Goal: Task Accomplishment & Management: Use online tool/utility

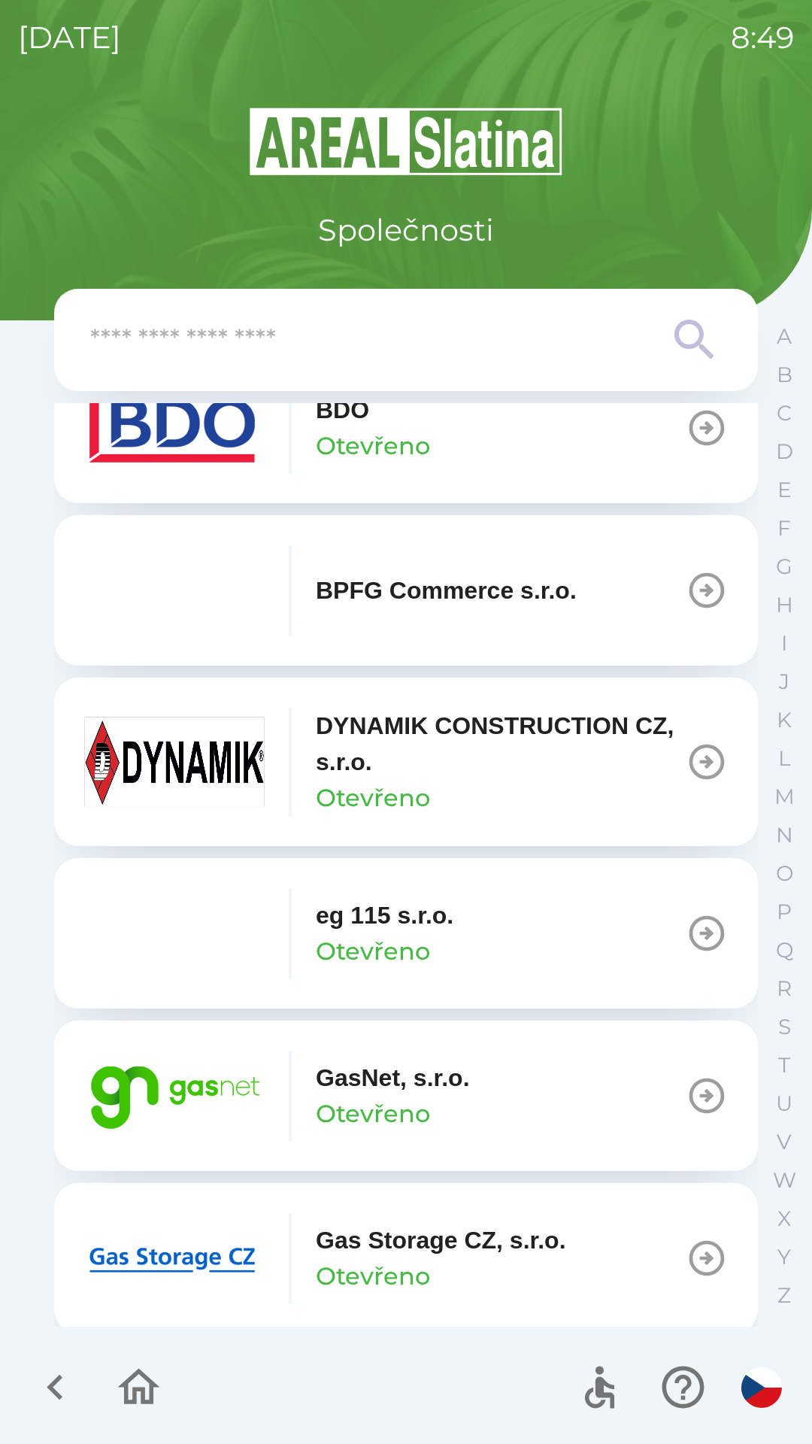
scroll to position [557, 0]
click at [392, 1101] on p "Otevřeno" at bounding box center [373, 1112] width 114 height 36
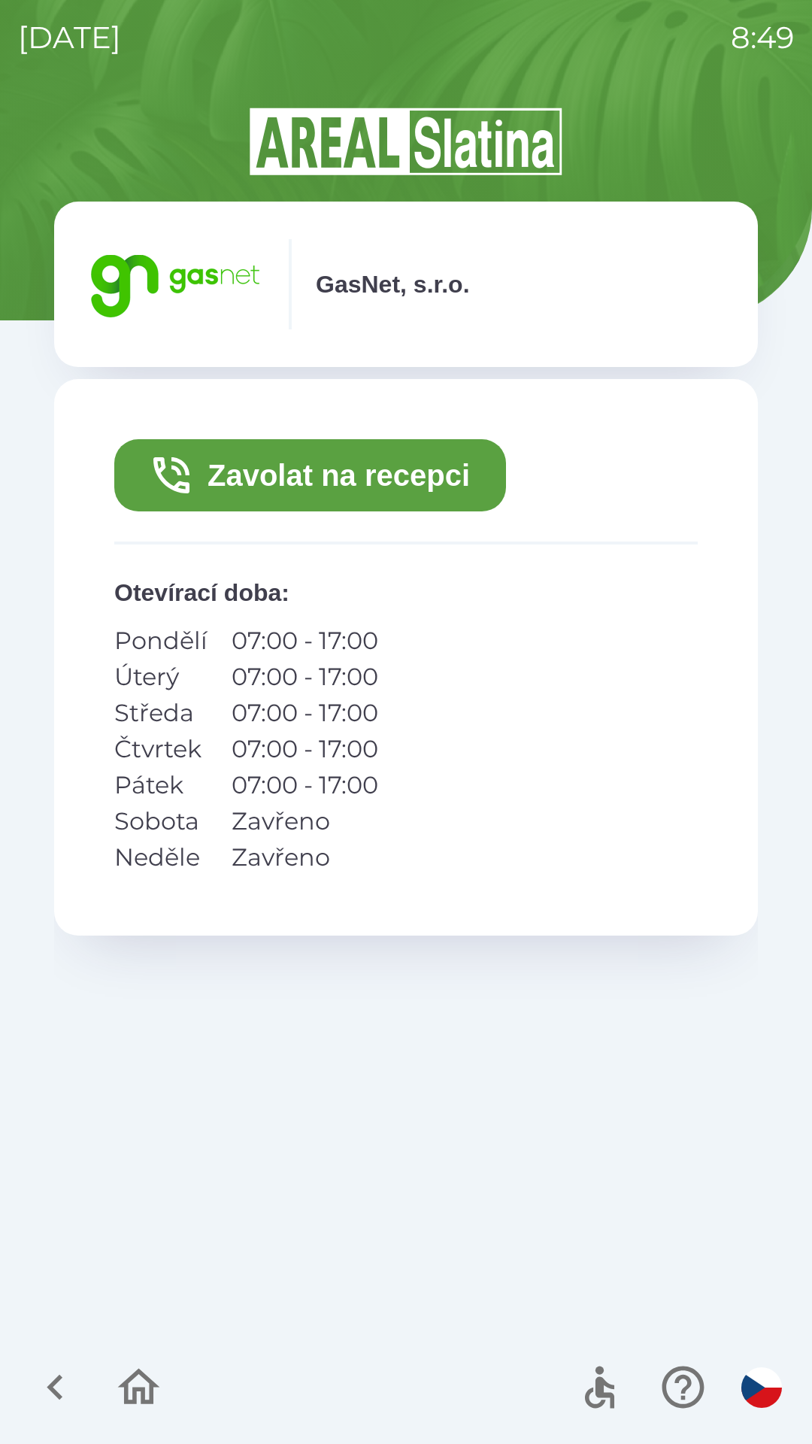
click at [249, 471] on button "Zavolat na recepci" at bounding box center [310, 475] width 392 height 72
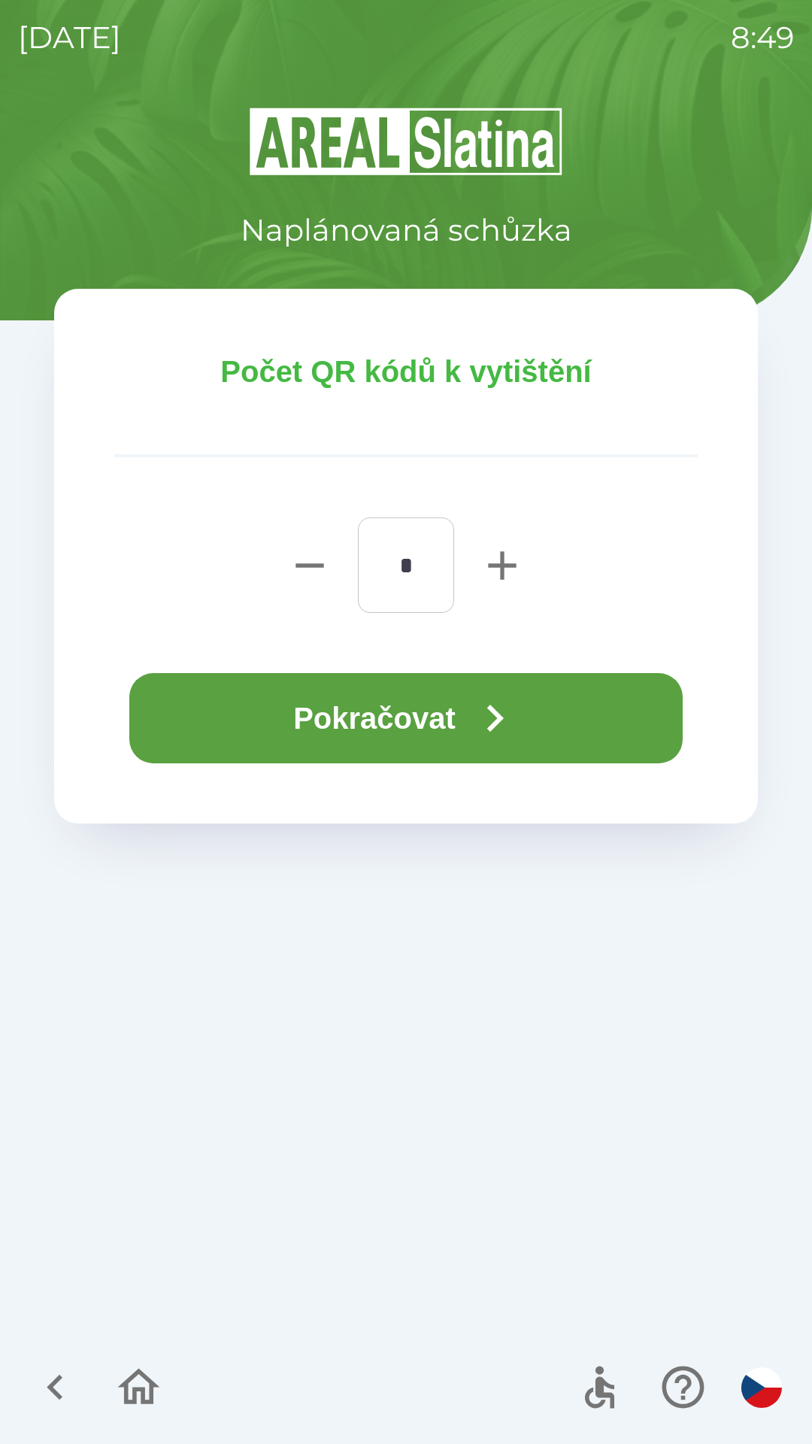
click at [505, 568] on icon "button" at bounding box center [502, 565] width 48 height 48
type input "*"
click at [423, 721] on button "Pokračovat" at bounding box center [405, 718] width 553 height 90
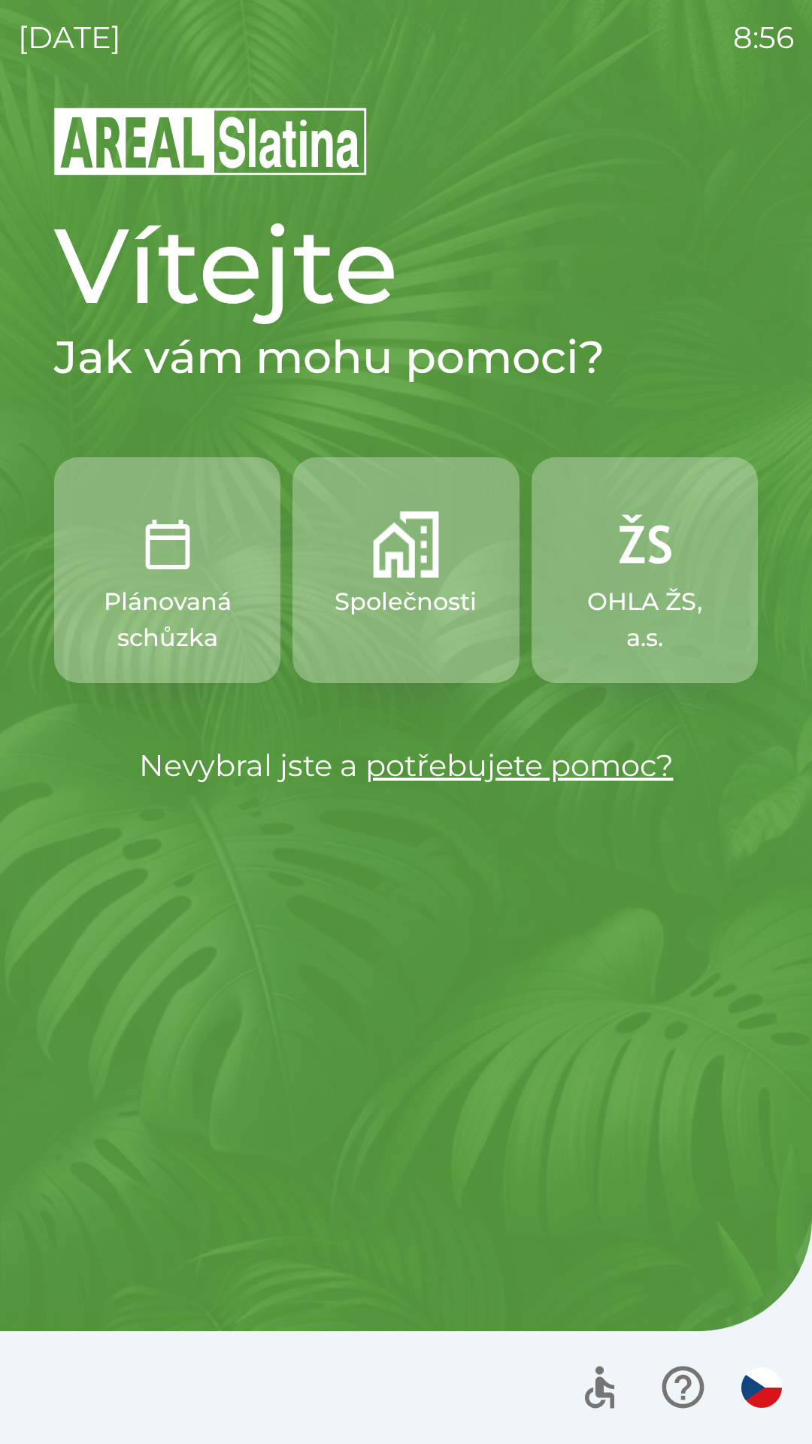
click at [163, 568] on img "button" at bounding box center [168, 544] width 66 height 66
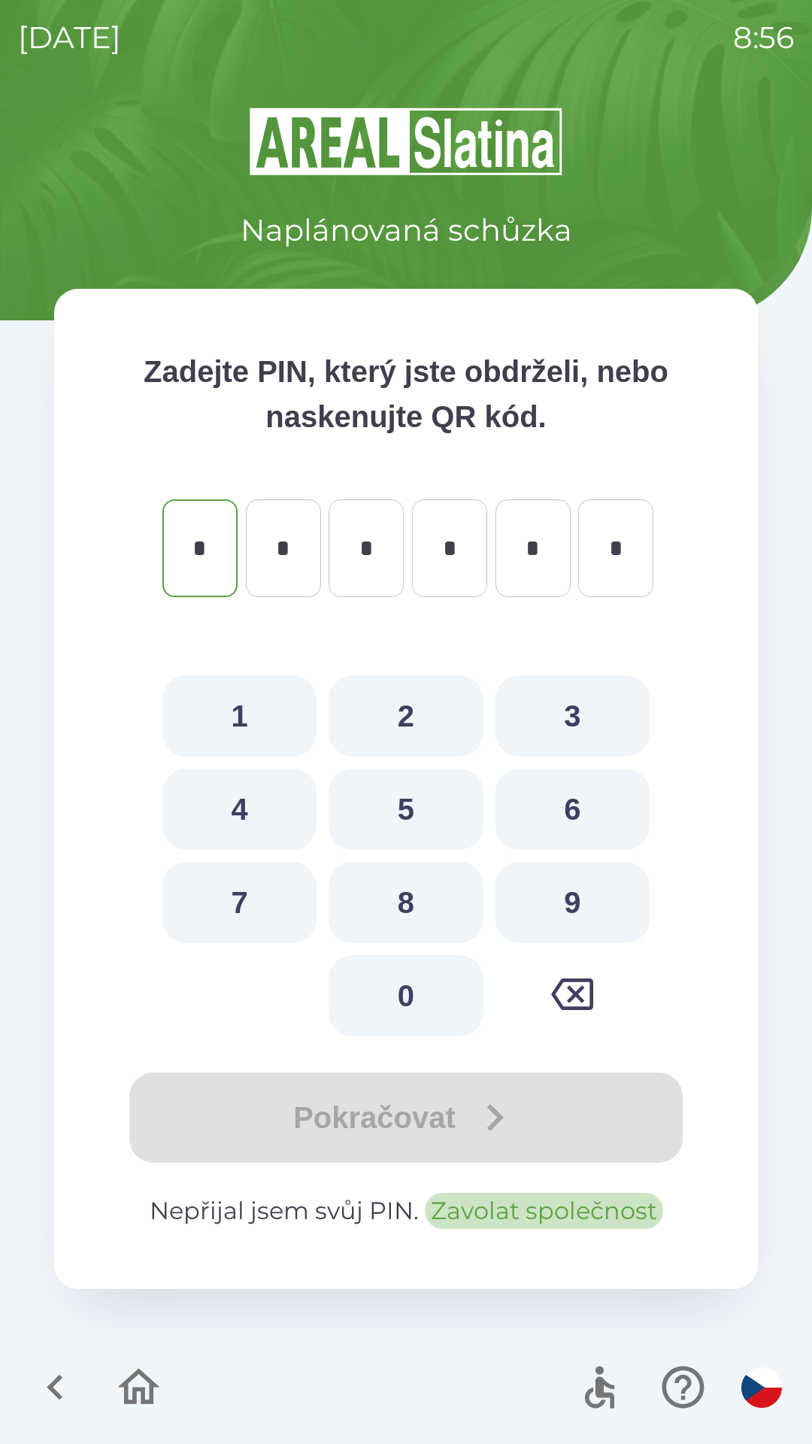
click at [557, 1208] on button "Zavolat společnost" at bounding box center [544, 1210] width 238 height 36
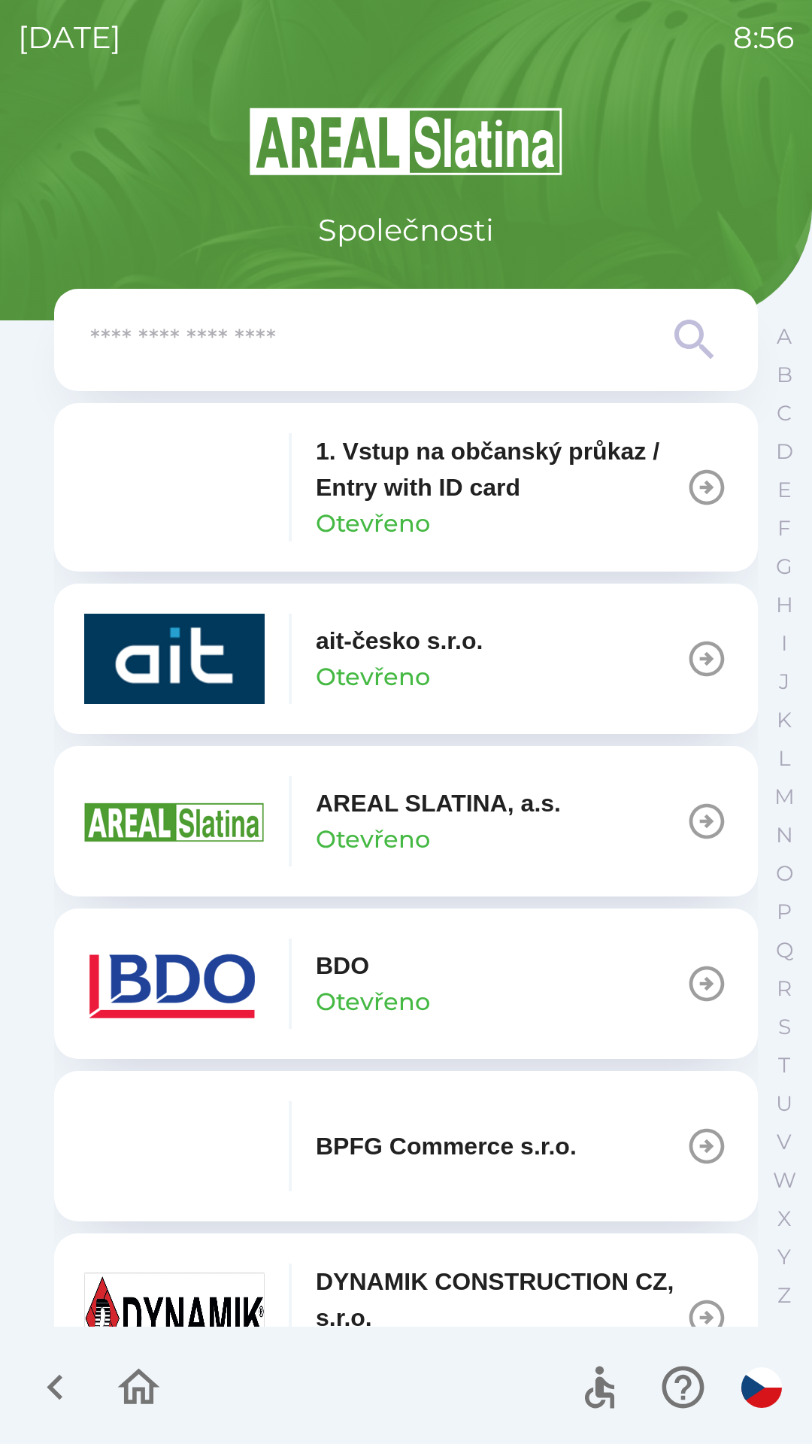
click at [690, 983] on icon "button" at bounding box center [706, 983] width 35 height 35
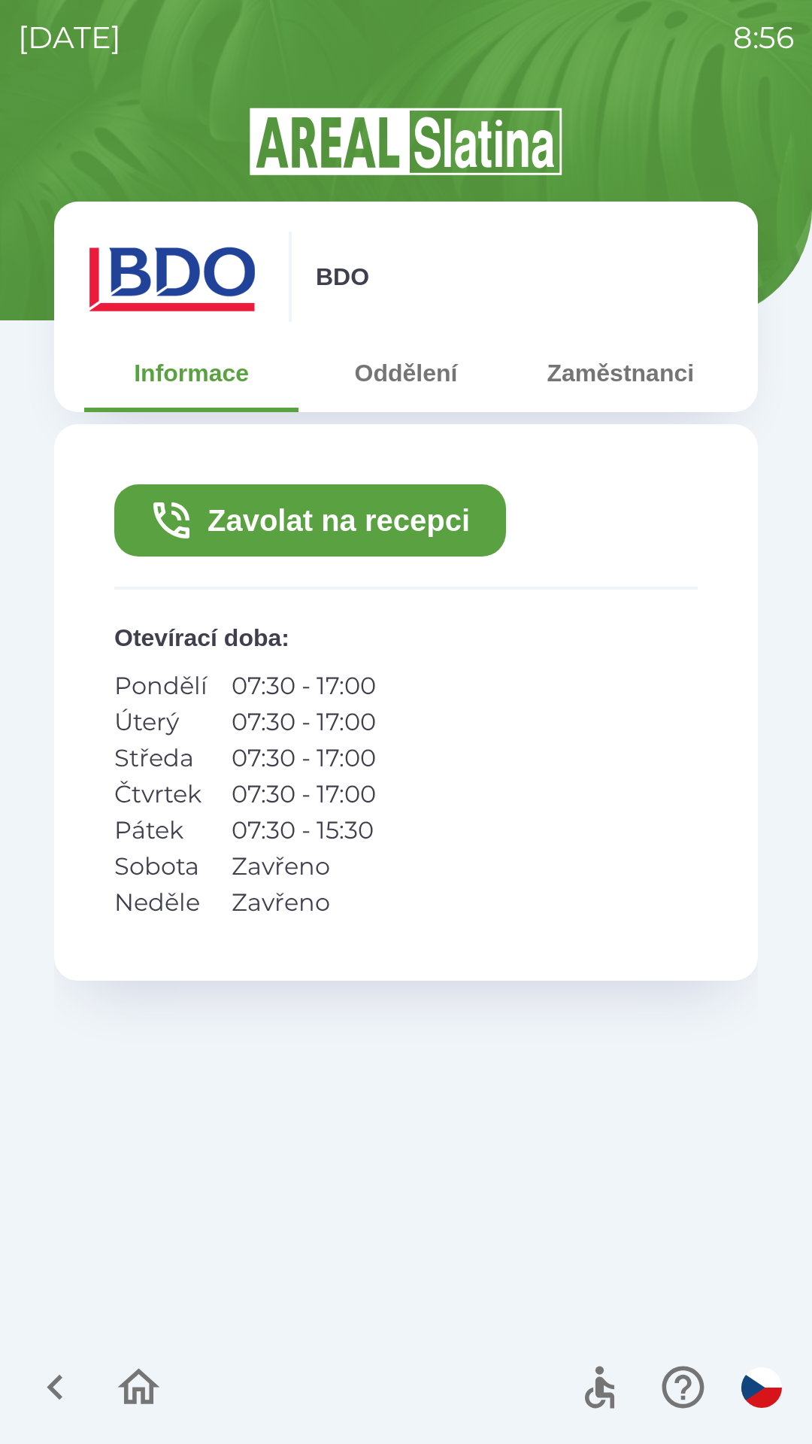
click at [411, 522] on button "Zavolat na recepci" at bounding box center [310, 520] width 392 height 72
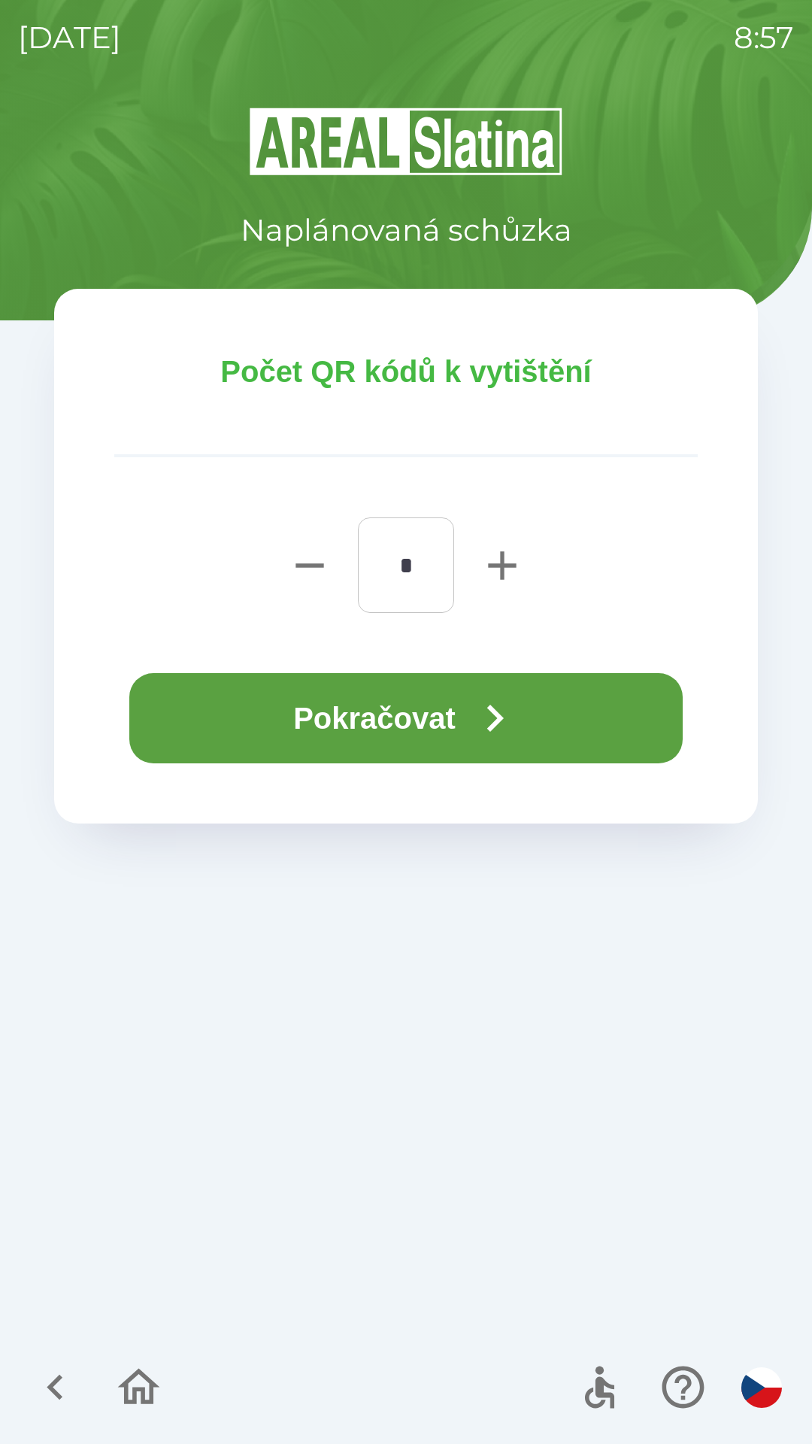
click at [440, 726] on button "Pokračovat" at bounding box center [405, 718] width 553 height 90
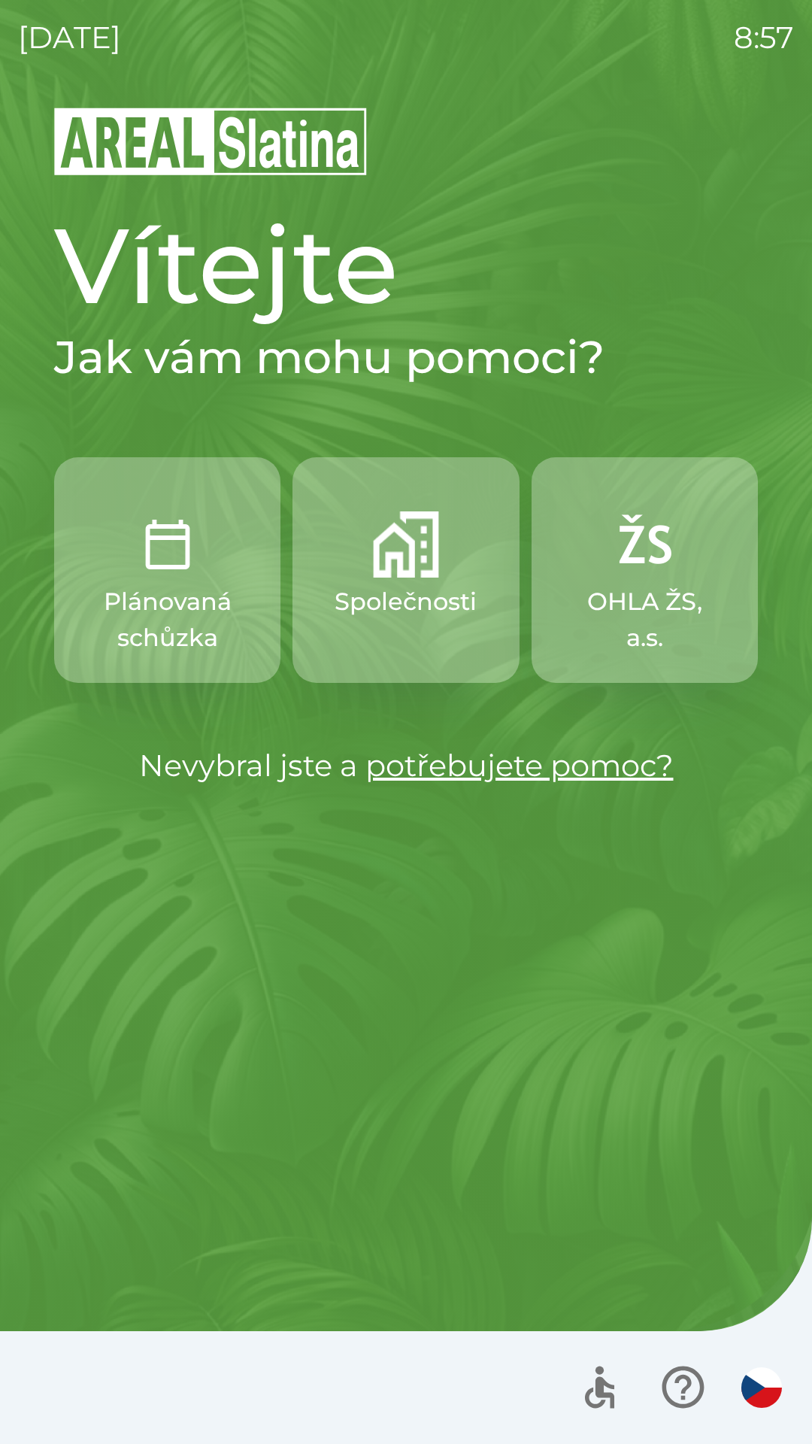
click at [647, 553] on img "button" at bounding box center [644, 544] width 66 height 66
click at [414, 571] on img "button" at bounding box center [406, 544] width 66 height 66
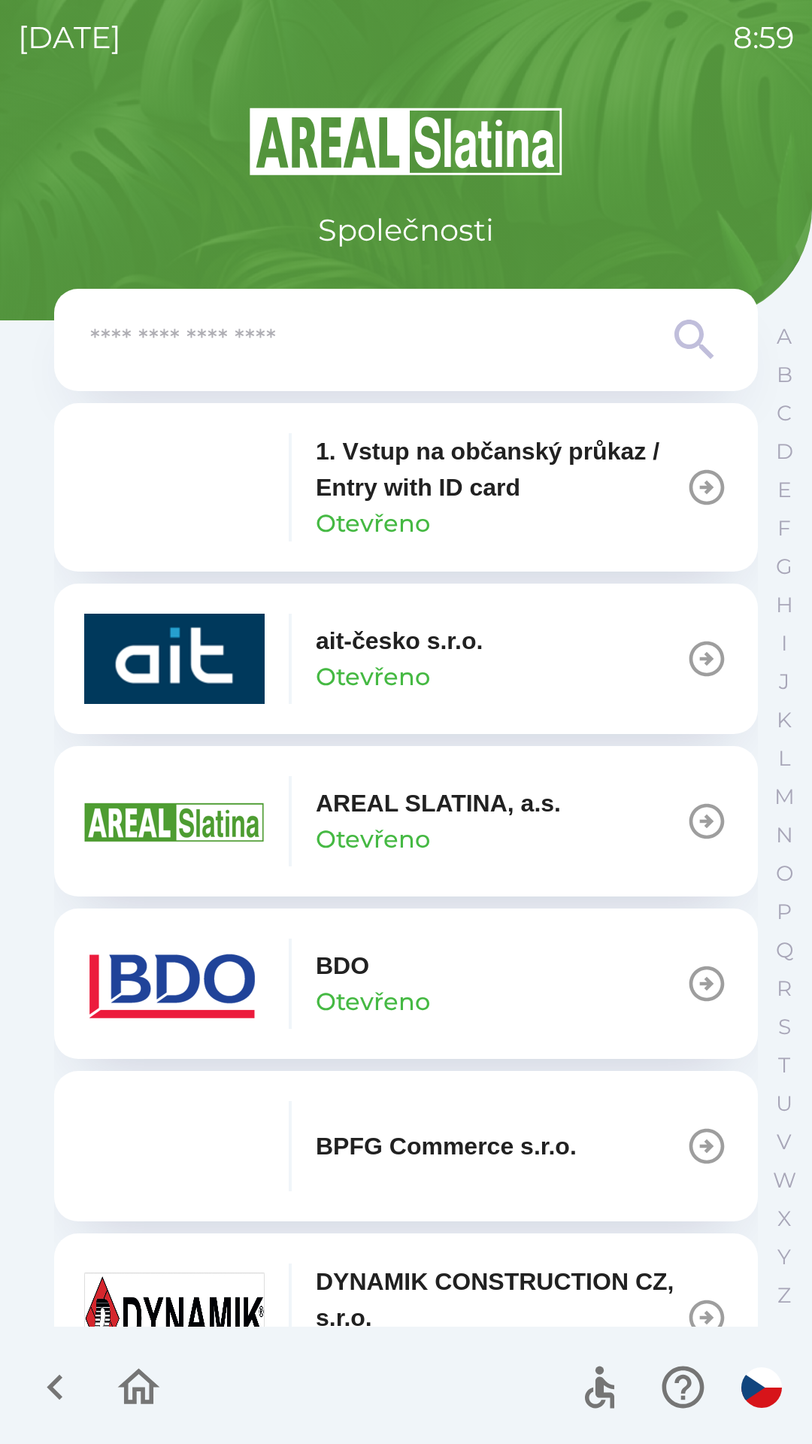
click at [397, 353] on input "text" at bounding box center [375, 340] width 571 height 41
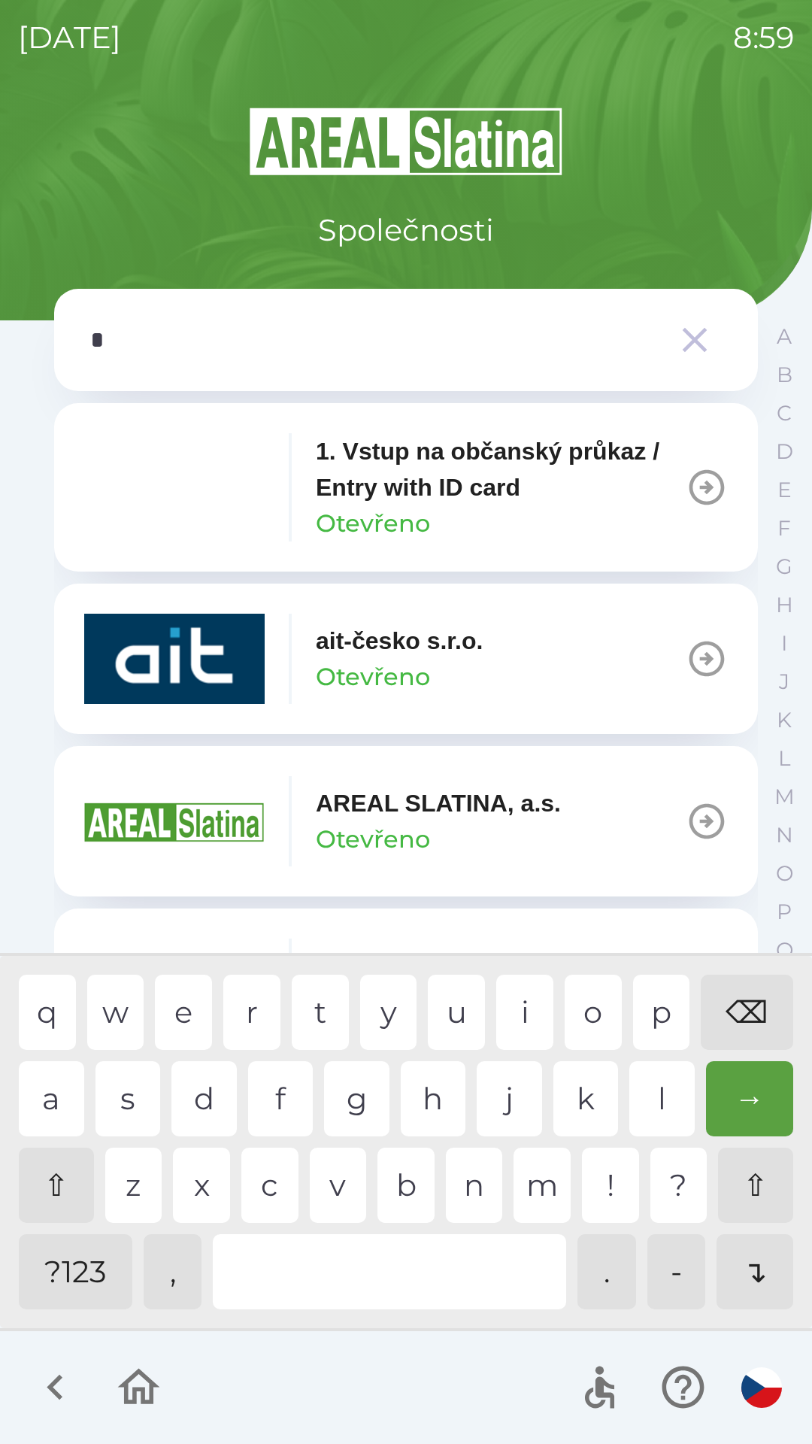
click at [118, 1104] on div "s" at bounding box center [127, 1098] width 65 height 75
type input "**"
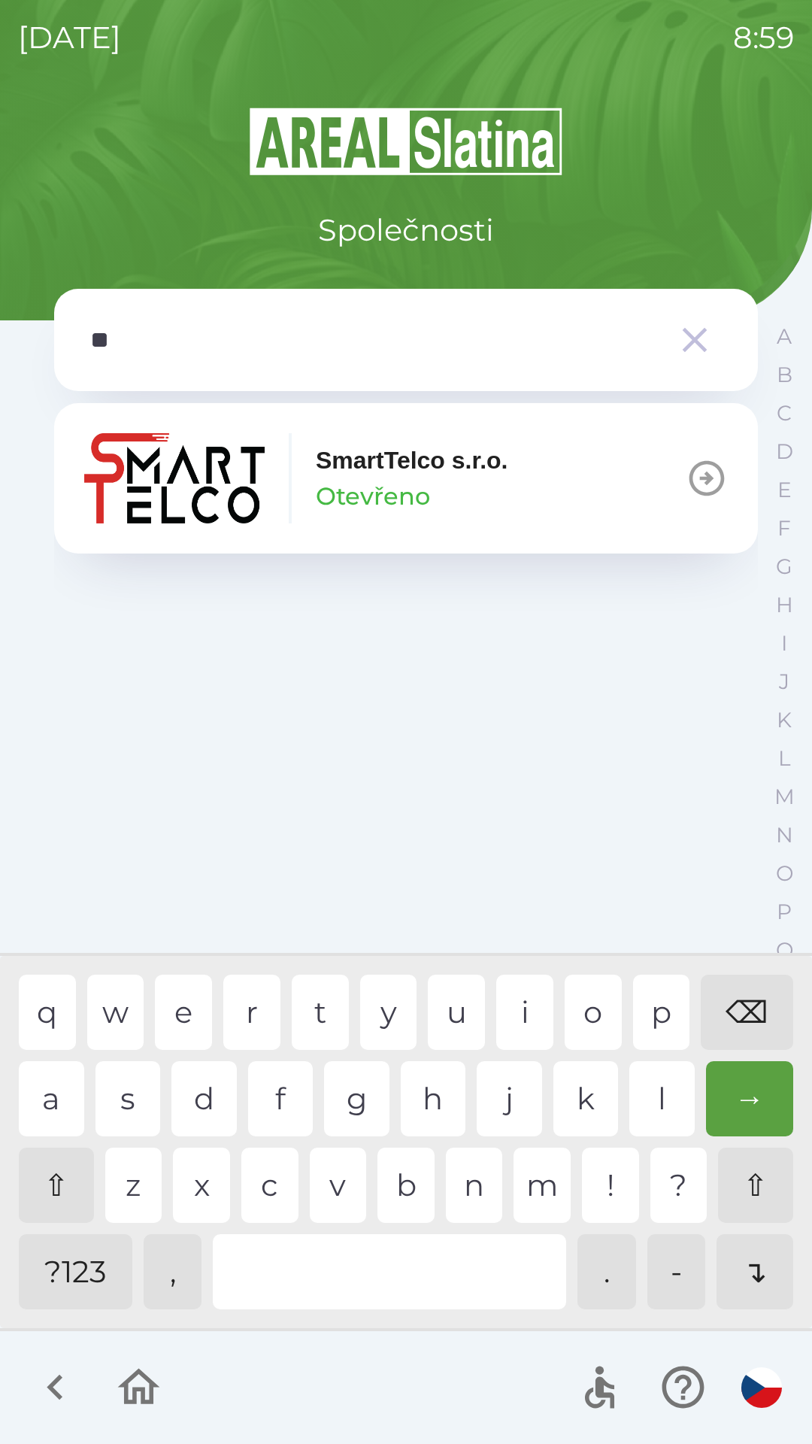
click at [424, 463] on p "SmartTelco s.r.o." at bounding box center [412, 460] width 192 height 36
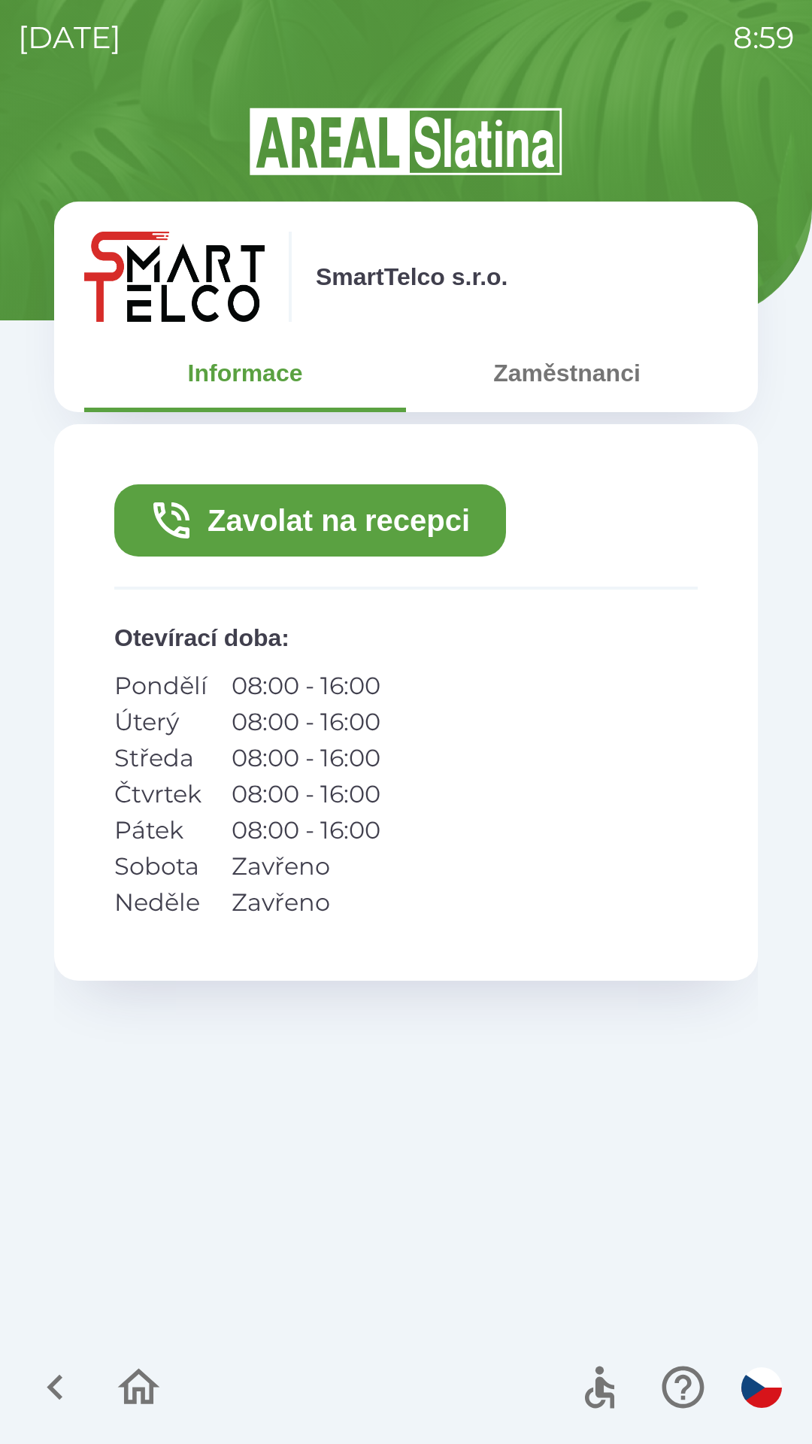
click at [338, 511] on button "Zavolat na recepci" at bounding box center [310, 520] width 392 height 72
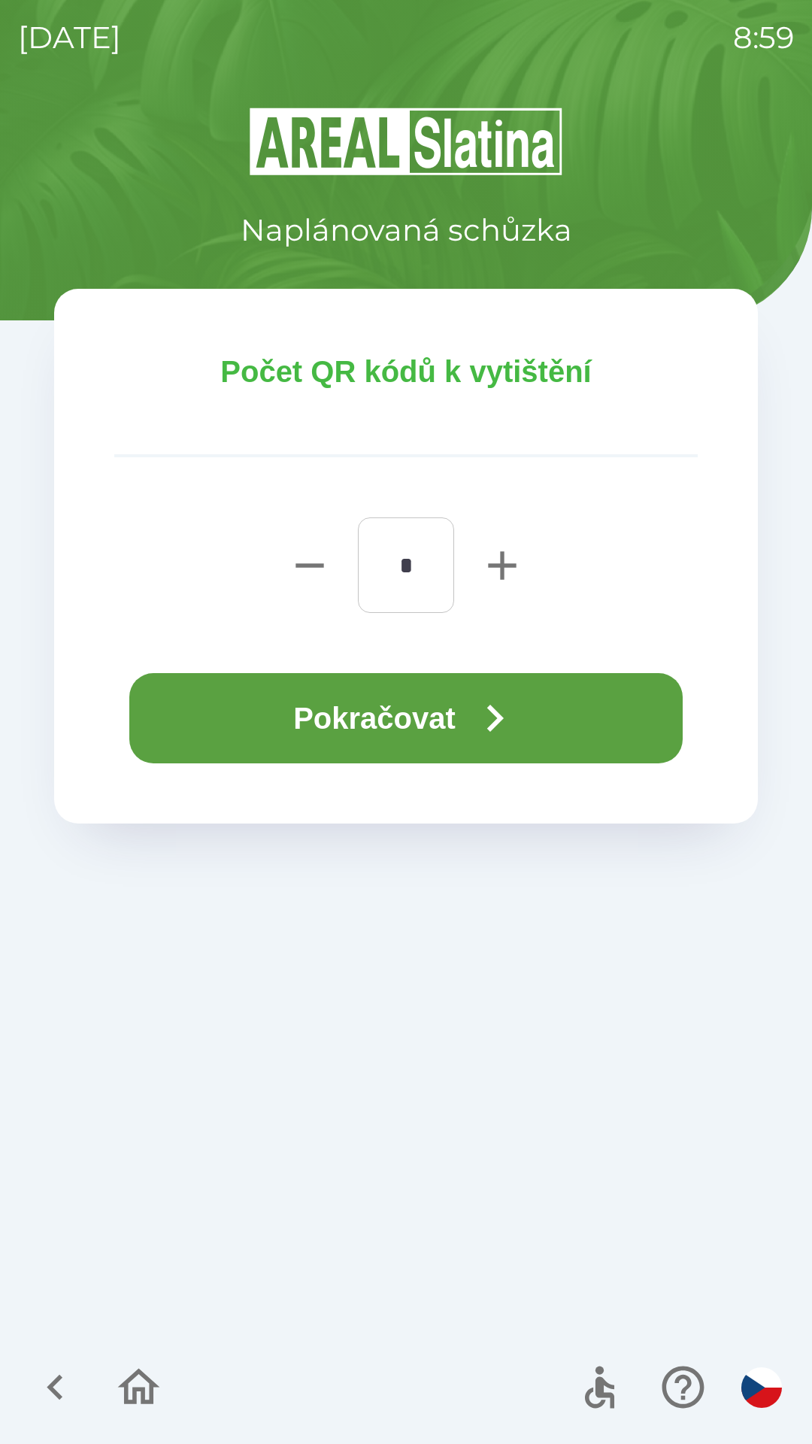
click at [455, 735] on button "Pokračovat" at bounding box center [405, 718] width 553 height 90
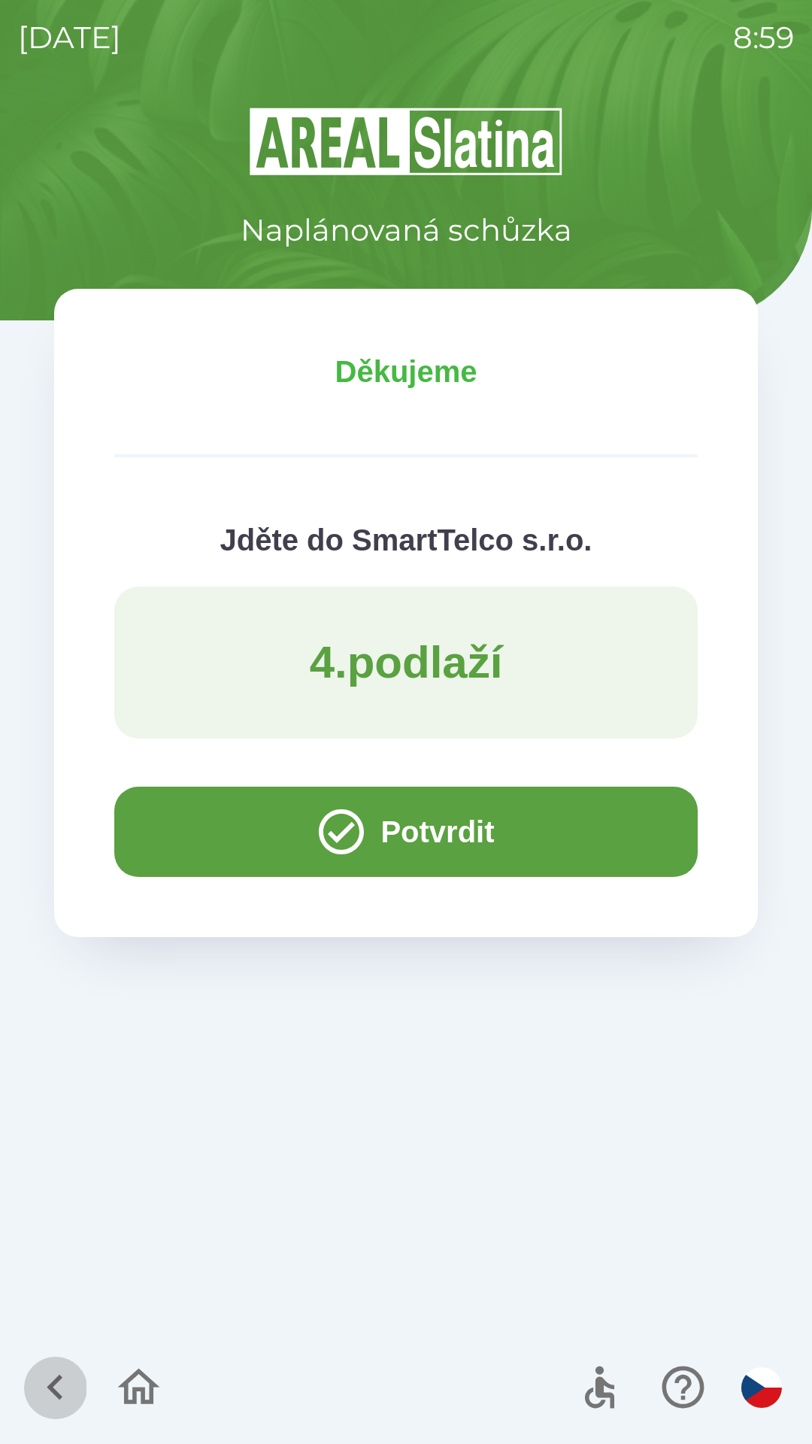
click at [55, 1377] on icon "button" at bounding box center [55, 1387] width 50 height 50
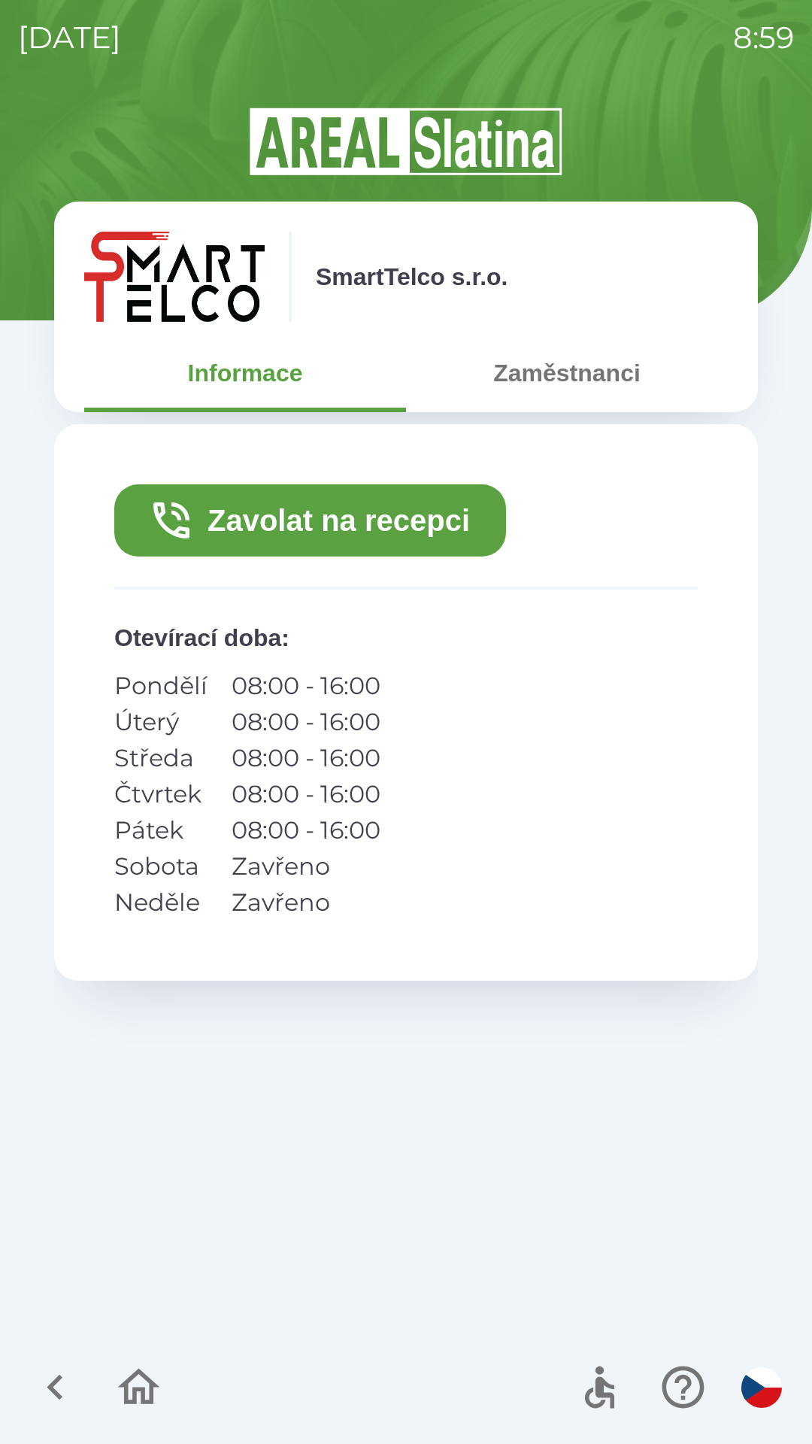
click at [43, 1395] on icon "button" at bounding box center [55, 1387] width 50 height 50
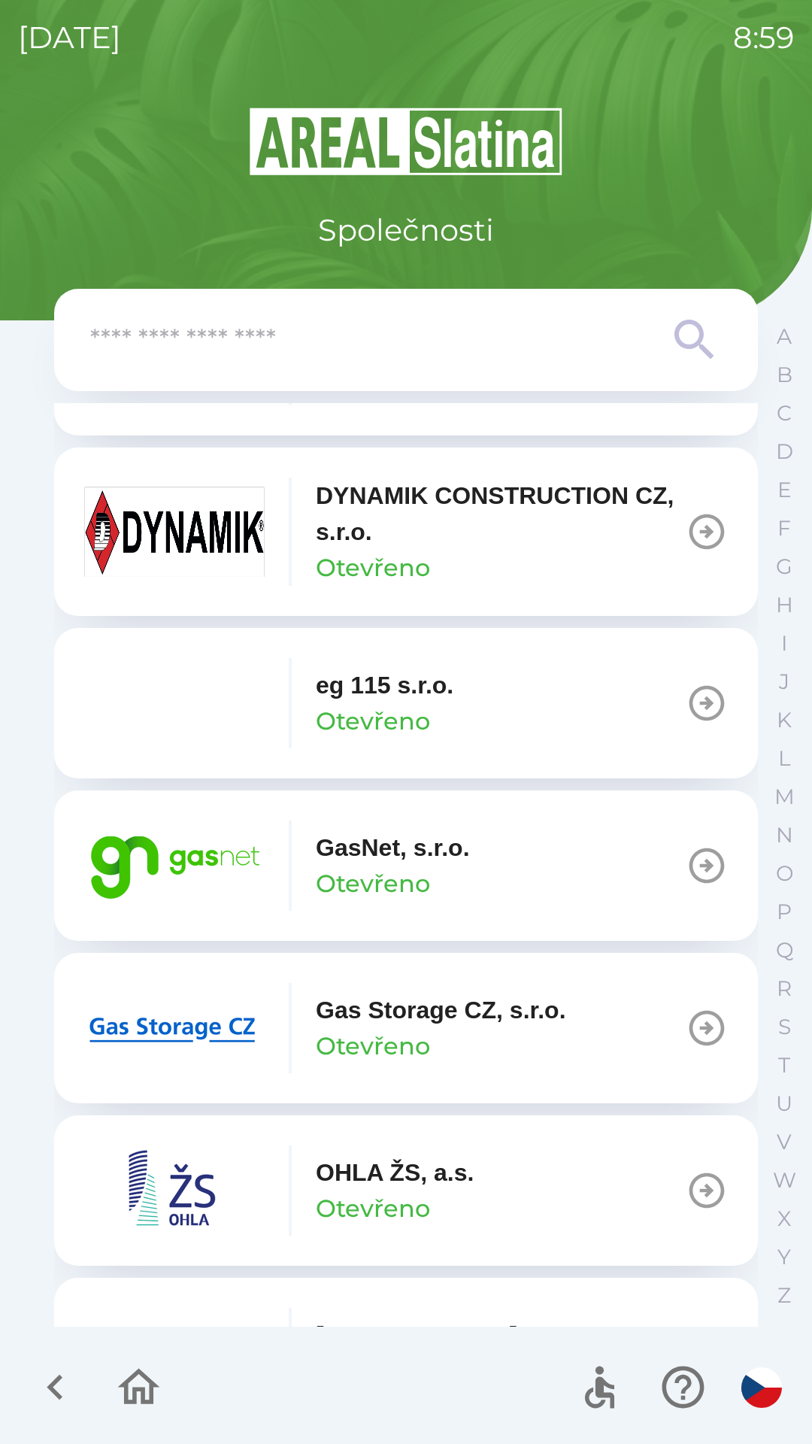
scroll to position [801, 0]
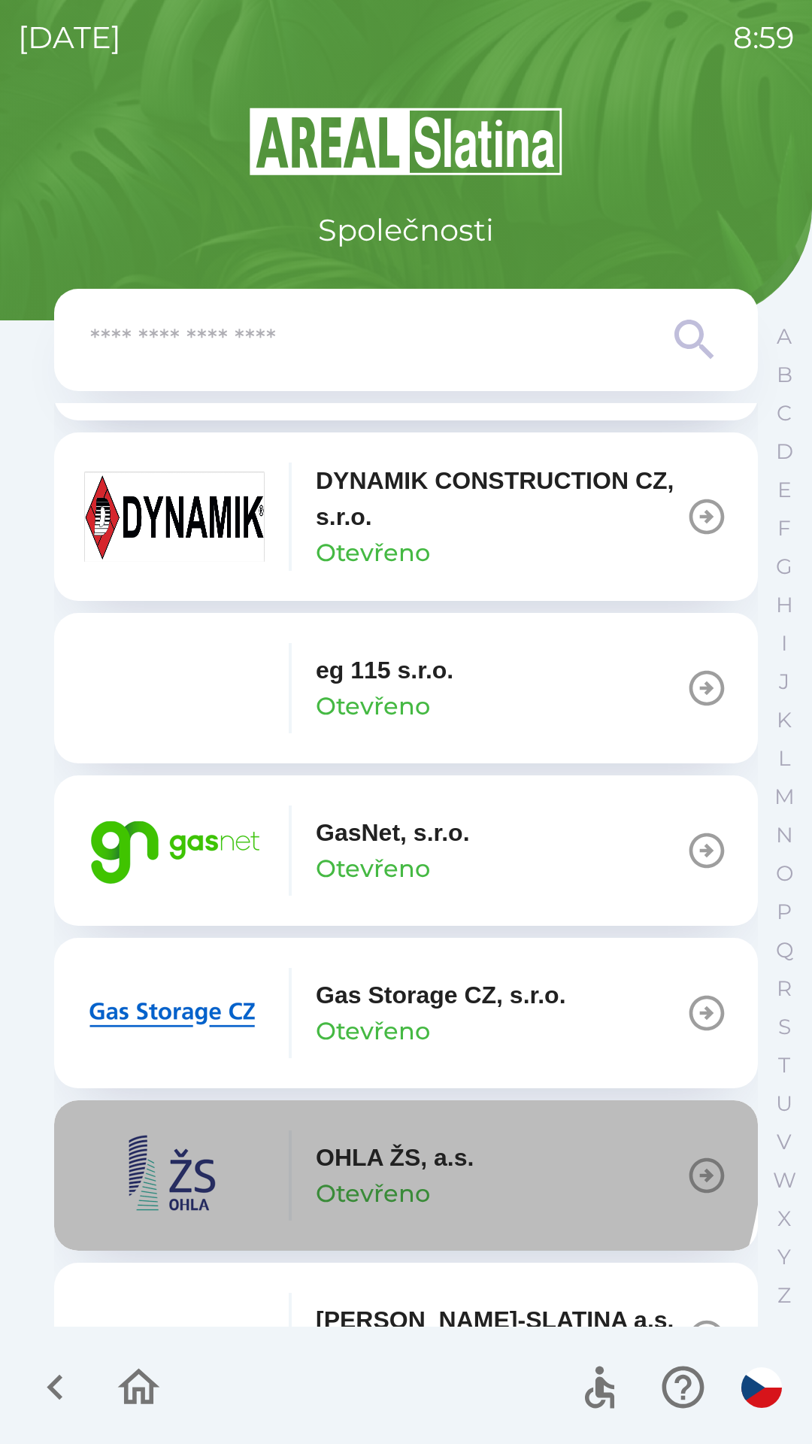
click at [391, 1147] on p "OHLA ŽS, a.s." at bounding box center [395, 1157] width 158 height 36
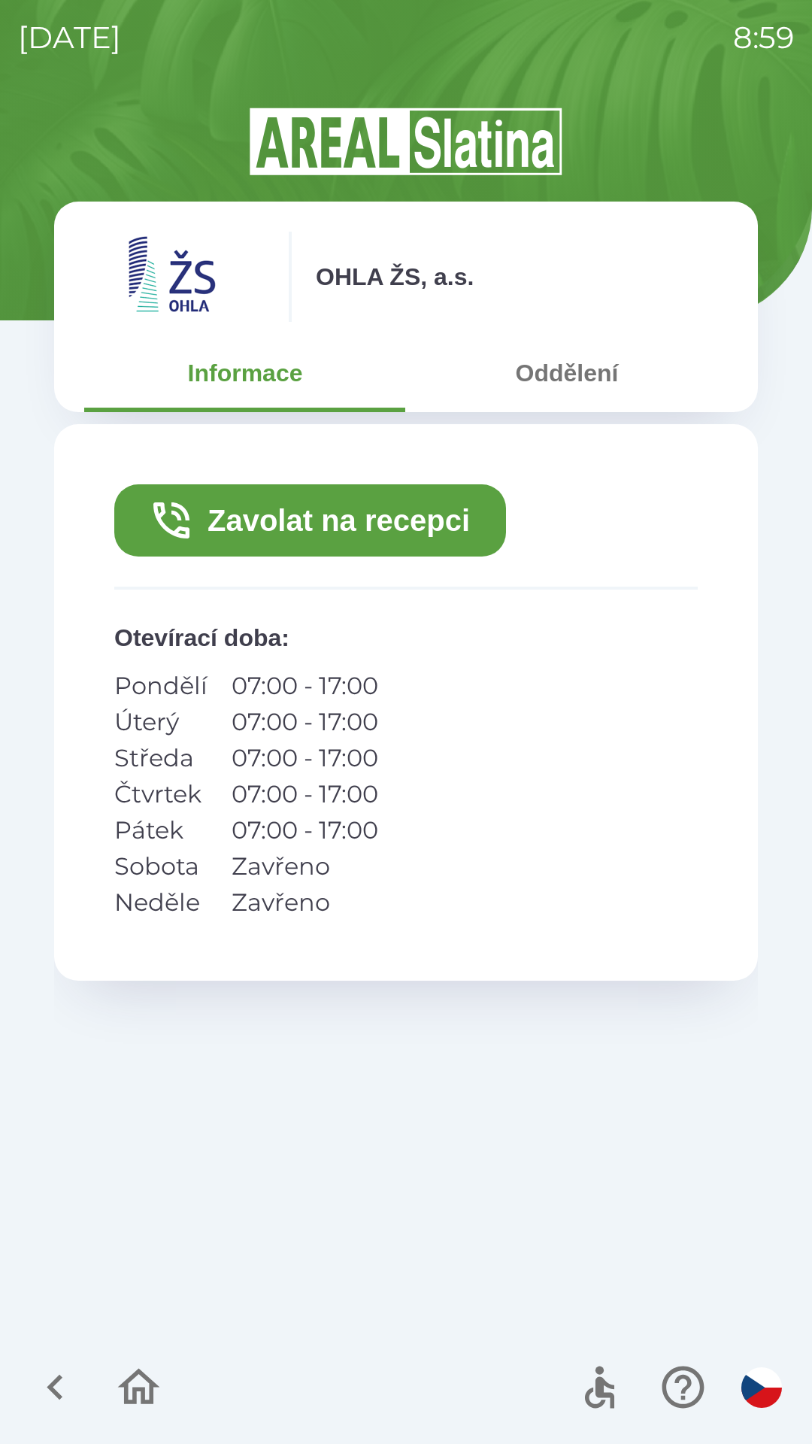
click at [561, 367] on button "Oddělení" at bounding box center [567, 373] width 322 height 54
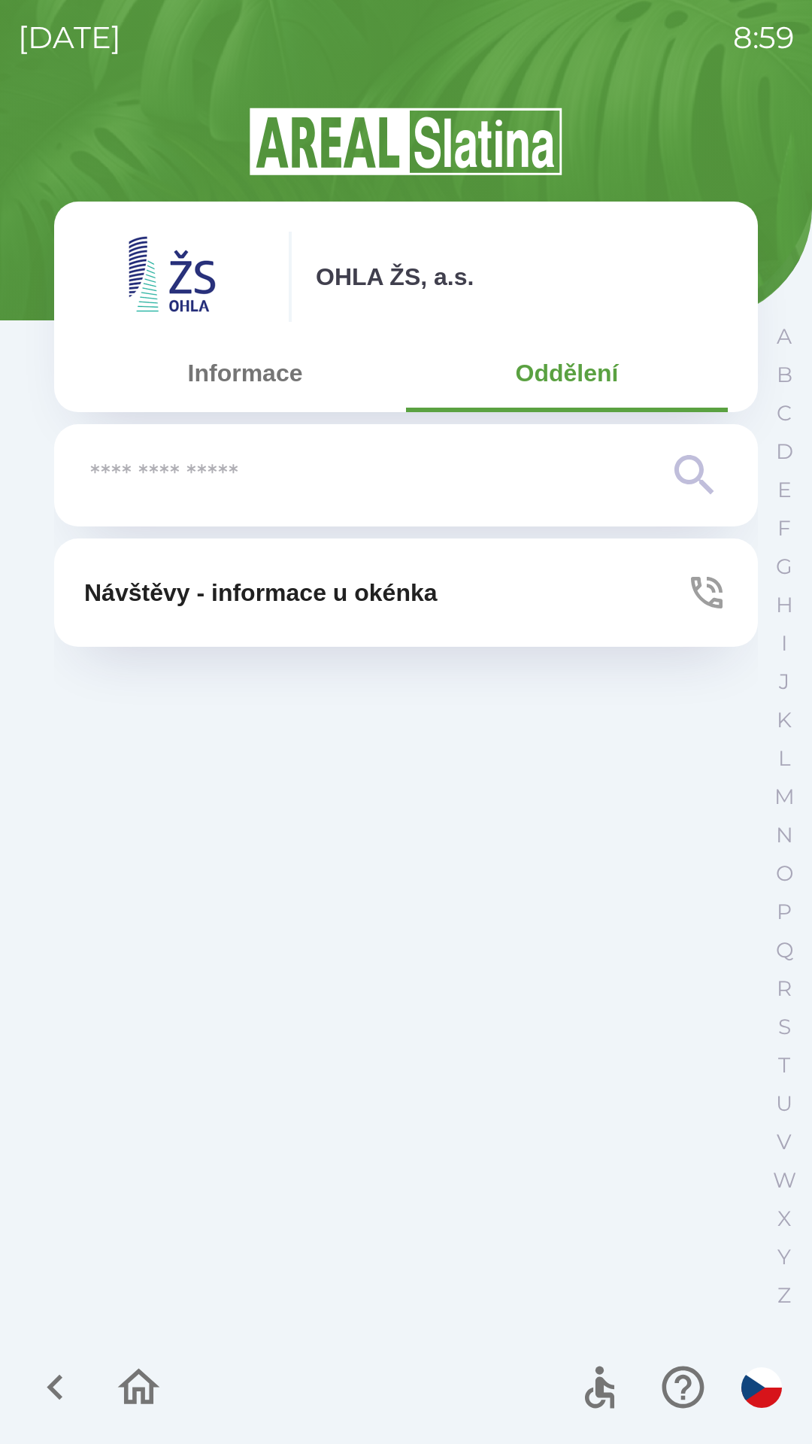
click at [224, 378] on button "Informace" at bounding box center [245, 373] width 322 height 54
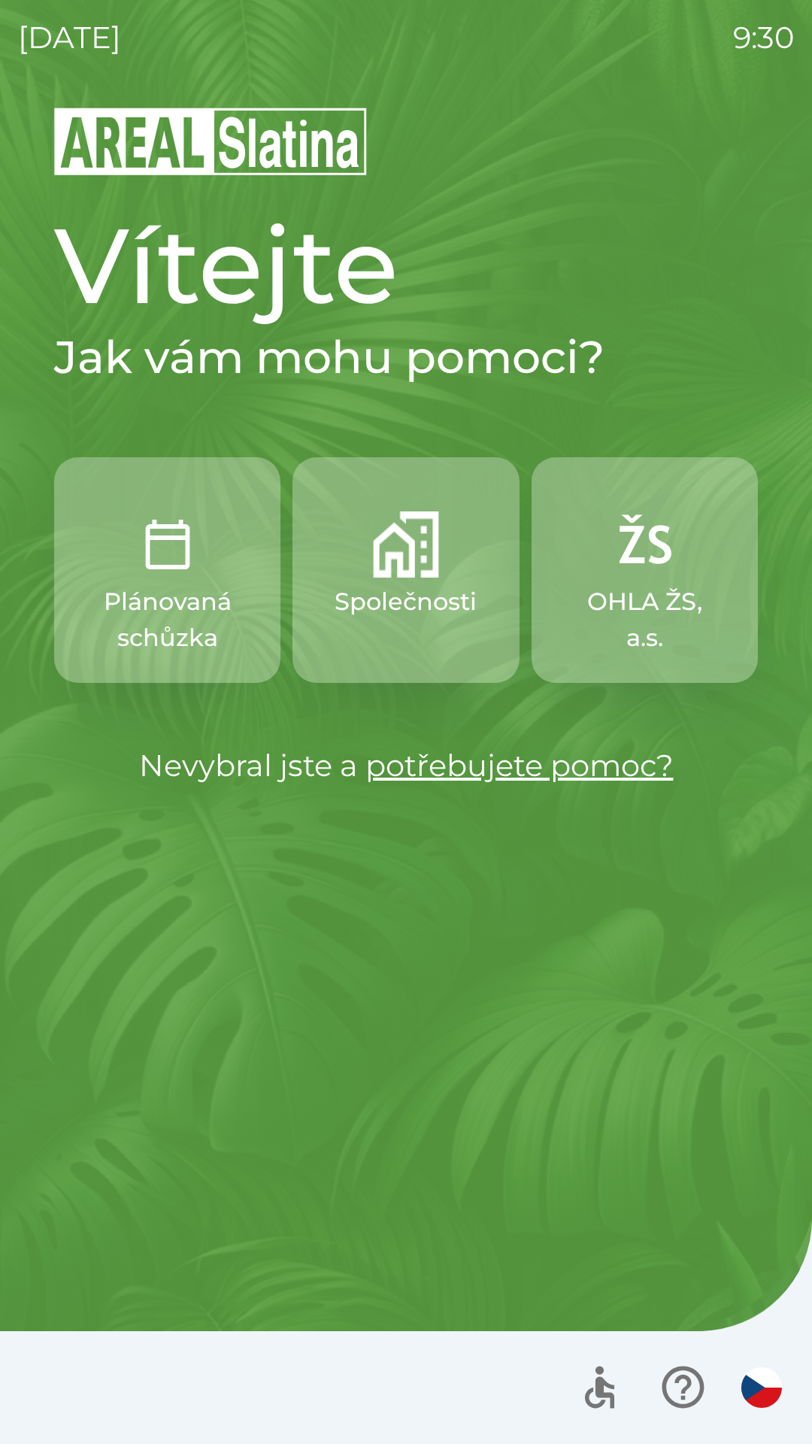
click at [438, 566] on img "button" at bounding box center [406, 544] width 66 height 66
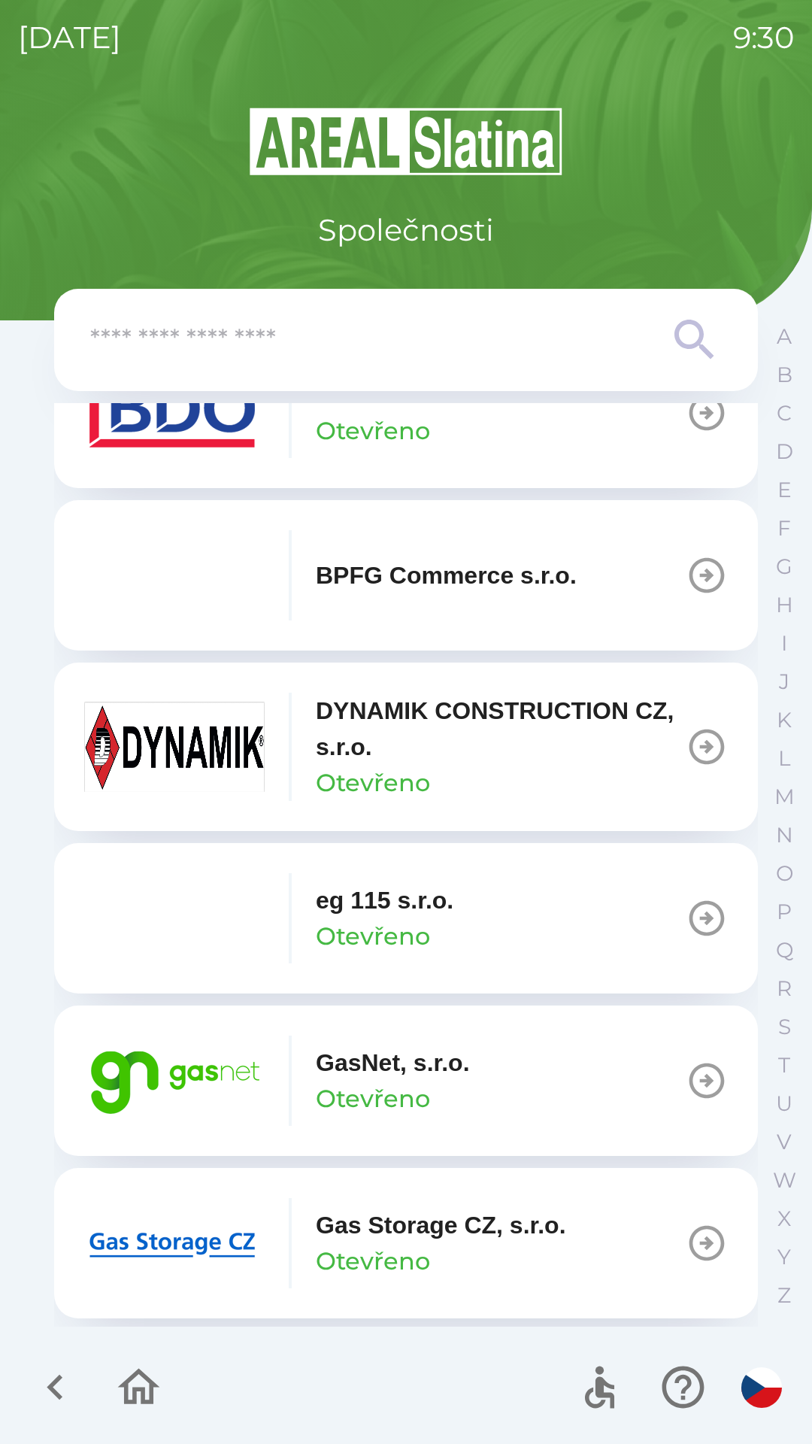
scroll to position [582, 0]
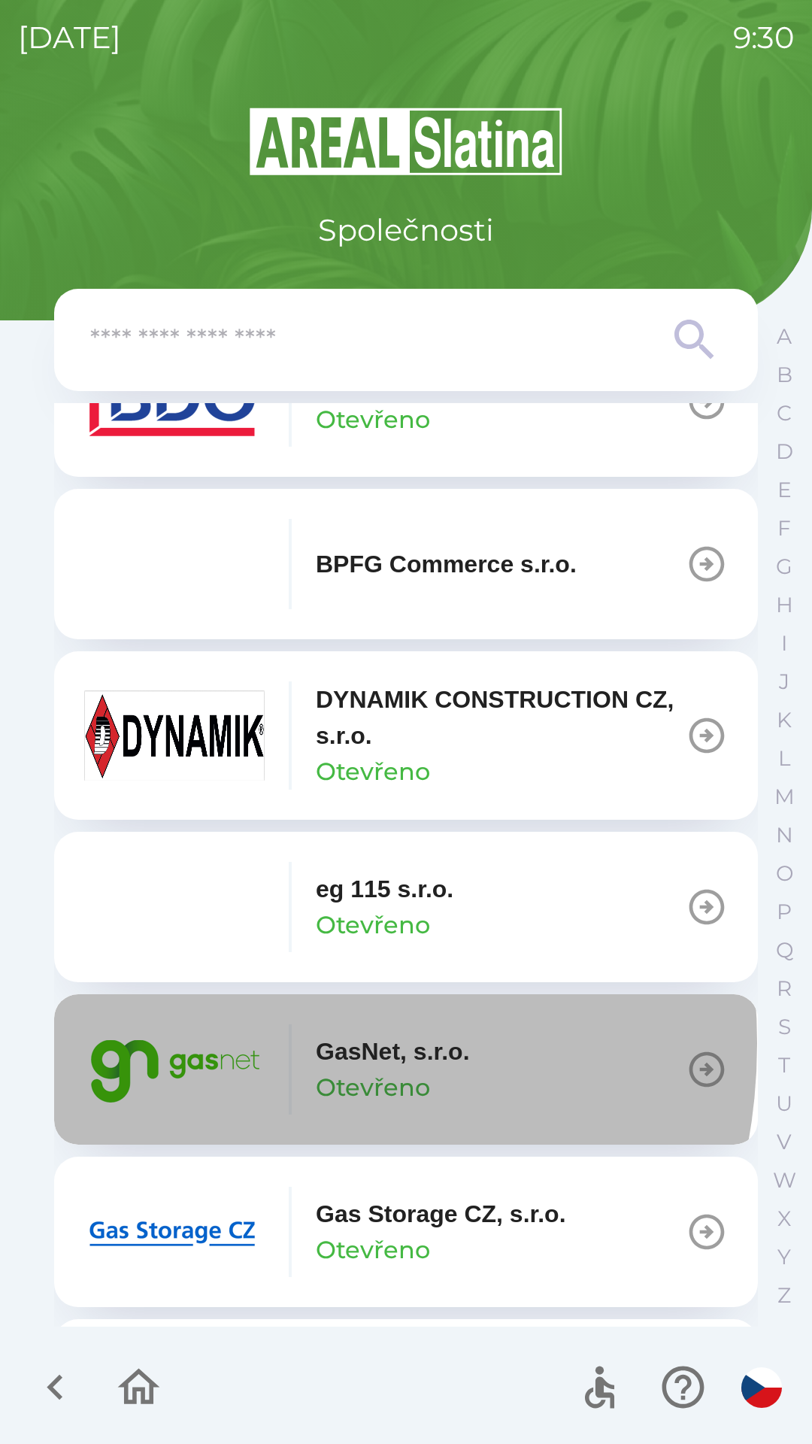
click at [198, 1043] on img "button" at bounding box center [174, 1069] width 180 height 90
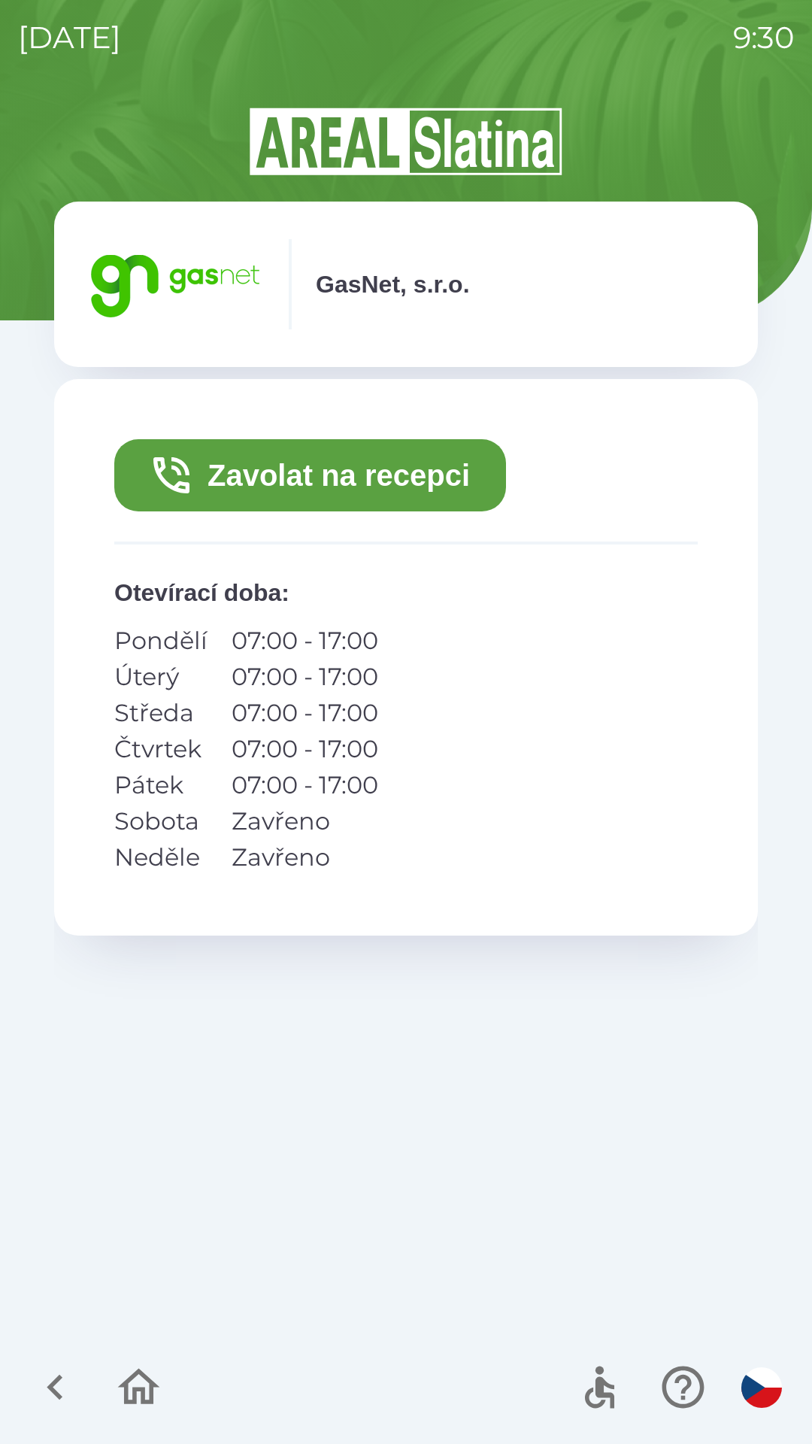
click at [427, 456] on button "Zavolat na recepci" at bounding box center [310, 475] width 392 height 72
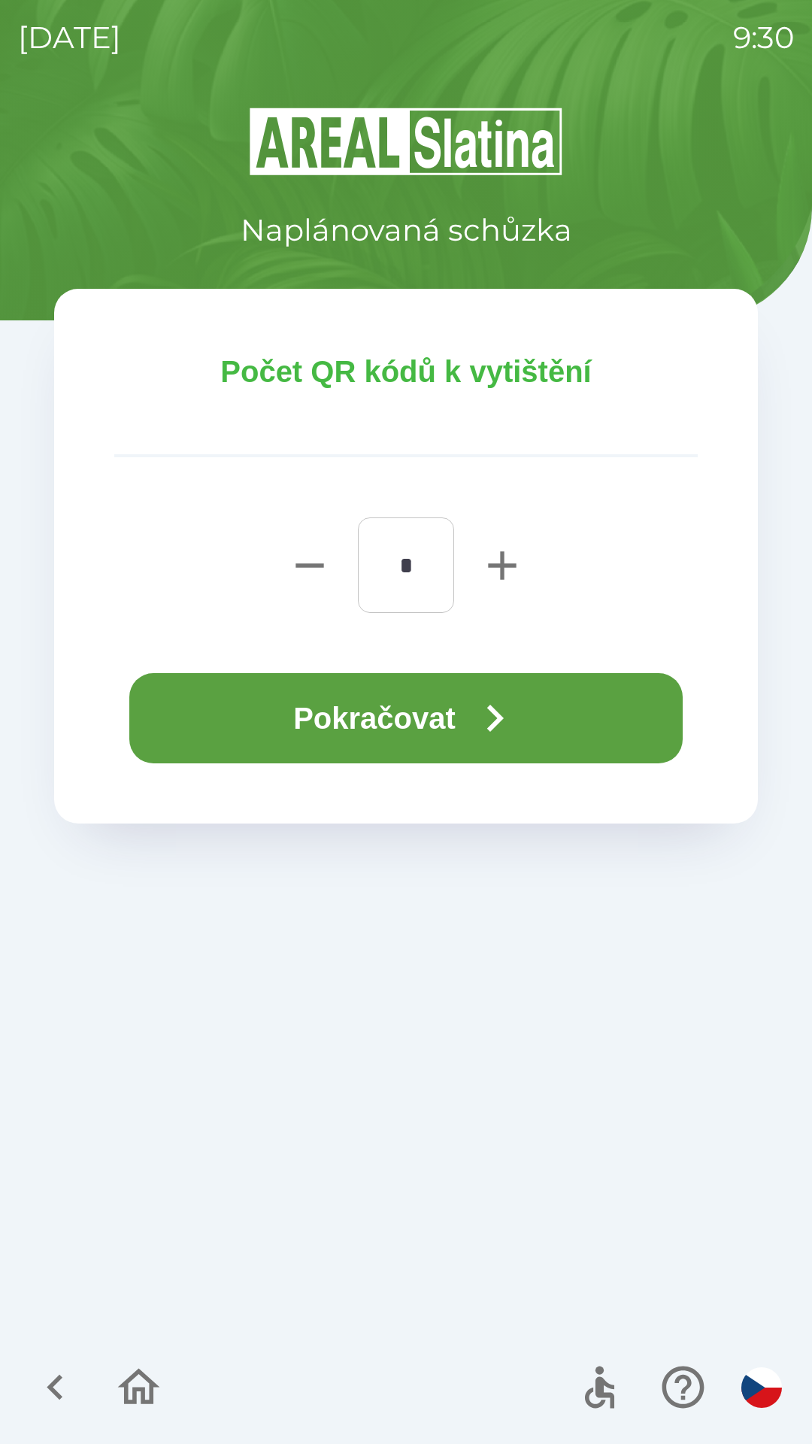
click at [501, 708] on icon "button" at bounding box center [495, 718] width 54 height 54
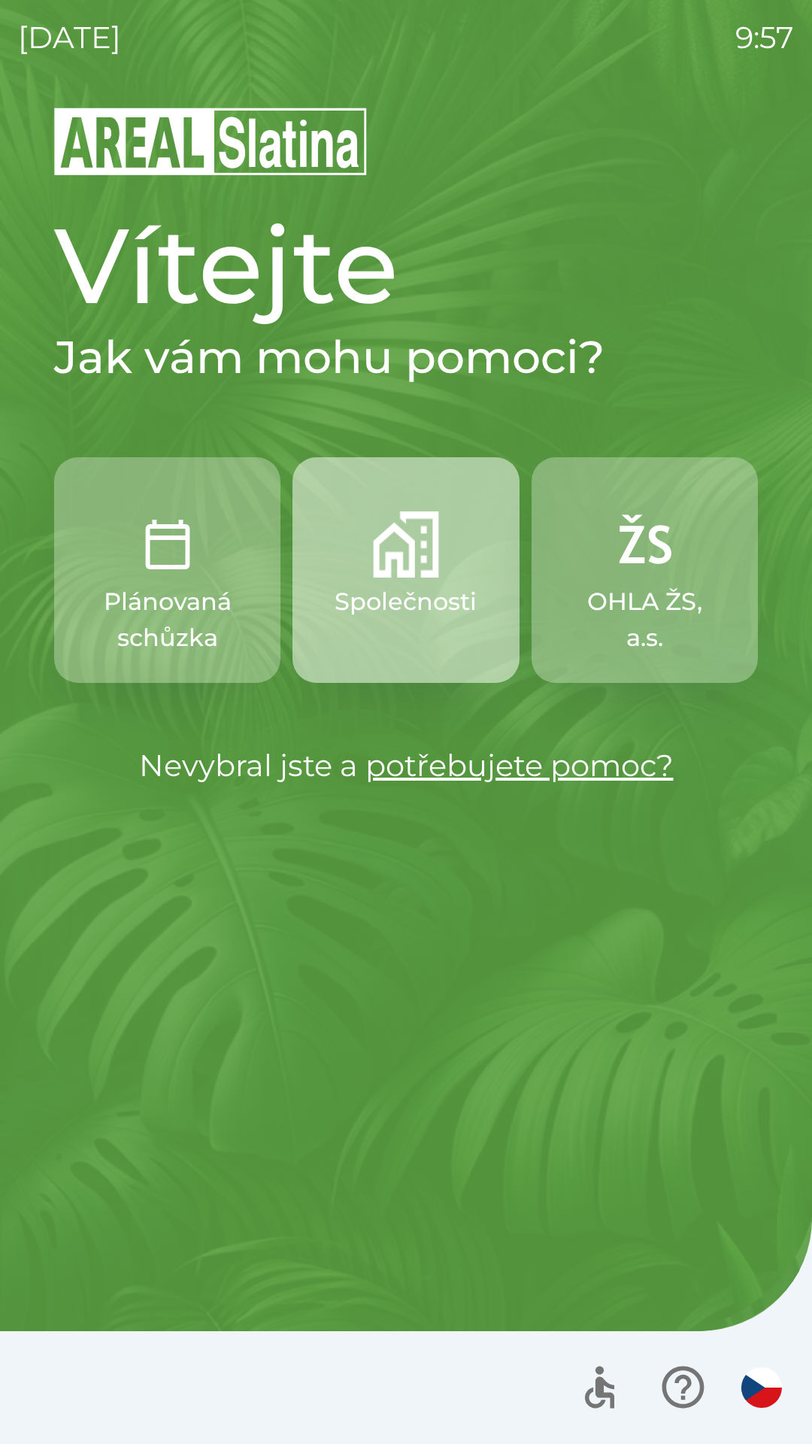
click at [380, 578] on button "Společnosti" at bounding box center [405, 570] width 226 height 226
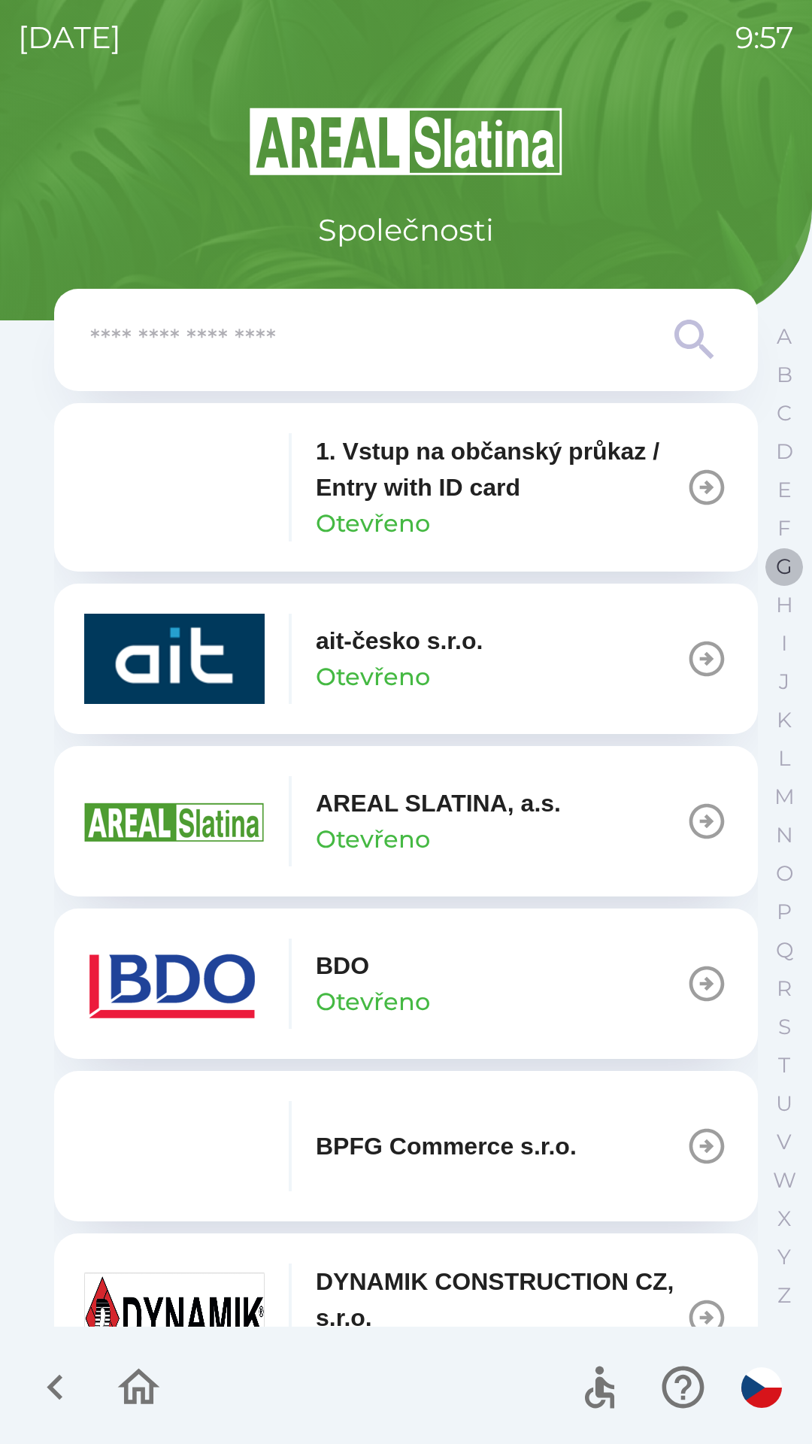
click at [773, 565] on button "G" at bounding box center [784, 566] width 38 height 38
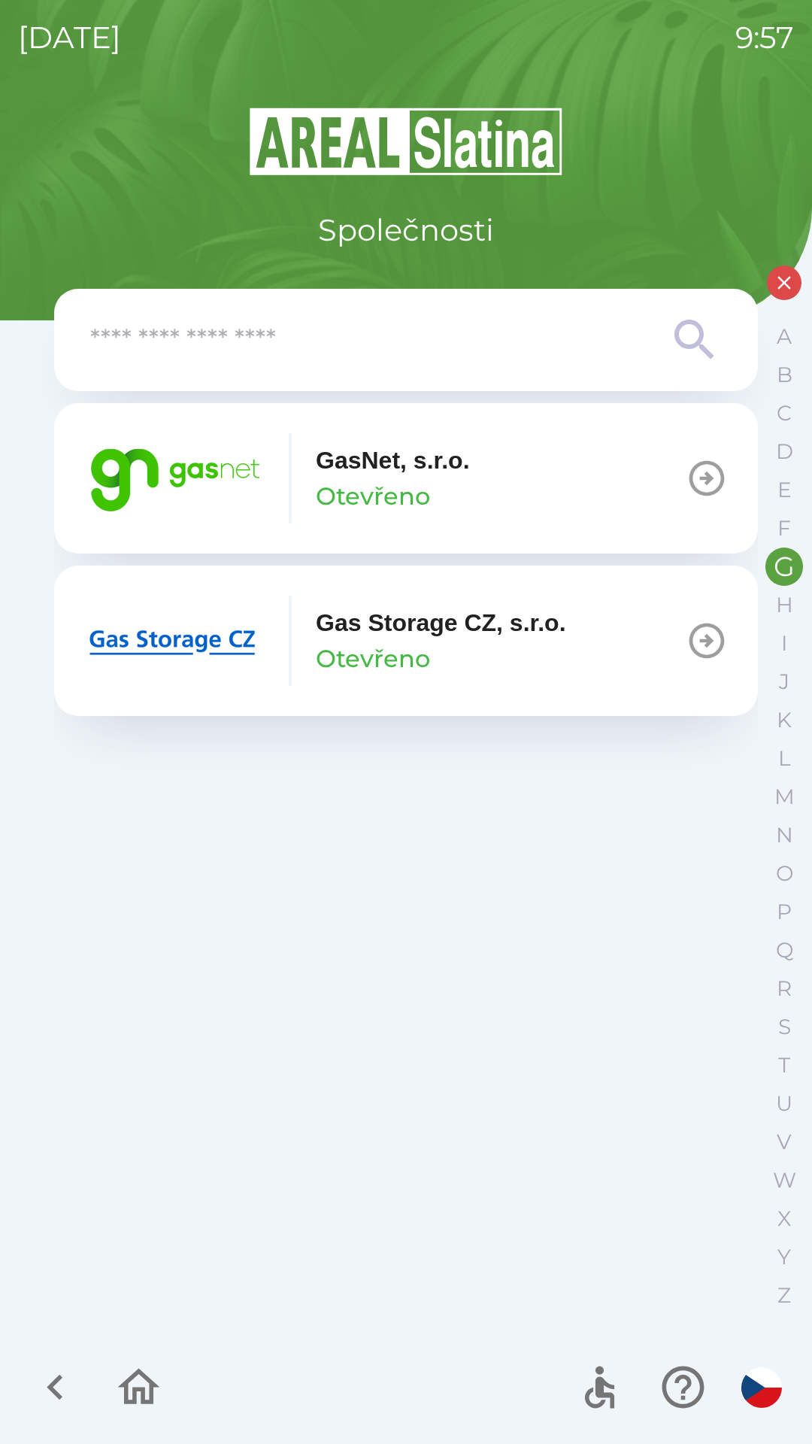
click at [359, 490] on p "Otevřeno" at bounding box center [373, 496] width 114 height 36
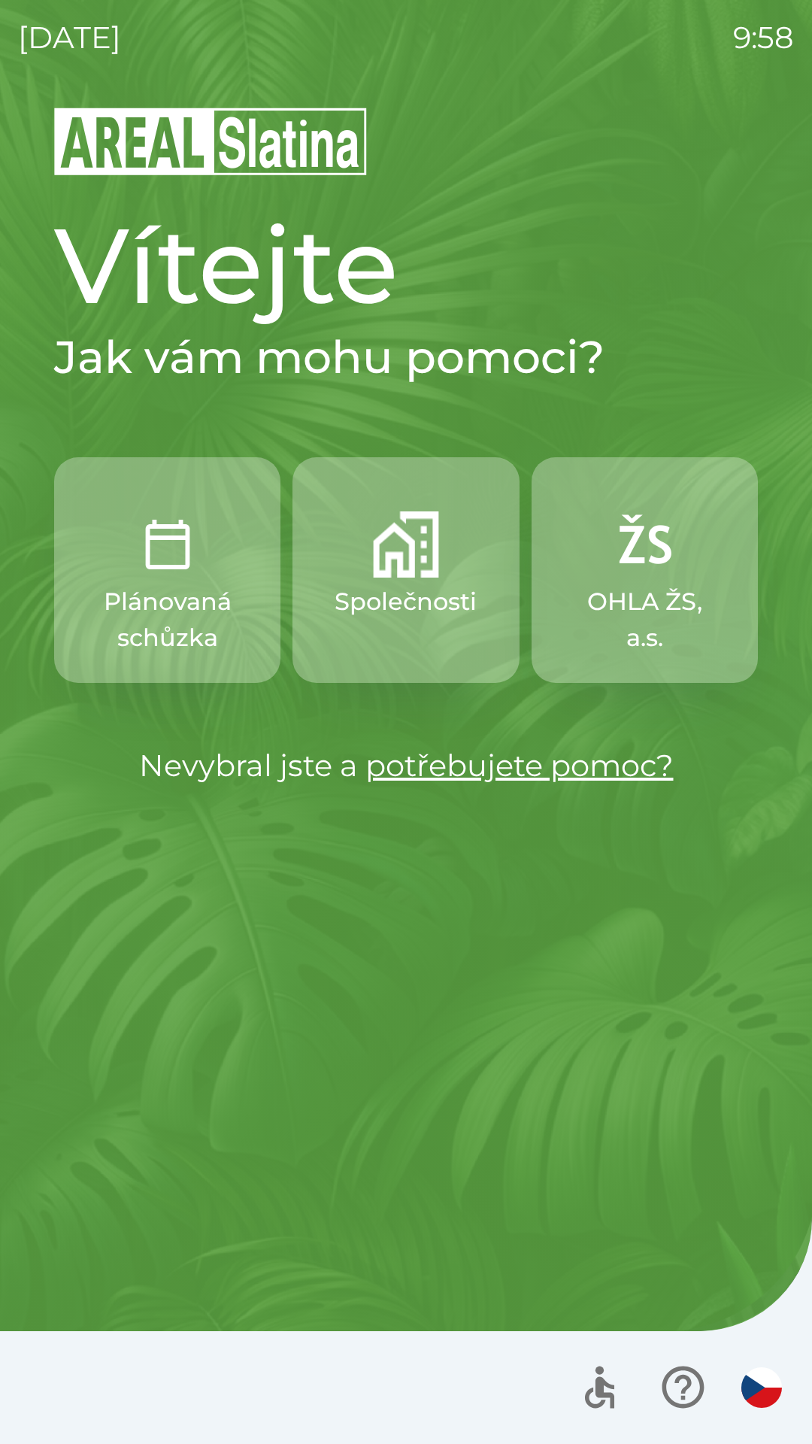
click at [406, 584] on p "Společnosti" at bounding box center [406, 601] width 142 height 36
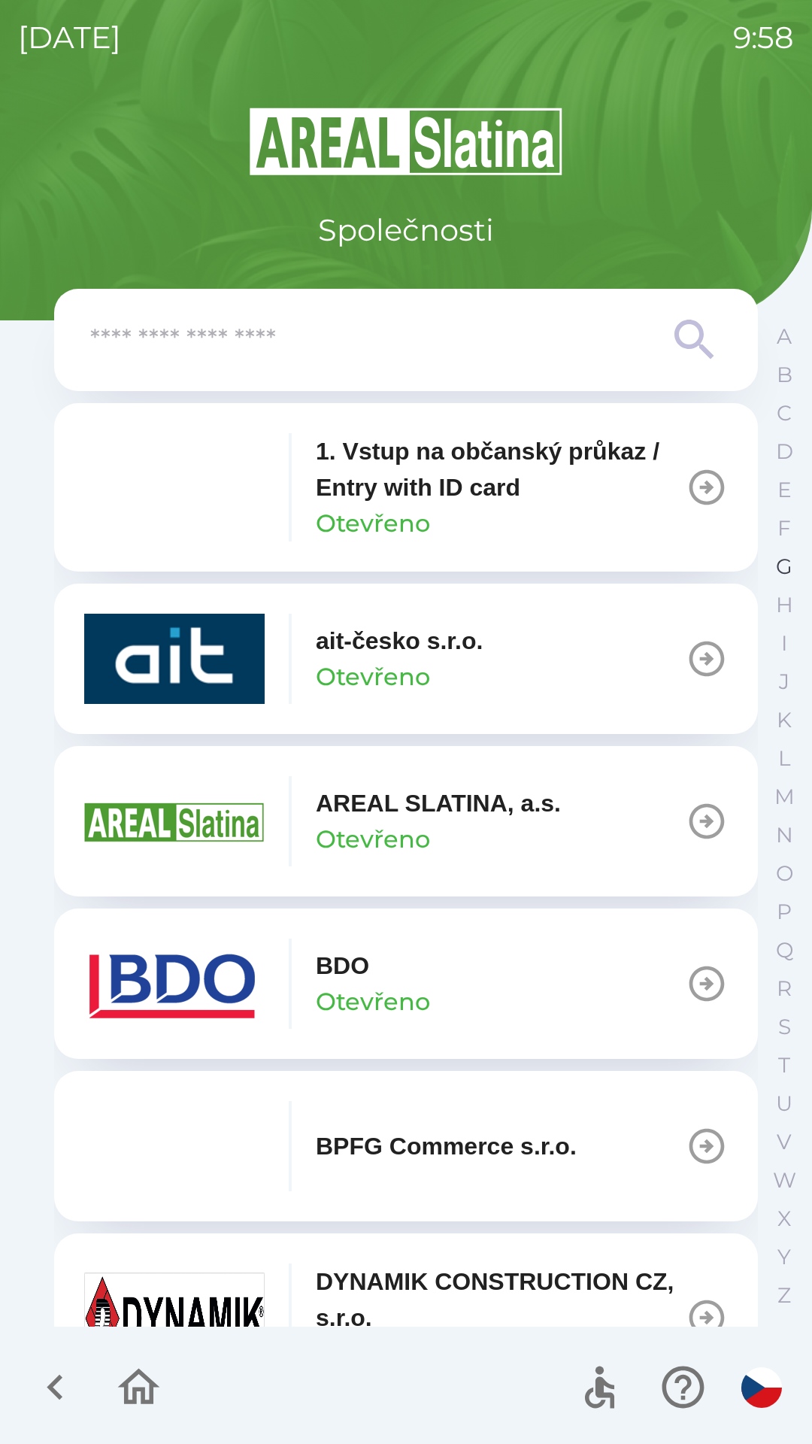
click at [789, 568] on p "G" at bounding box center [784, 566] width 17 height 26
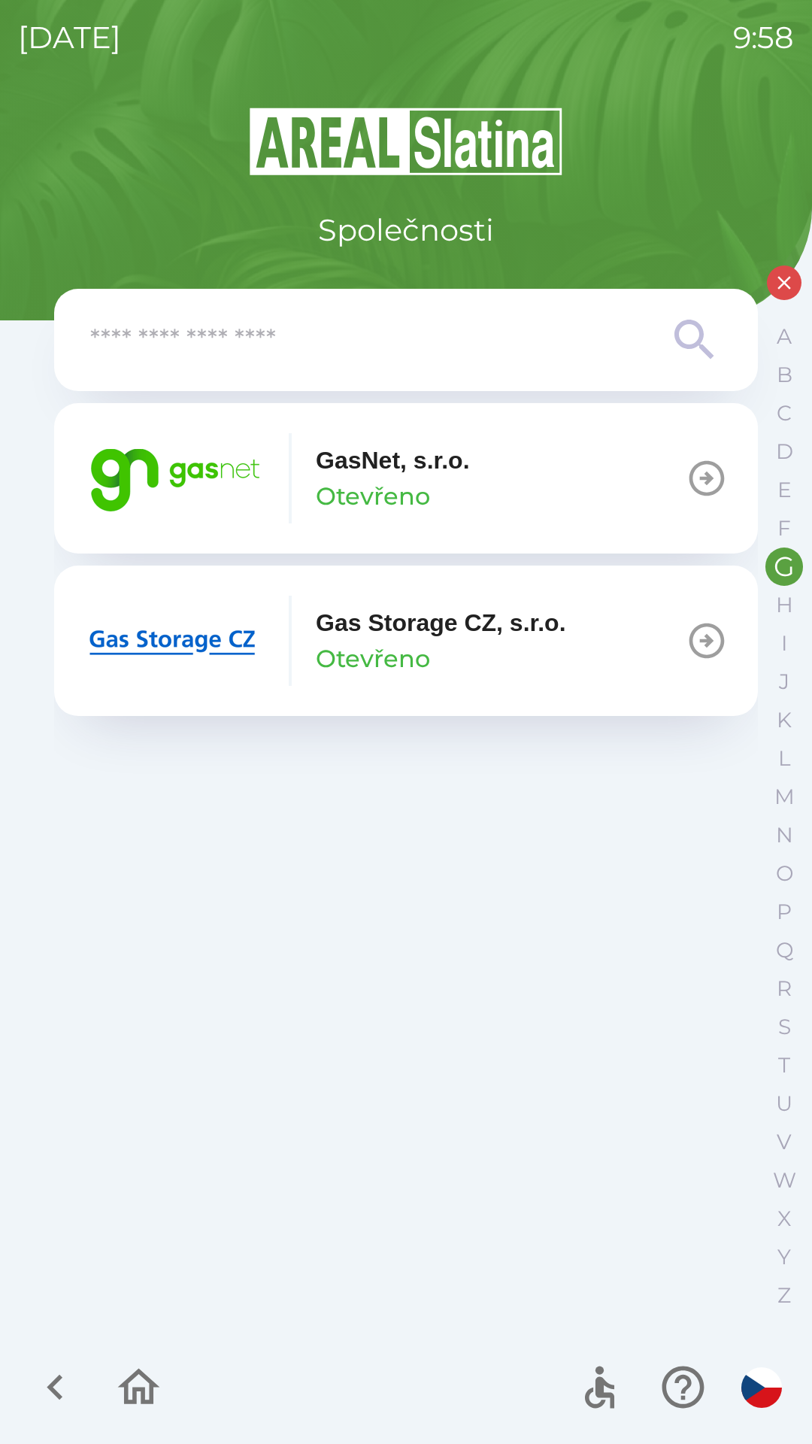
click at [359, 470] on p "GasNet, s.r.o." at bounding box center [393, 460] width 154 height 36
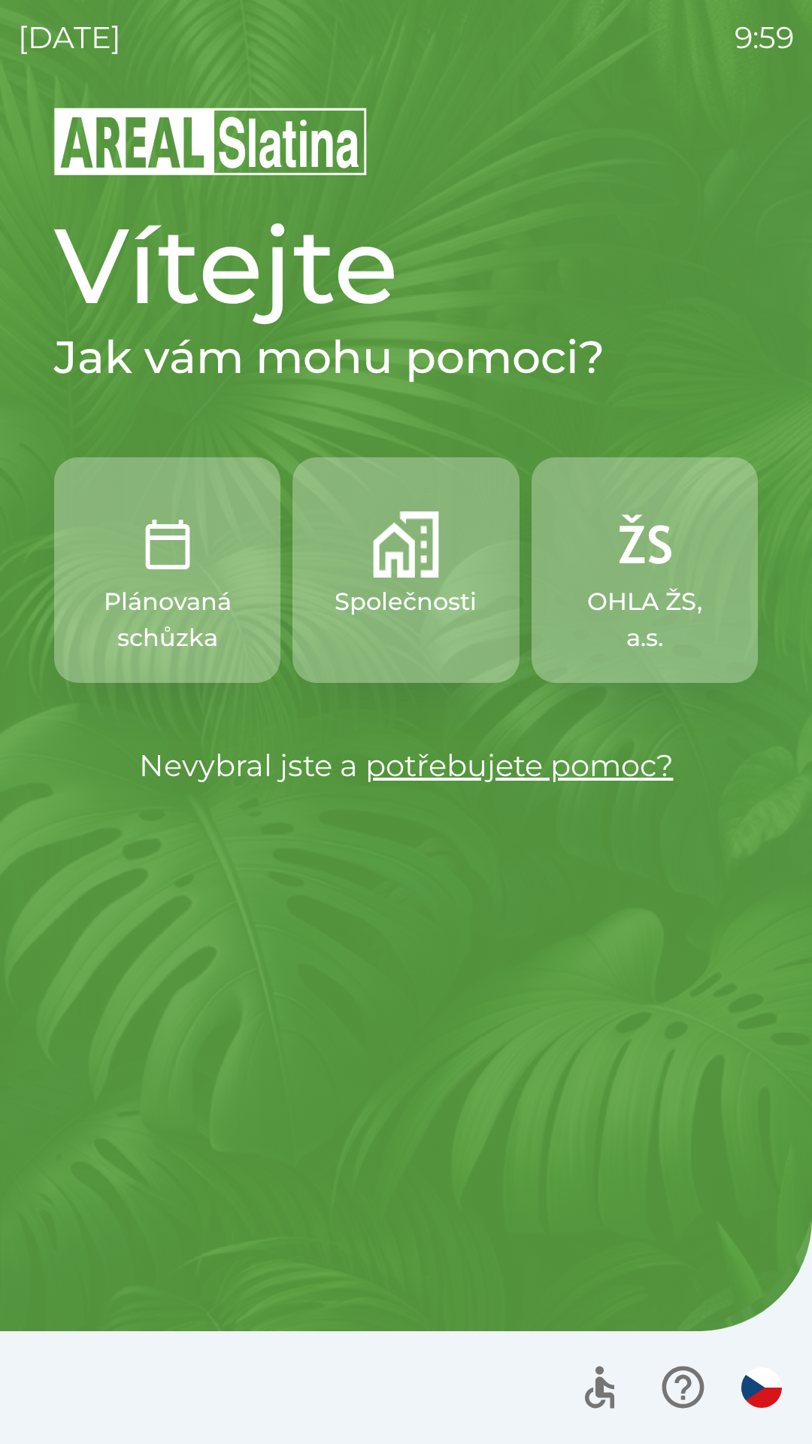
click at [386, 574] on img "button" at bounding box center [406, 544] width 66 height 66
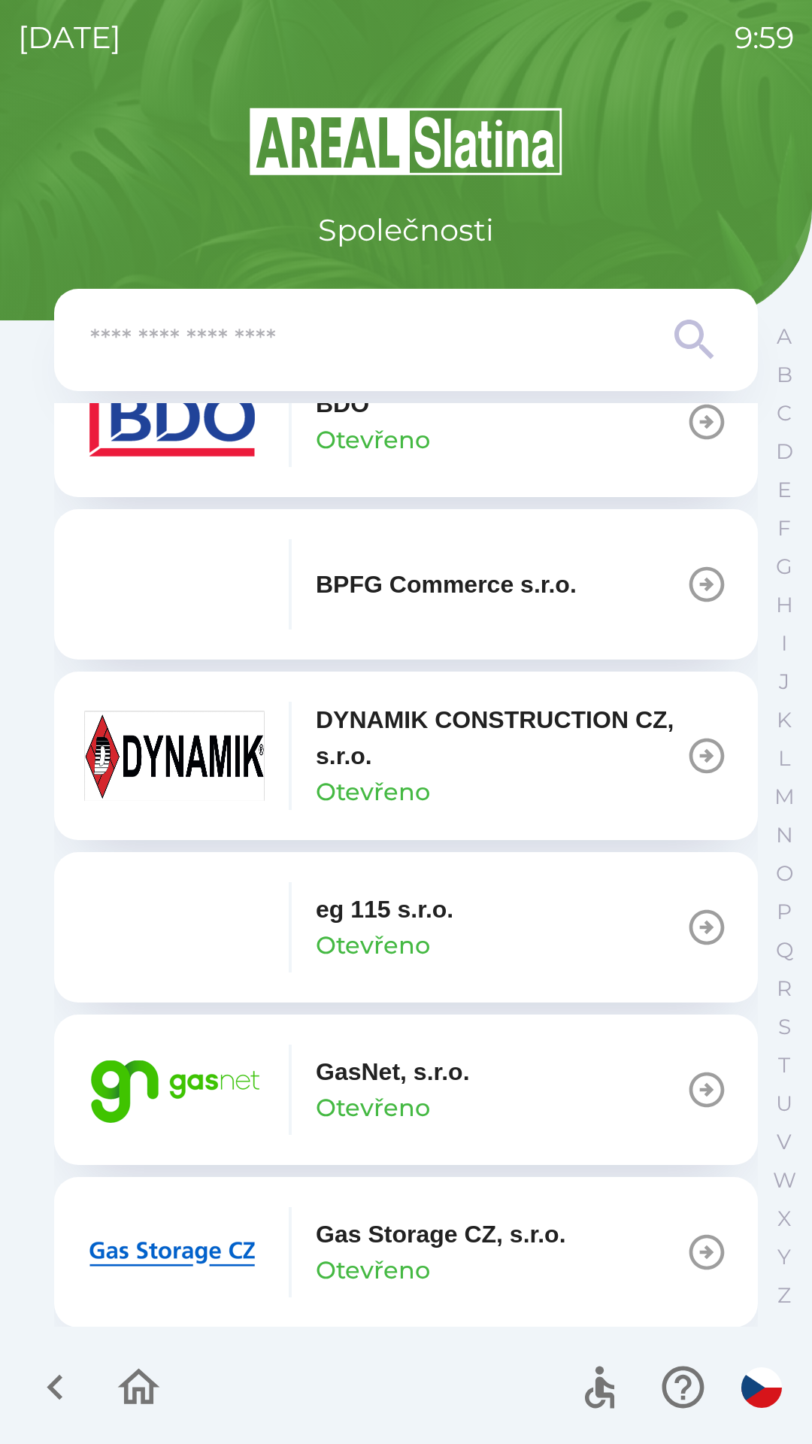
scroll to position [567, 0]
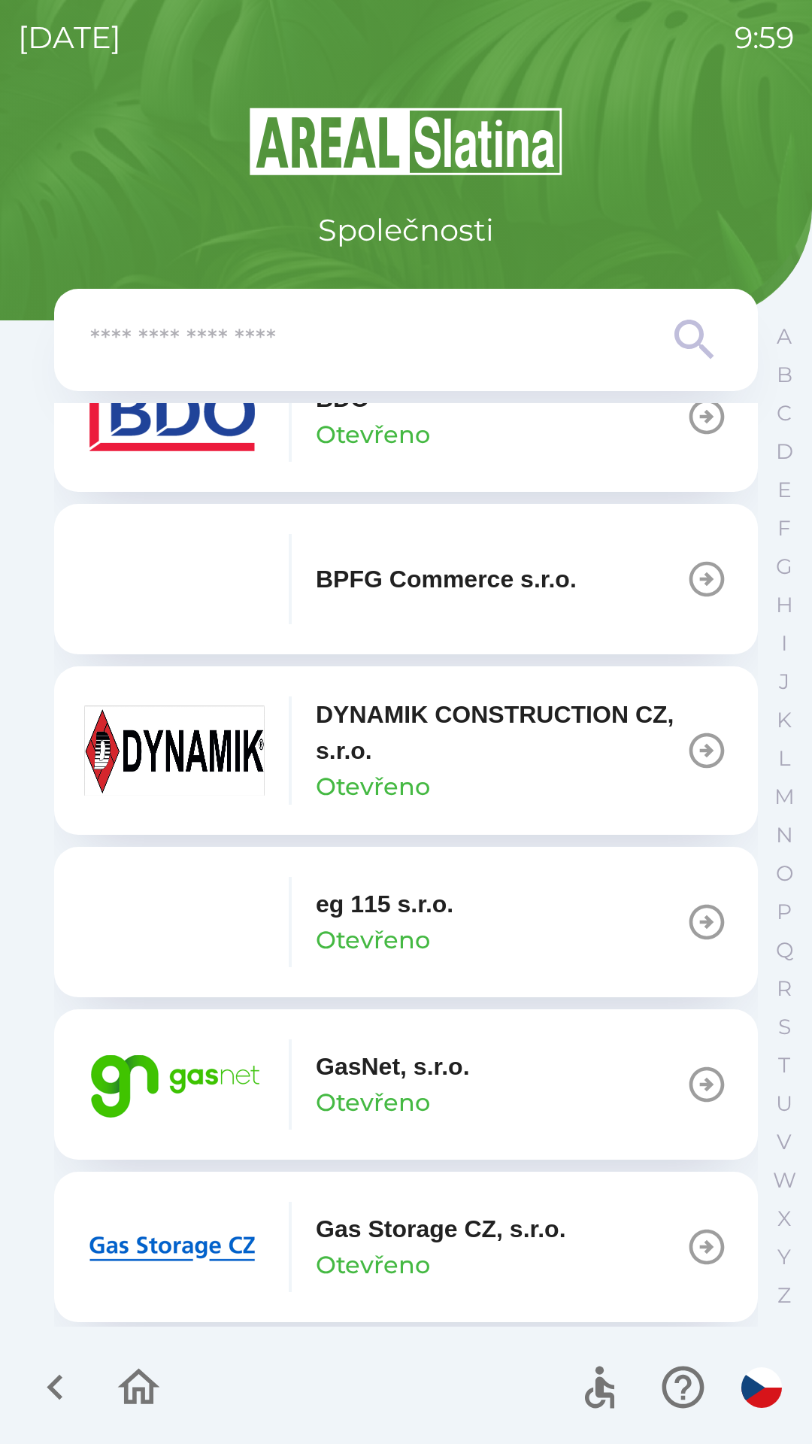
click at [562, 1071] on button "GasNet, s.r.o. Otevřeno" at bounding box center [406, 1084] width 704 height 150
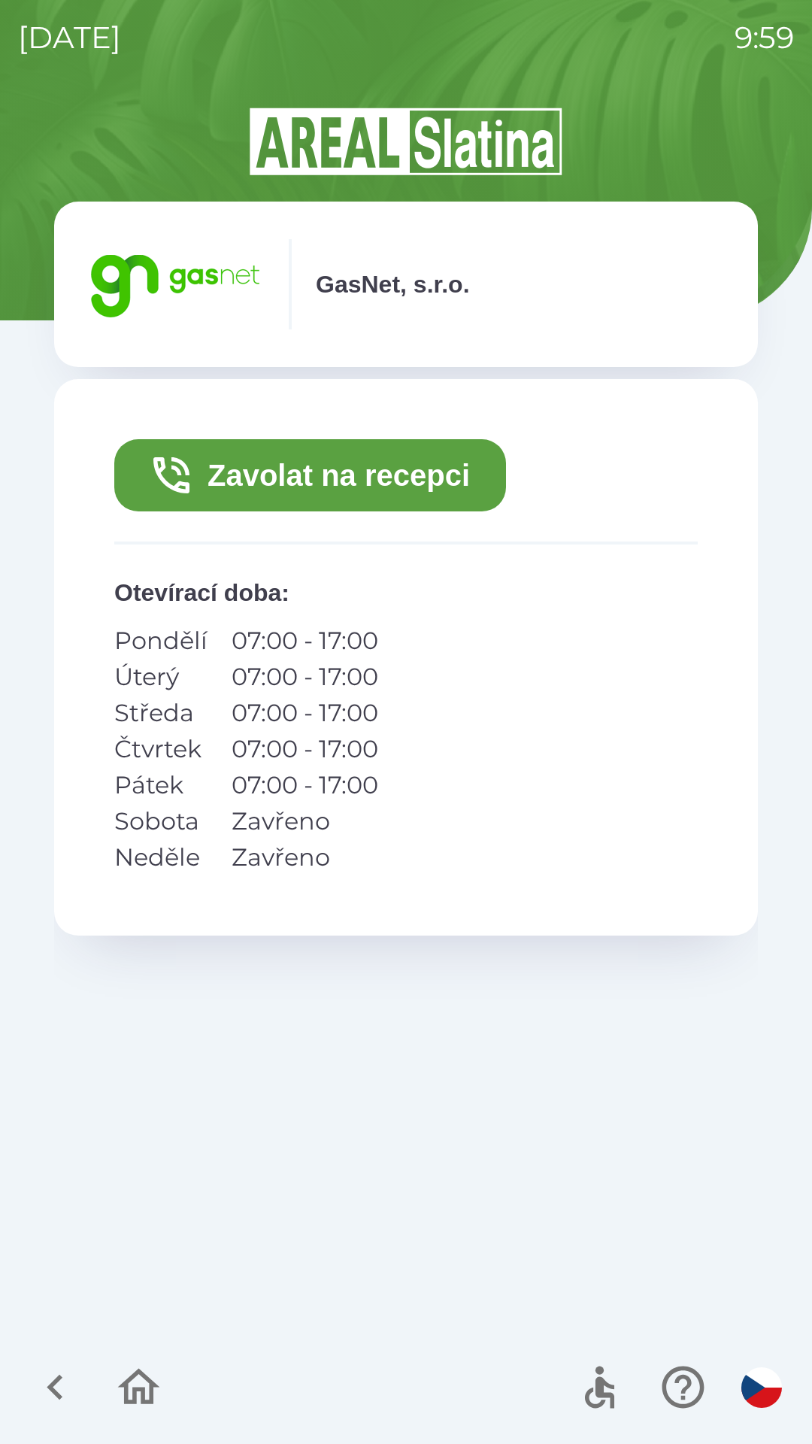
click at [444, 477] on button "Zavolat na recepci" at bounding box center [310, 475] width 392 height 72
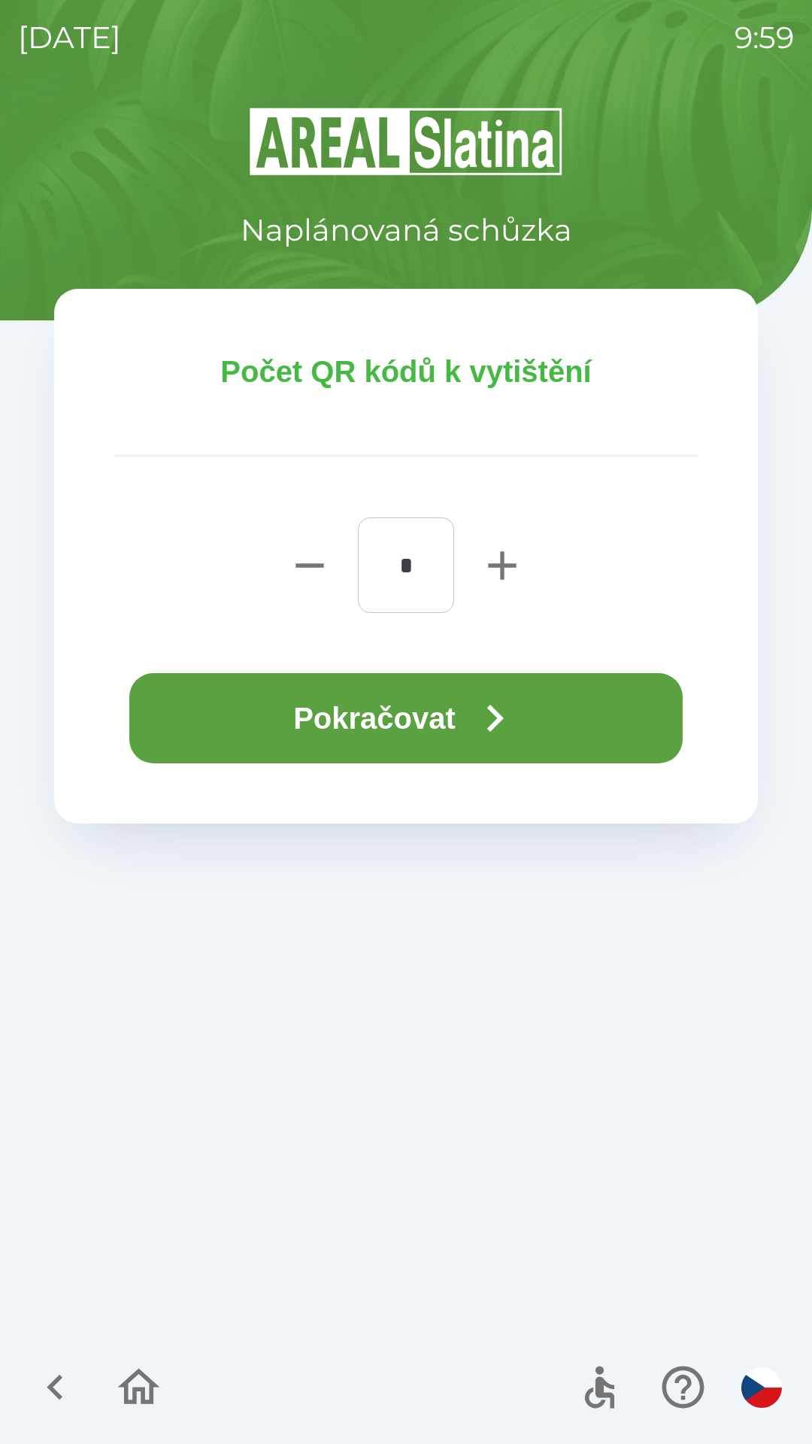
click at [501, 564] on icon "button" at bounding box center [502, 565] width 28 height 28
type input "*"
click at [444, 737] on button "Pokračovat" at bounding box center [405, 718] width 553 height 90
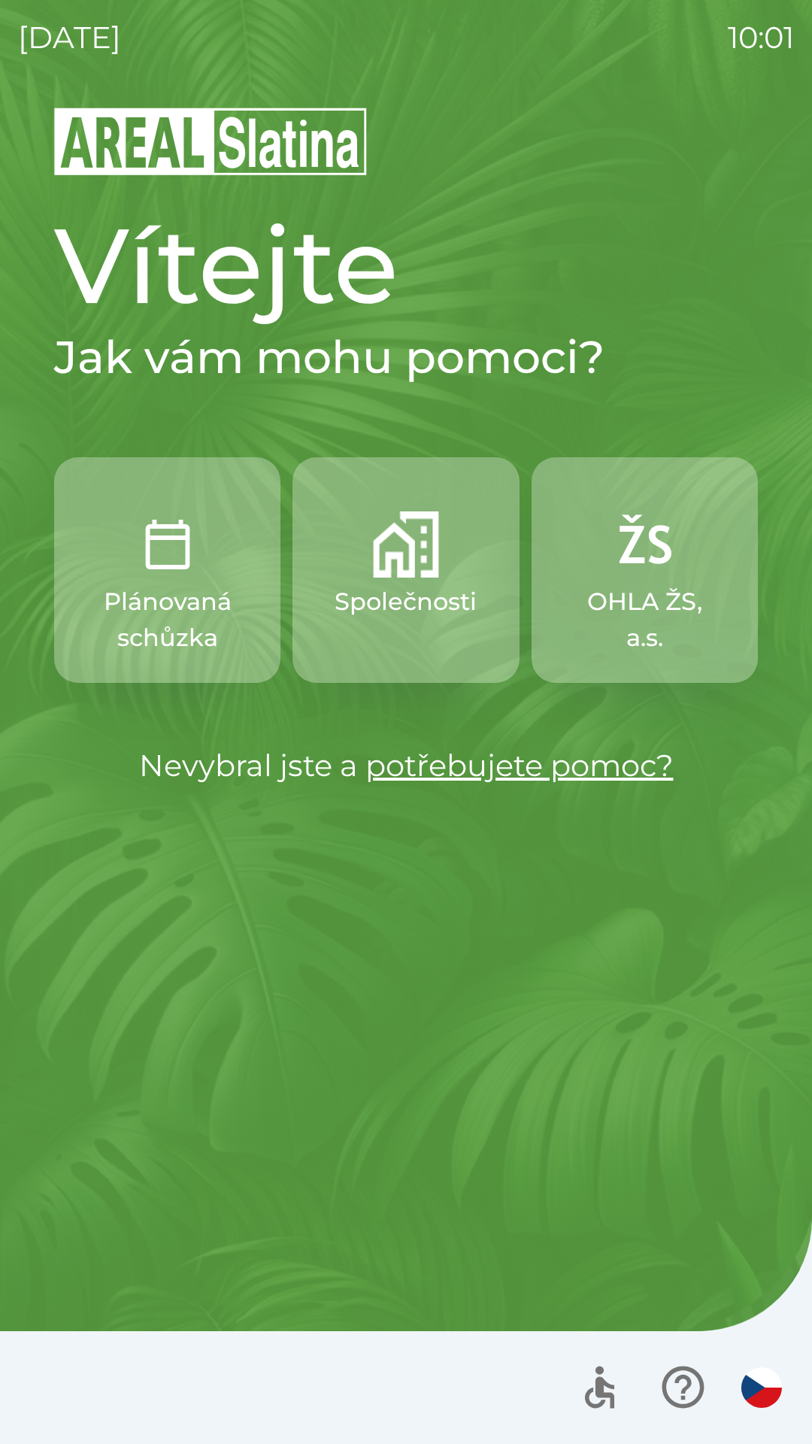
click at [636, 601] on p "OHLA ŽS, a.s." at bounding box center [645, 619] width 154 height 72
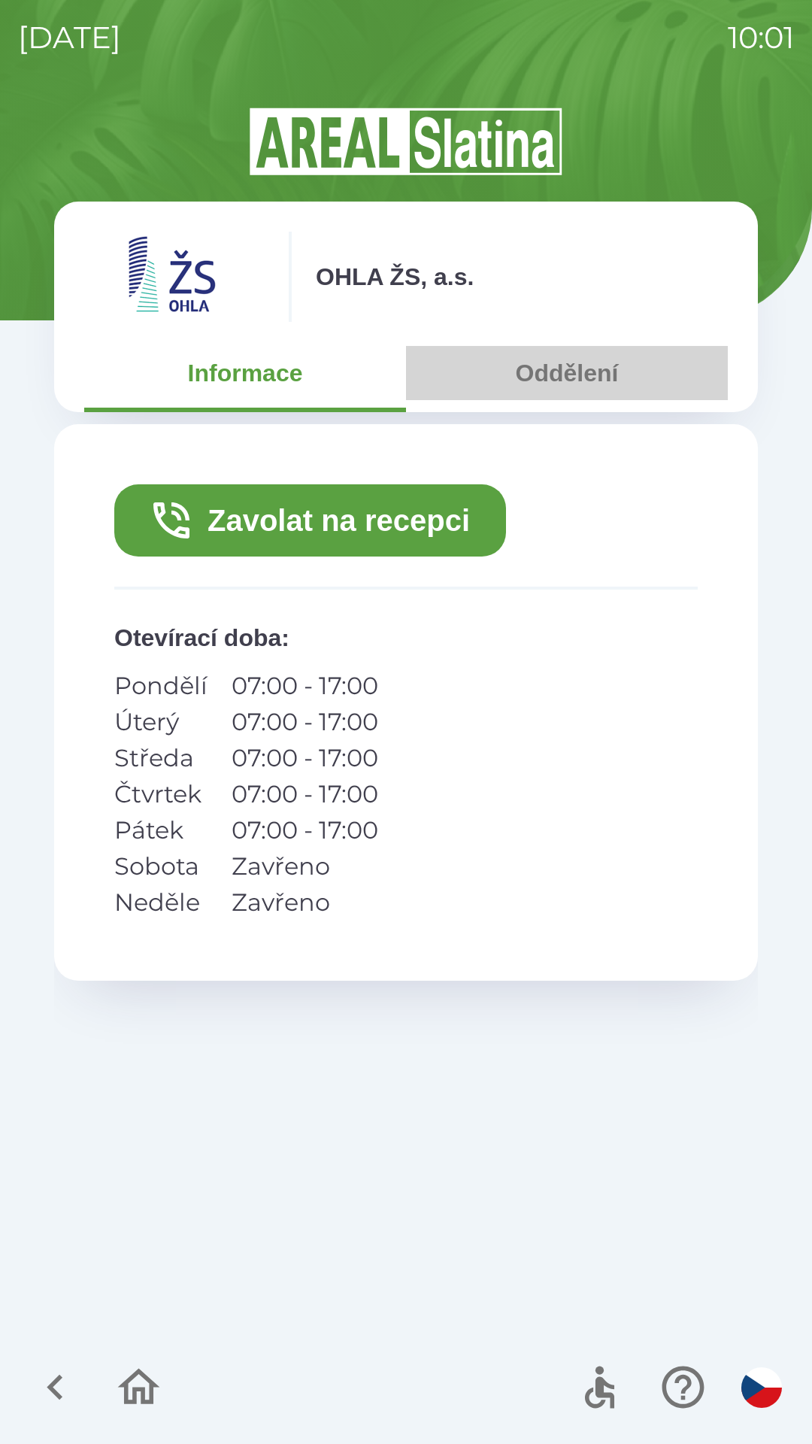
click at [561, 377] on button "Oddělení" at bounding box center [567, 373] width 322 height 54
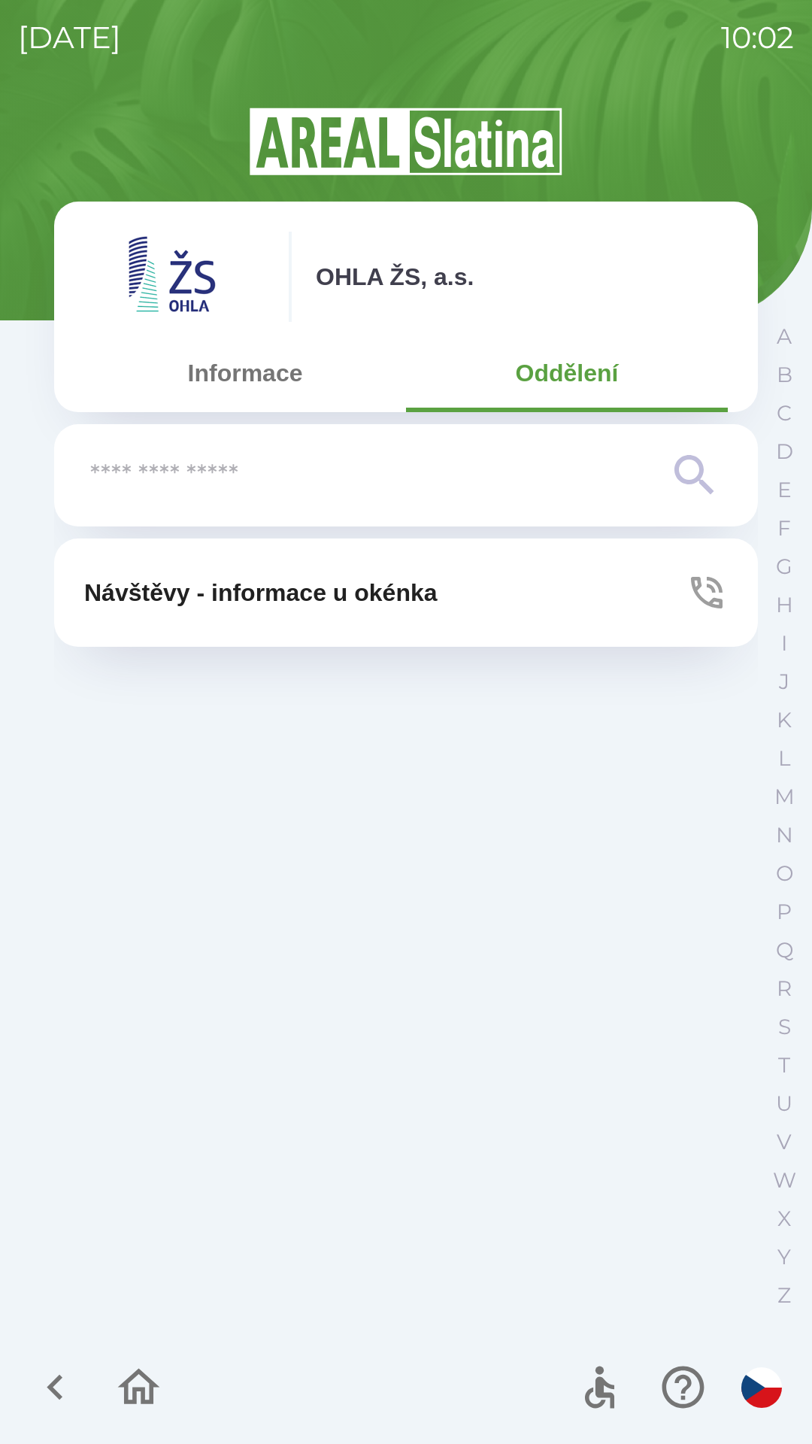
click at [275, 370] on button "Informace" at bounding box center [245, 373] width 322 height 54
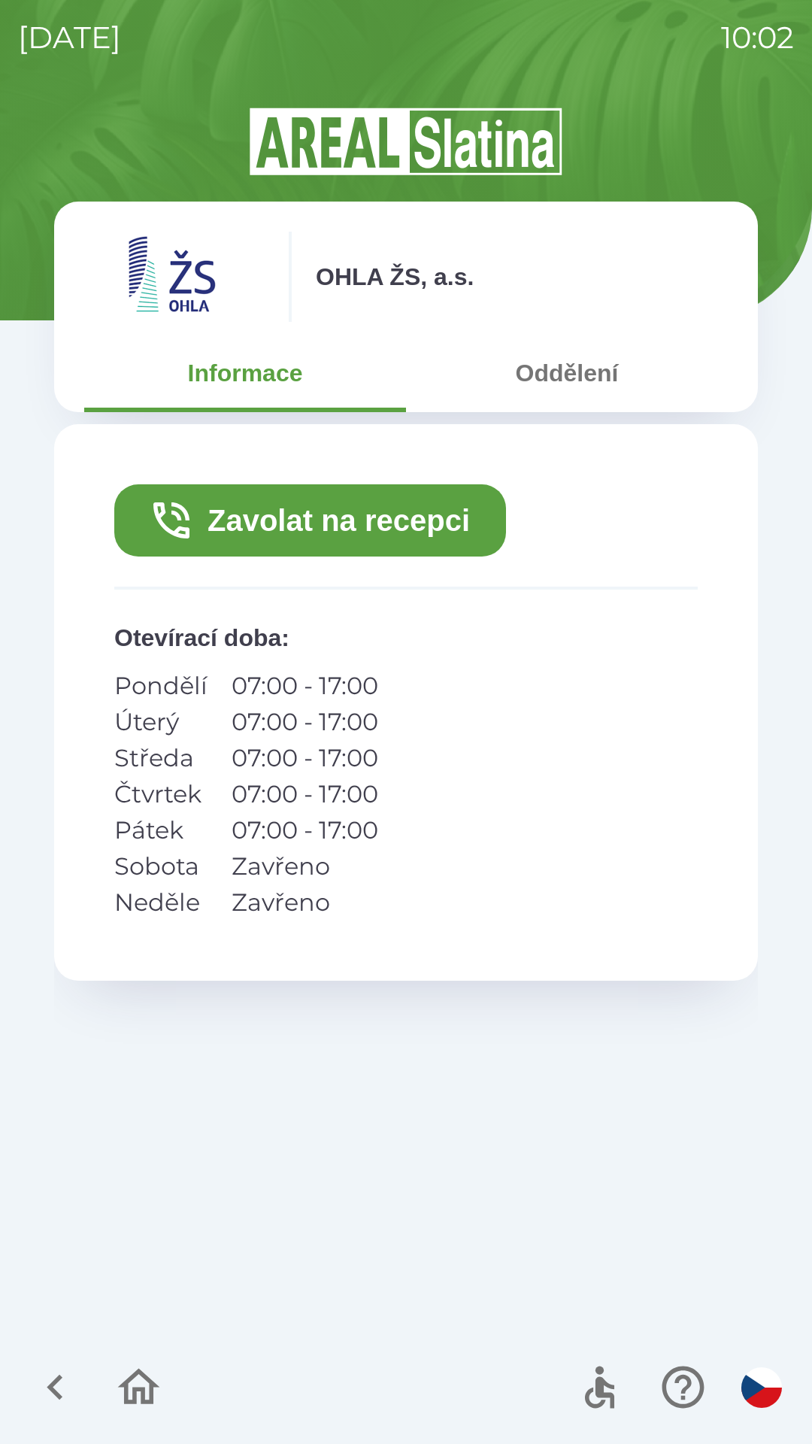
click at [364, 523] on button "Zavolat na recepci" at bounding box center [310, 520] width 392 height 72
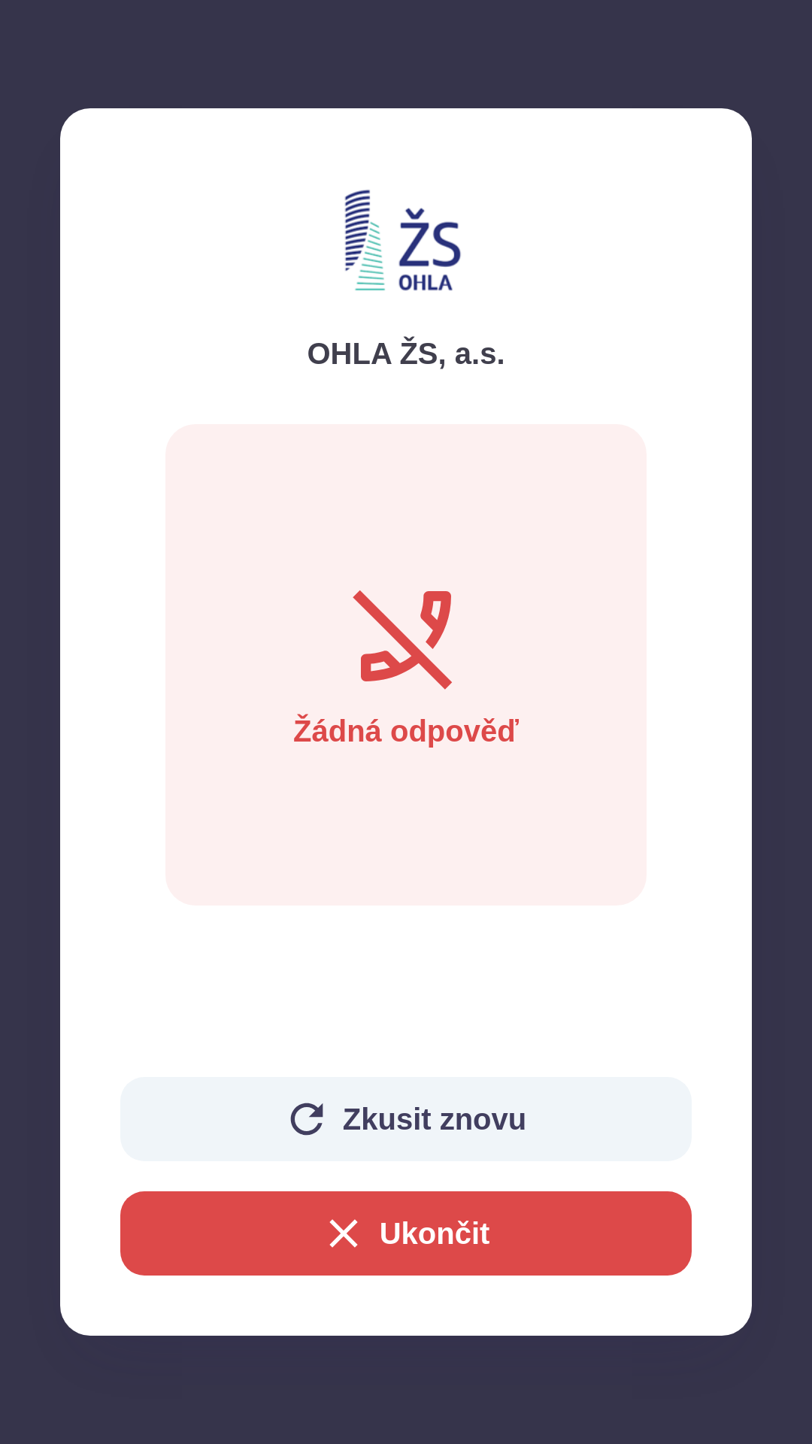
click at [444, 1226] on button "Ukončit" at bounding box center [405, 1233] width 571 height 84
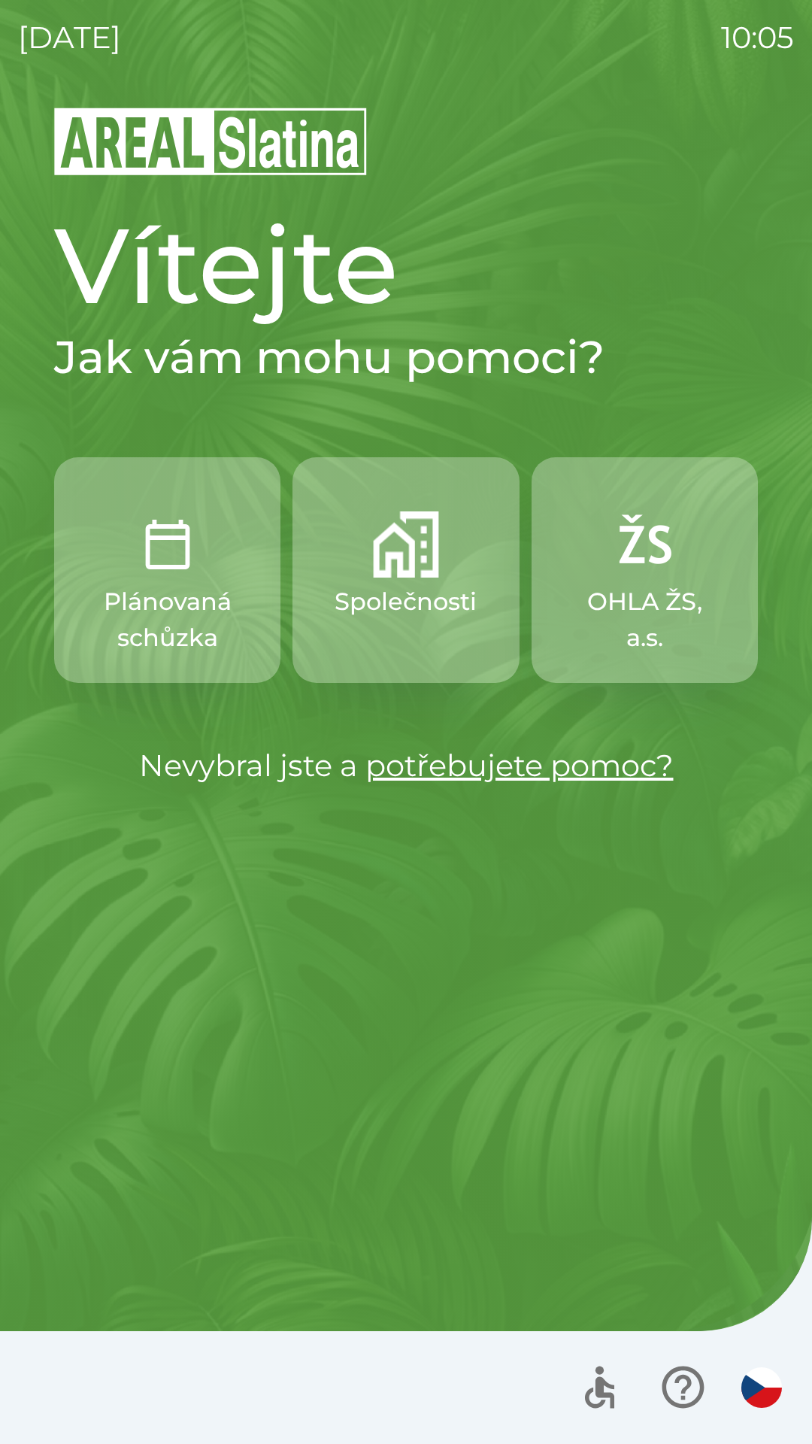
click at [398, 563] on img "button" at bounding box center [406, 544] width 66 height 66
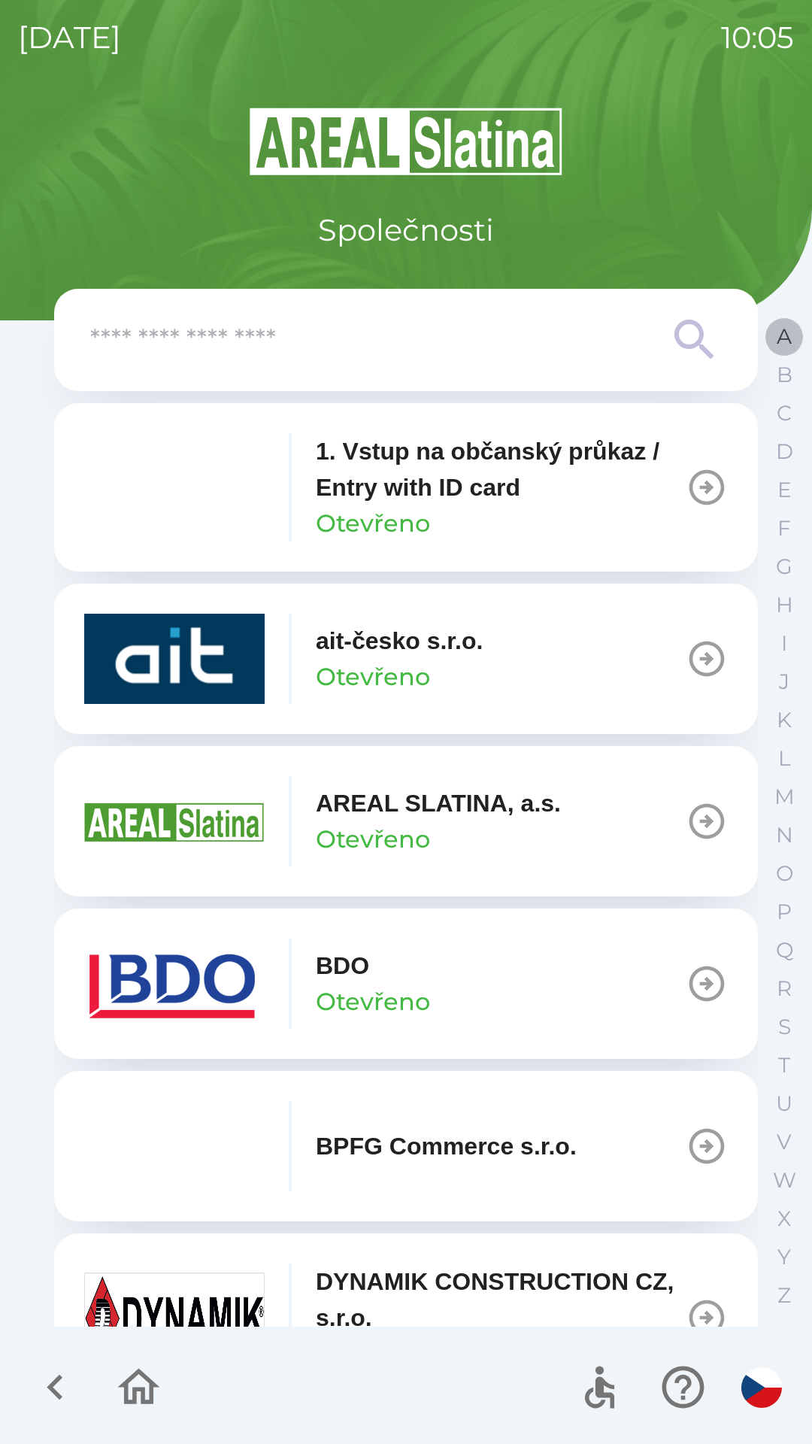
click at [778, 348] on p "A" at bounding box center [784, 336] width 15 height 26
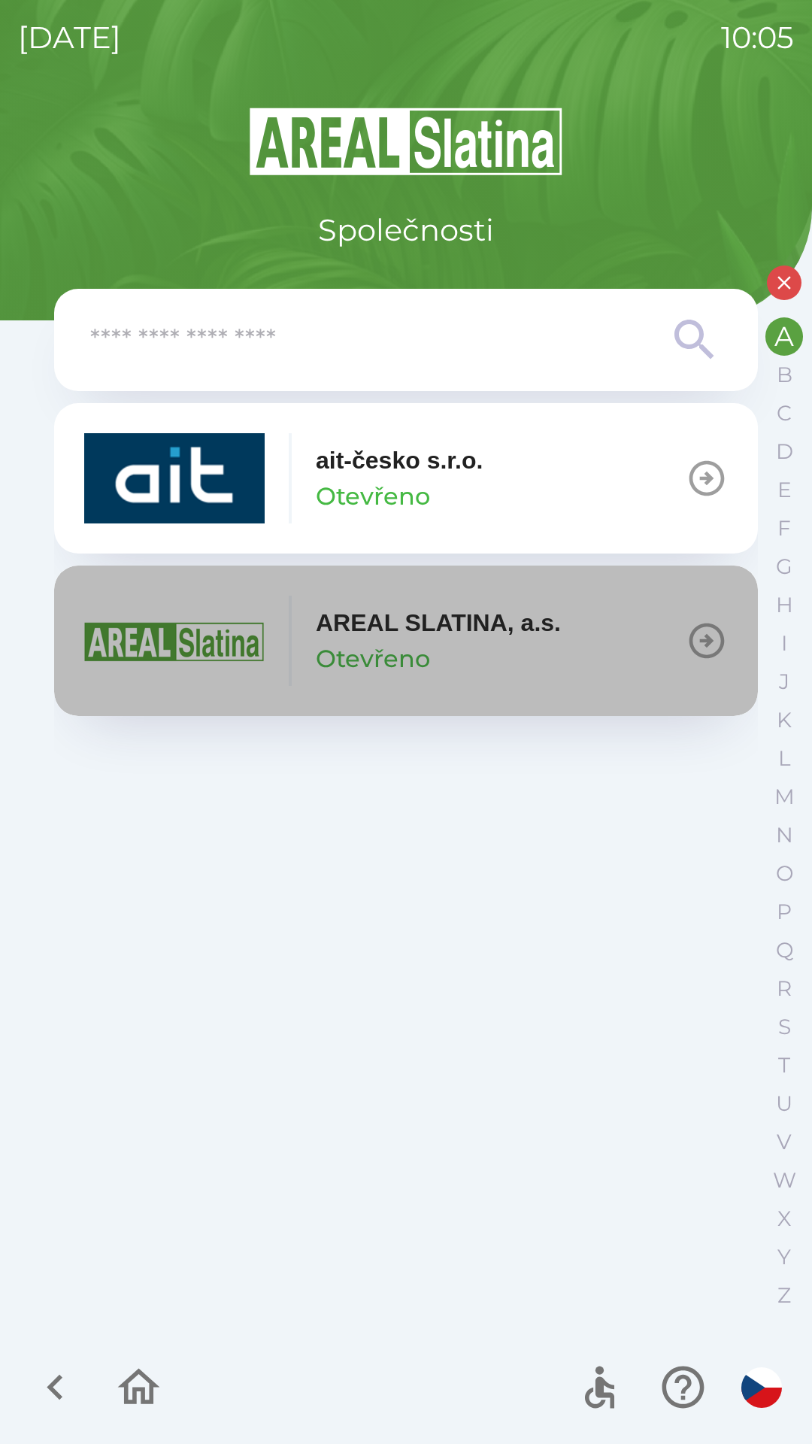
click at [226, 644] on img "button" at bounding box center [174, 640] width 180 height 90
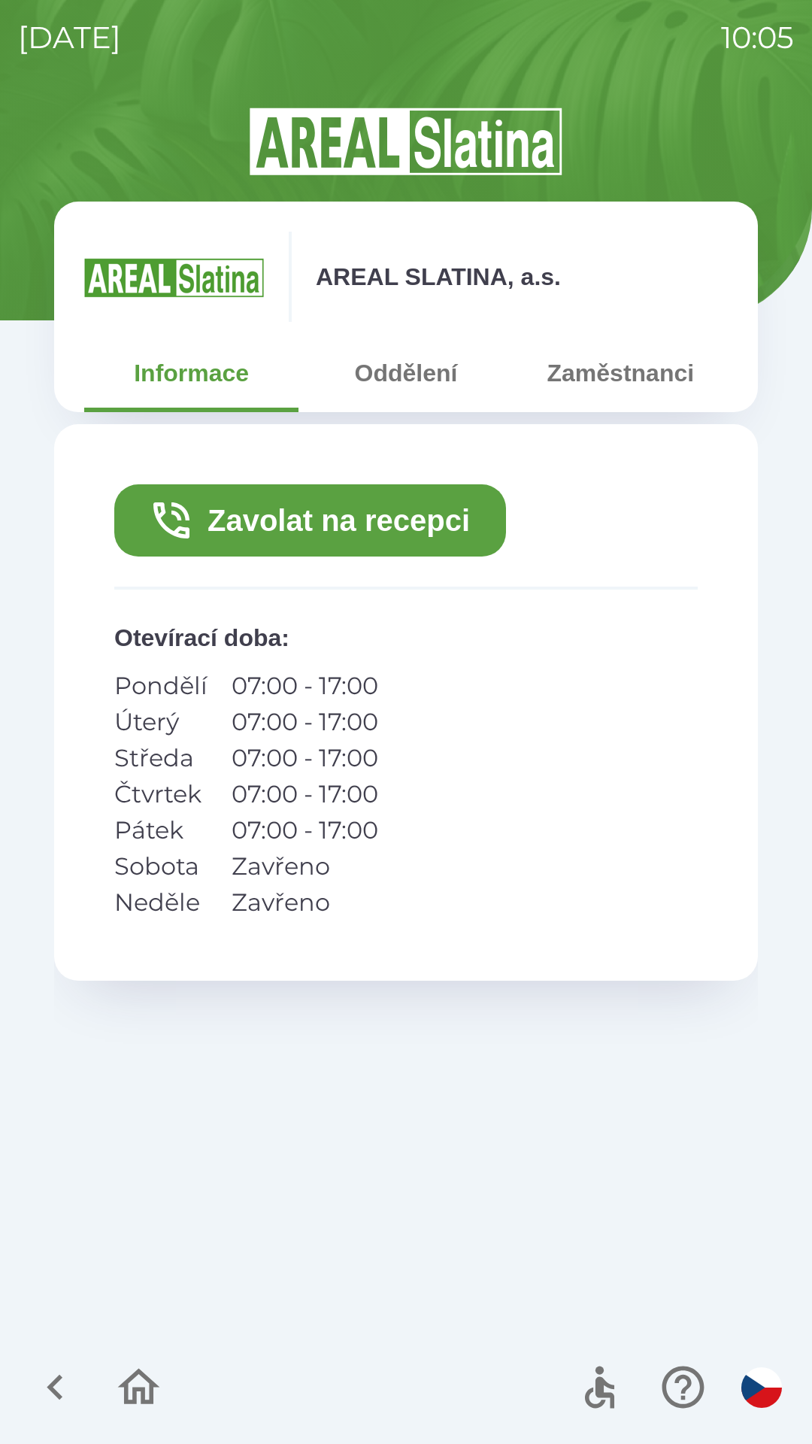
click at [376, 519] on button "Zavolat na recepci" at bounding box center [310, 520] width 392 height 72
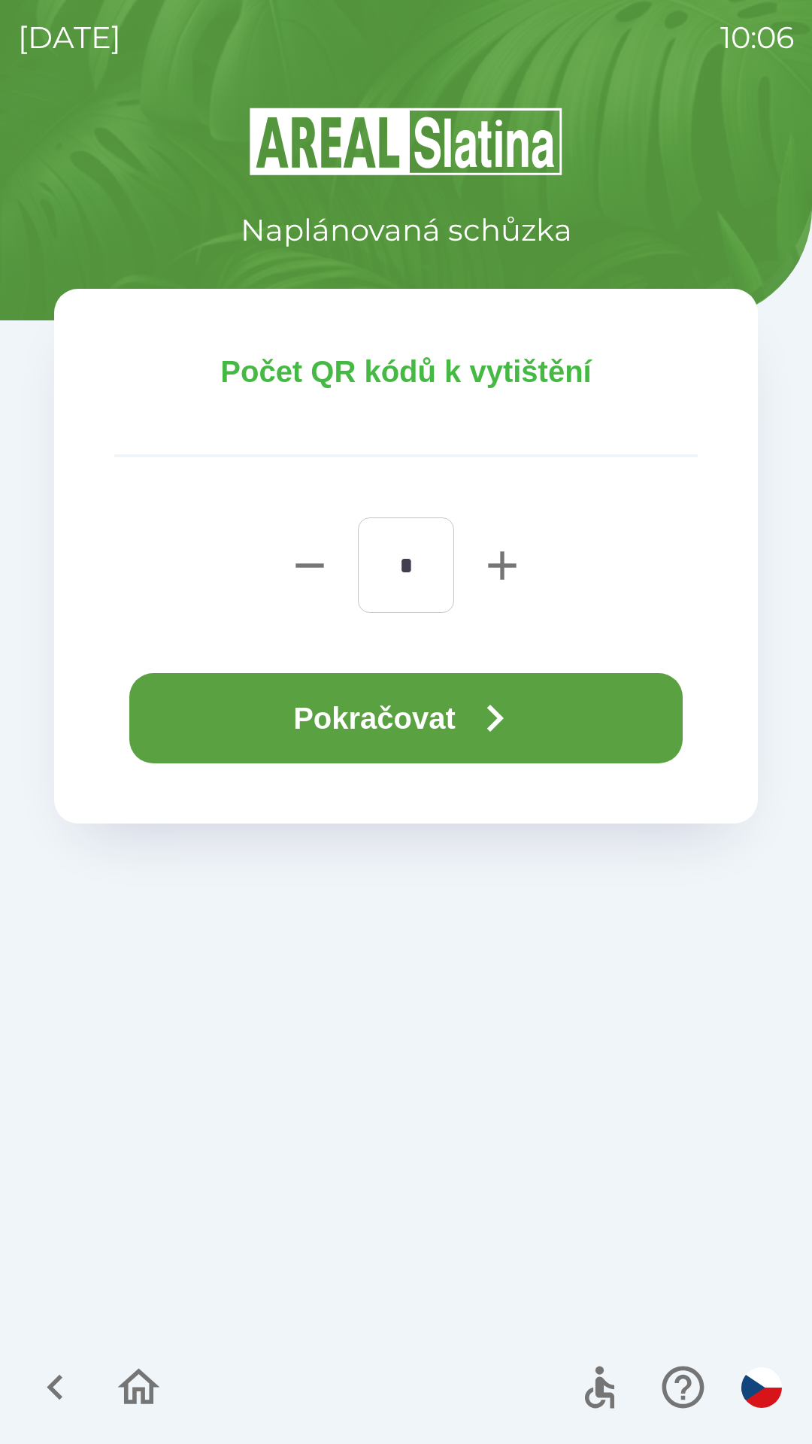
click at [389, 722] on button "Pokračovat" at bounding box center [405, 718] width 553 height 90
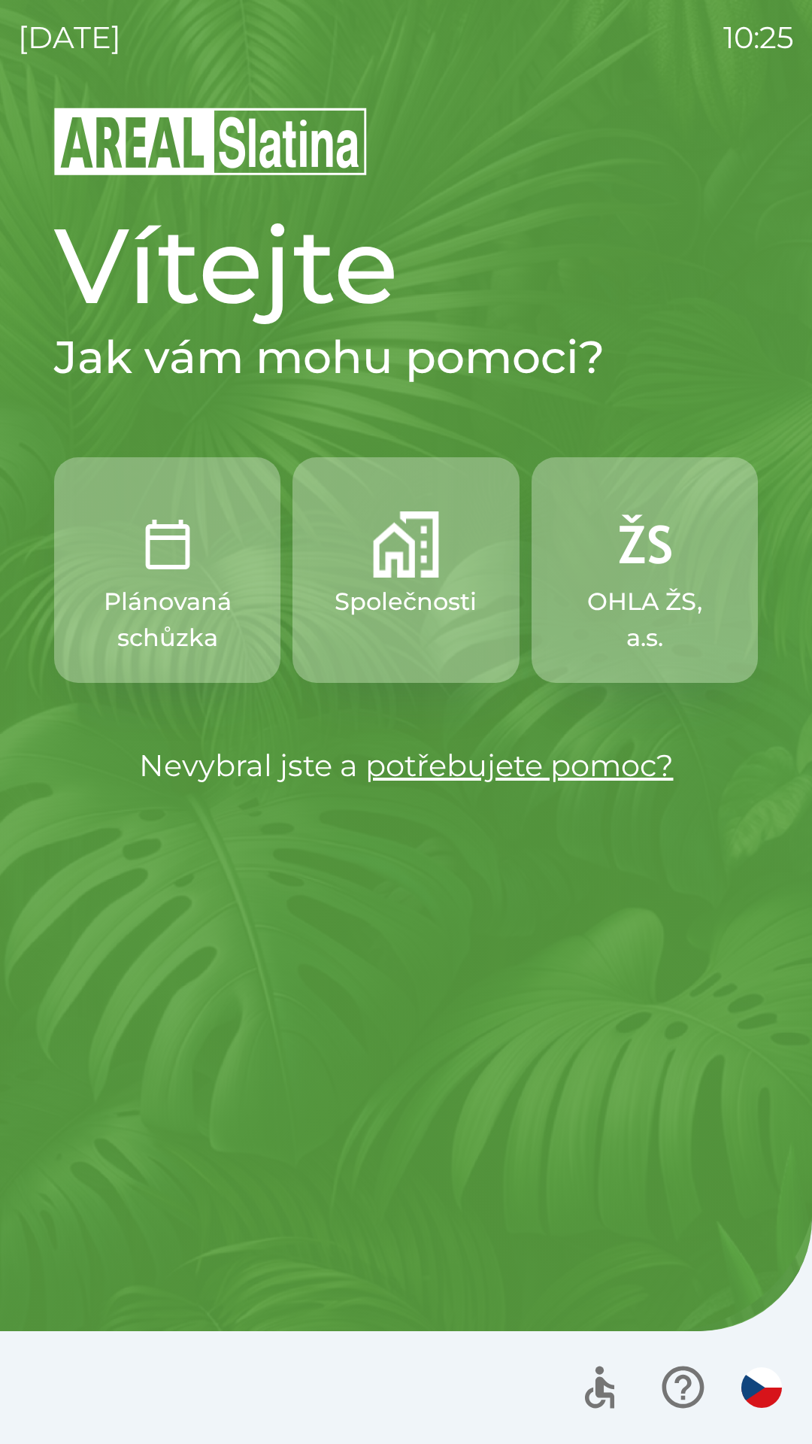
click at [384, 587] on p "Společnosti" at bounding box center [406, 601] width 142 height 36
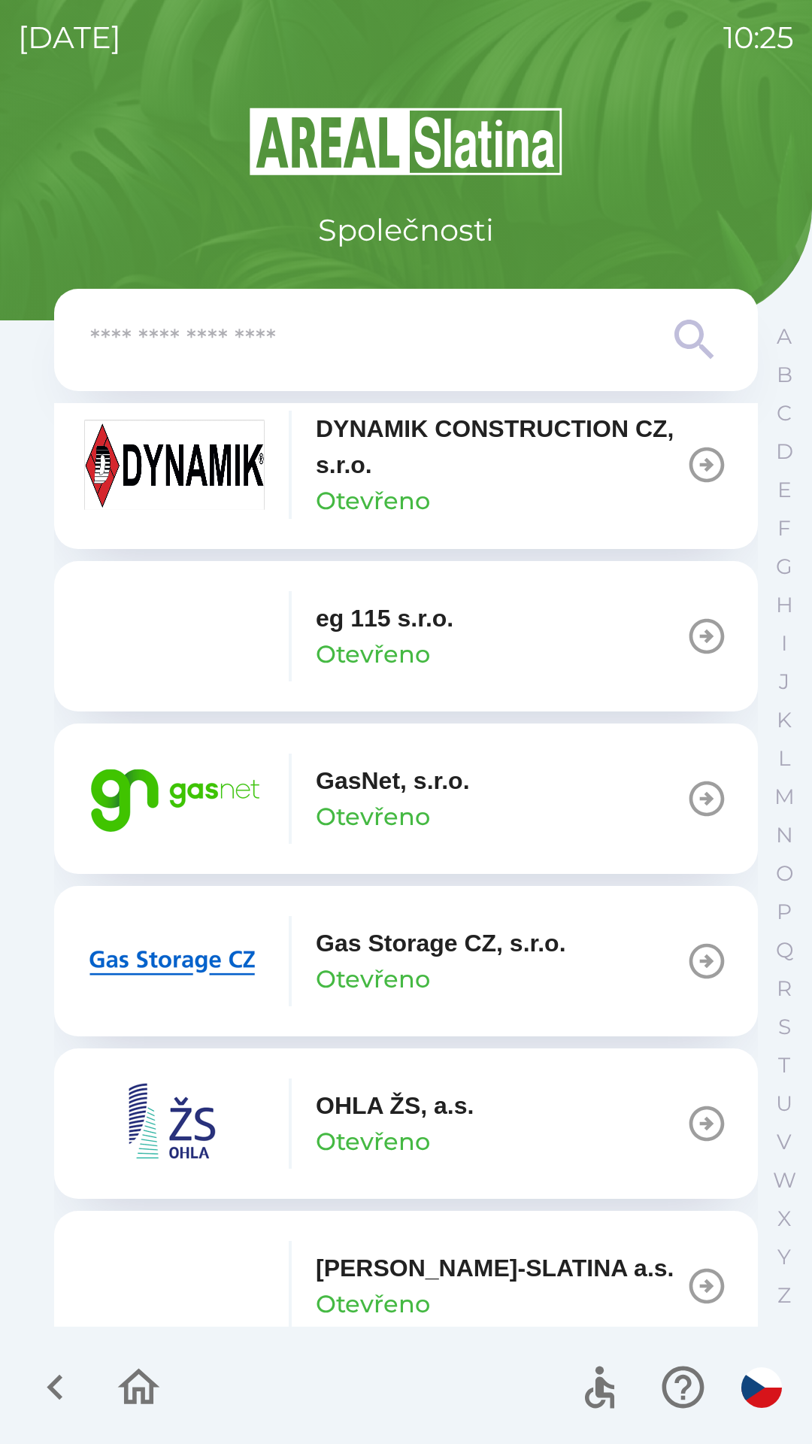
scroll to position [859, 0]
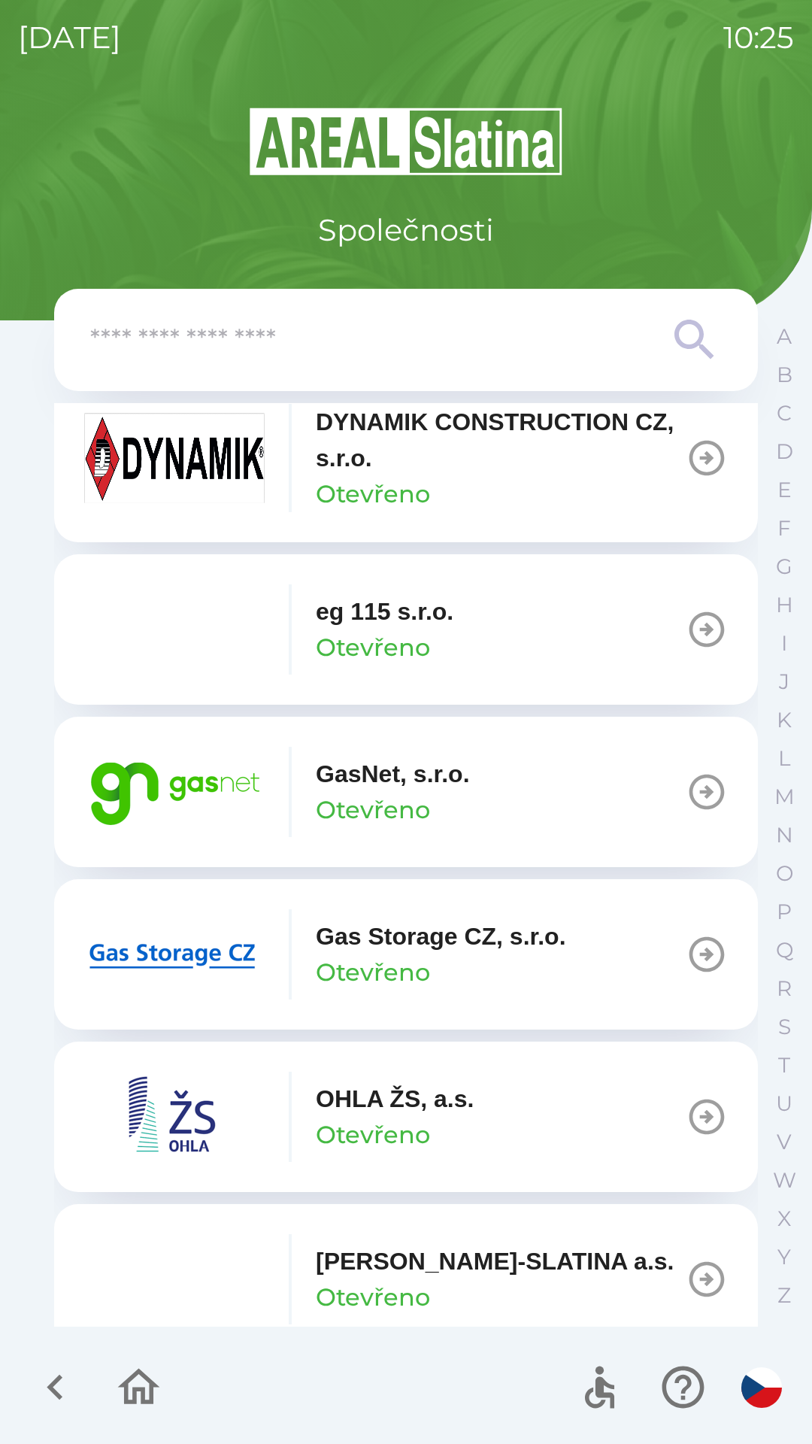
click at [330, 801] on p "Otevřeno" at bounding box center [373, 810] width 114 height 36
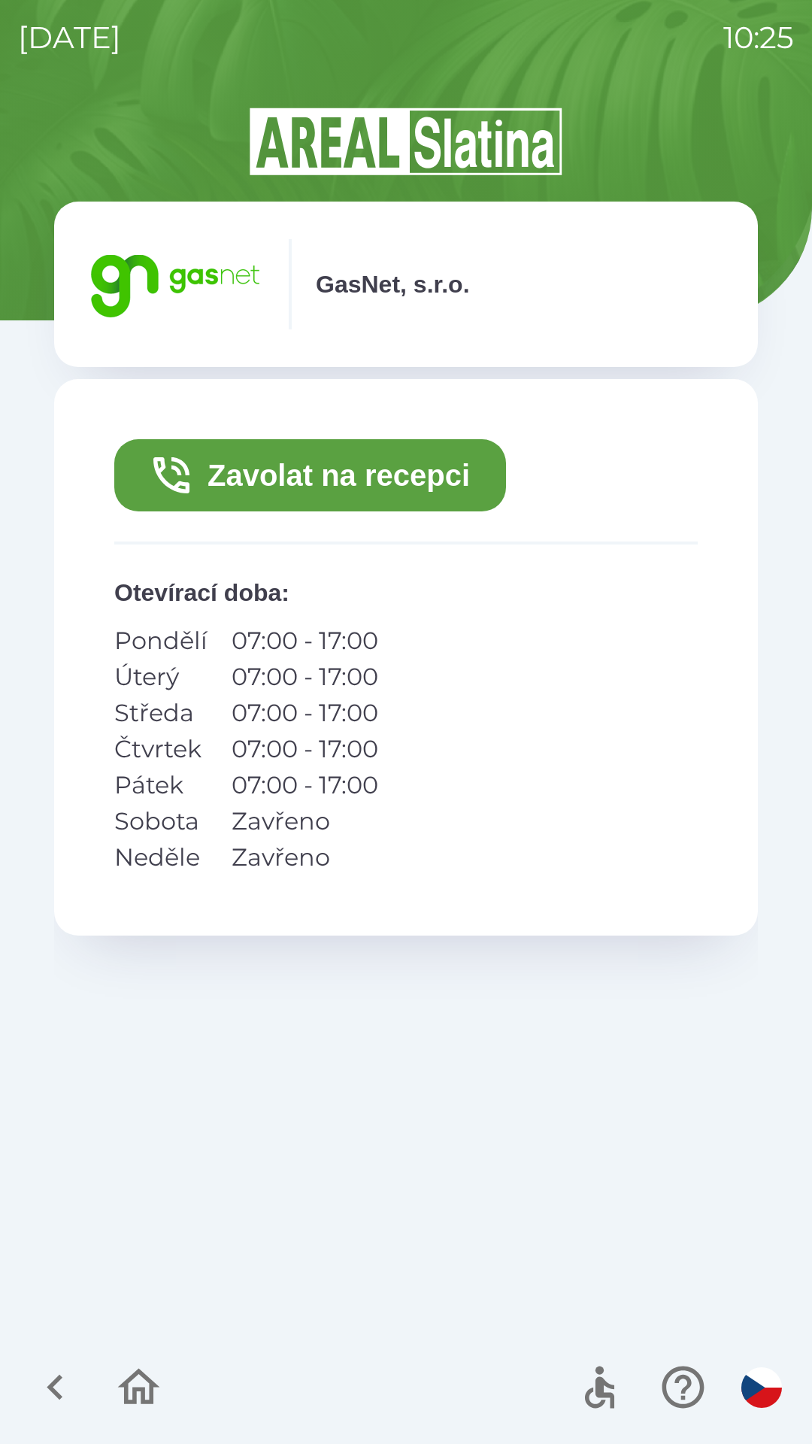
click at [301, 474] on button "Zavolat na recepci" at bounding box center [310, 475] width 392 height 72
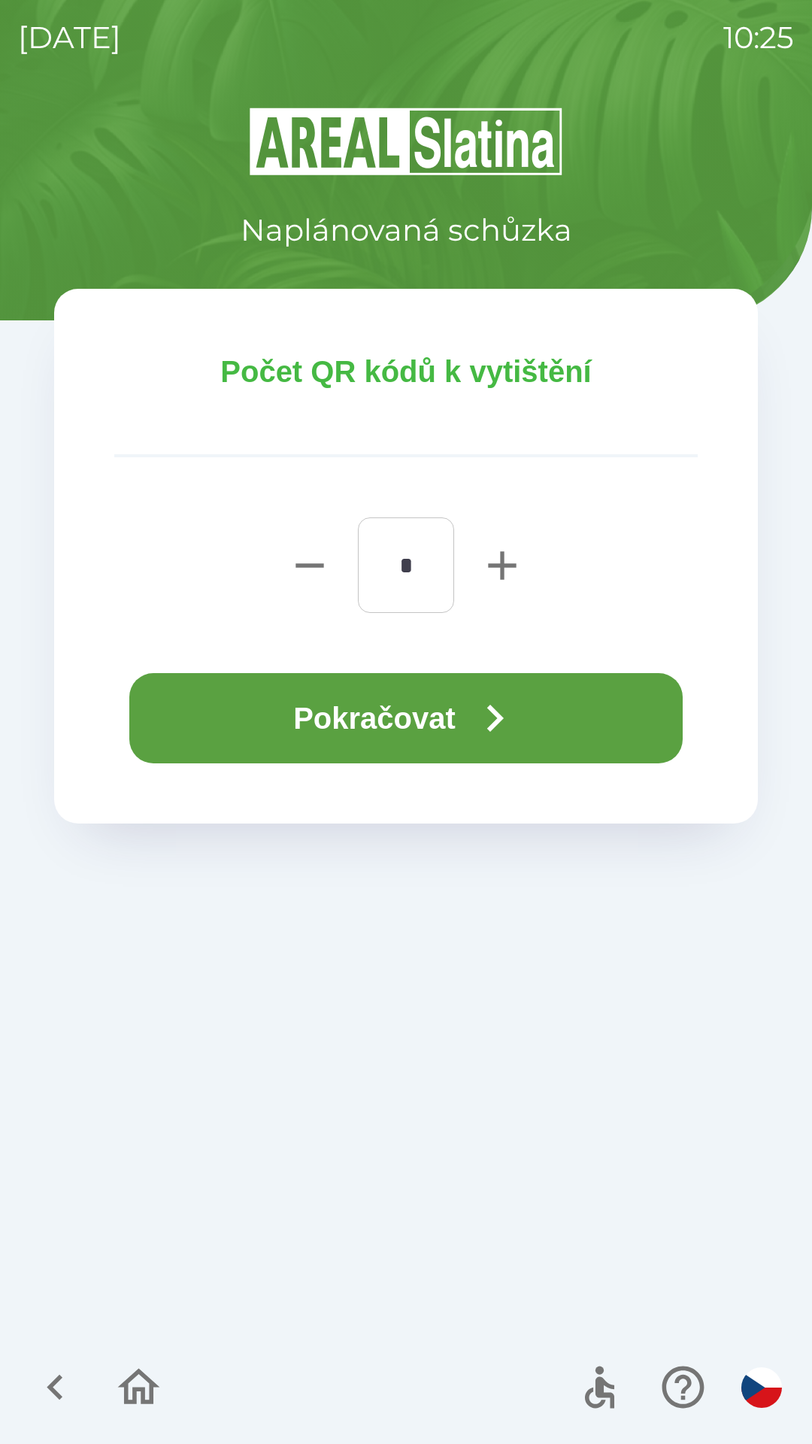
click at [502, 566] on icon "button" at bounding box center [502, 565] width 28 height 28
type input "*"
click at [368, 710] on button "Pokračovat" at bounding box center [405, 718] width 553 height 90
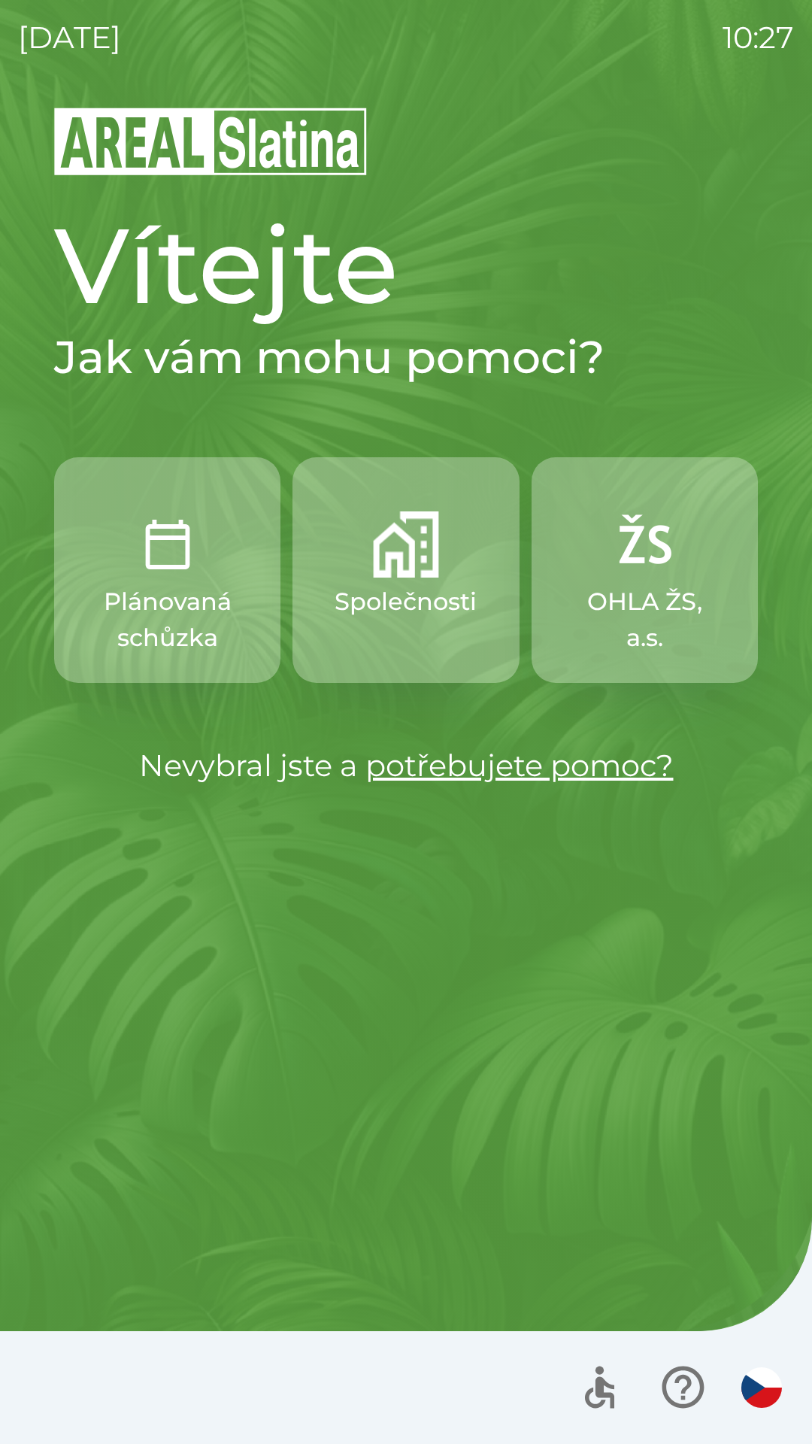
click at [413, 554] on img "button" at bounding box center [406, 544] width 66 height 66
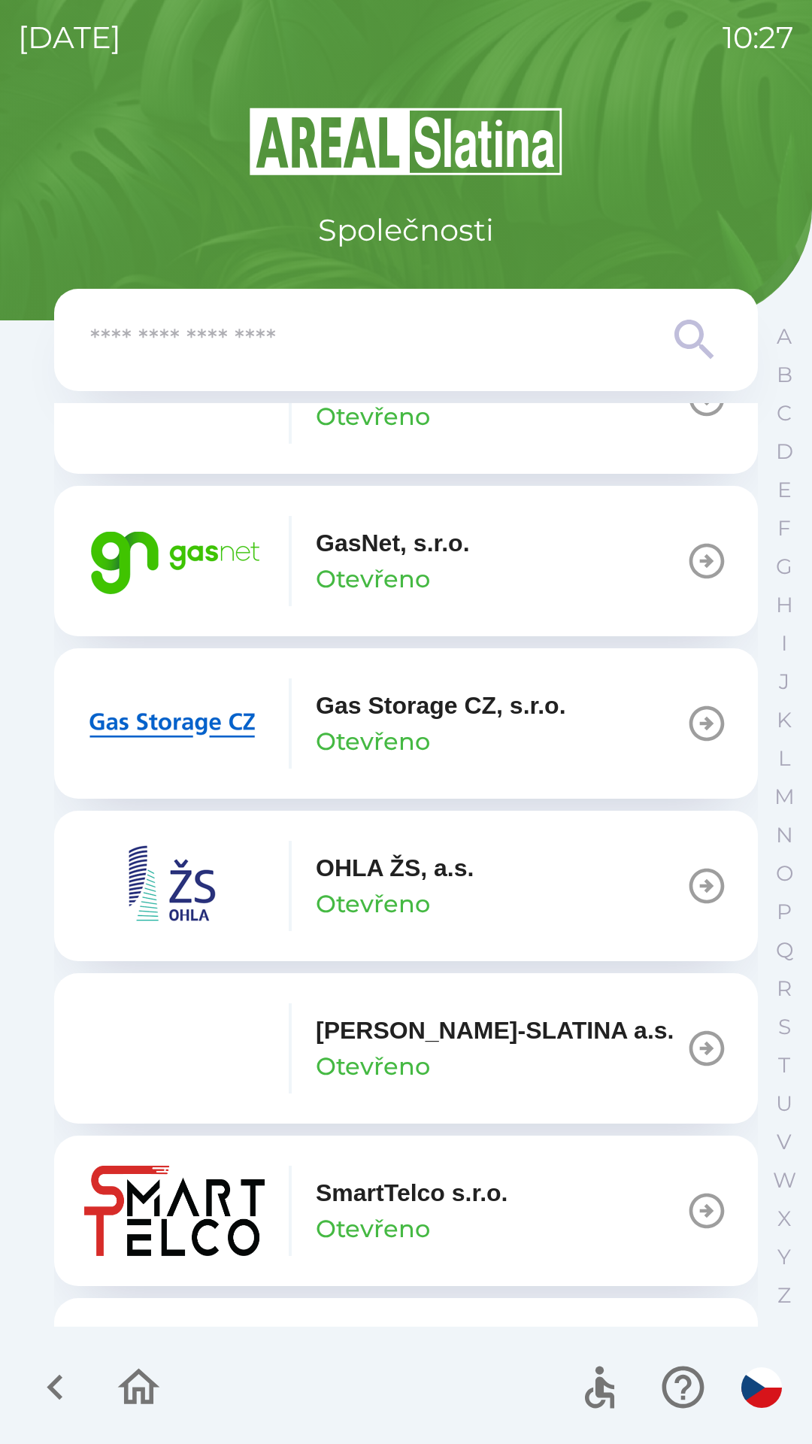
scroll to position [1093, 0]
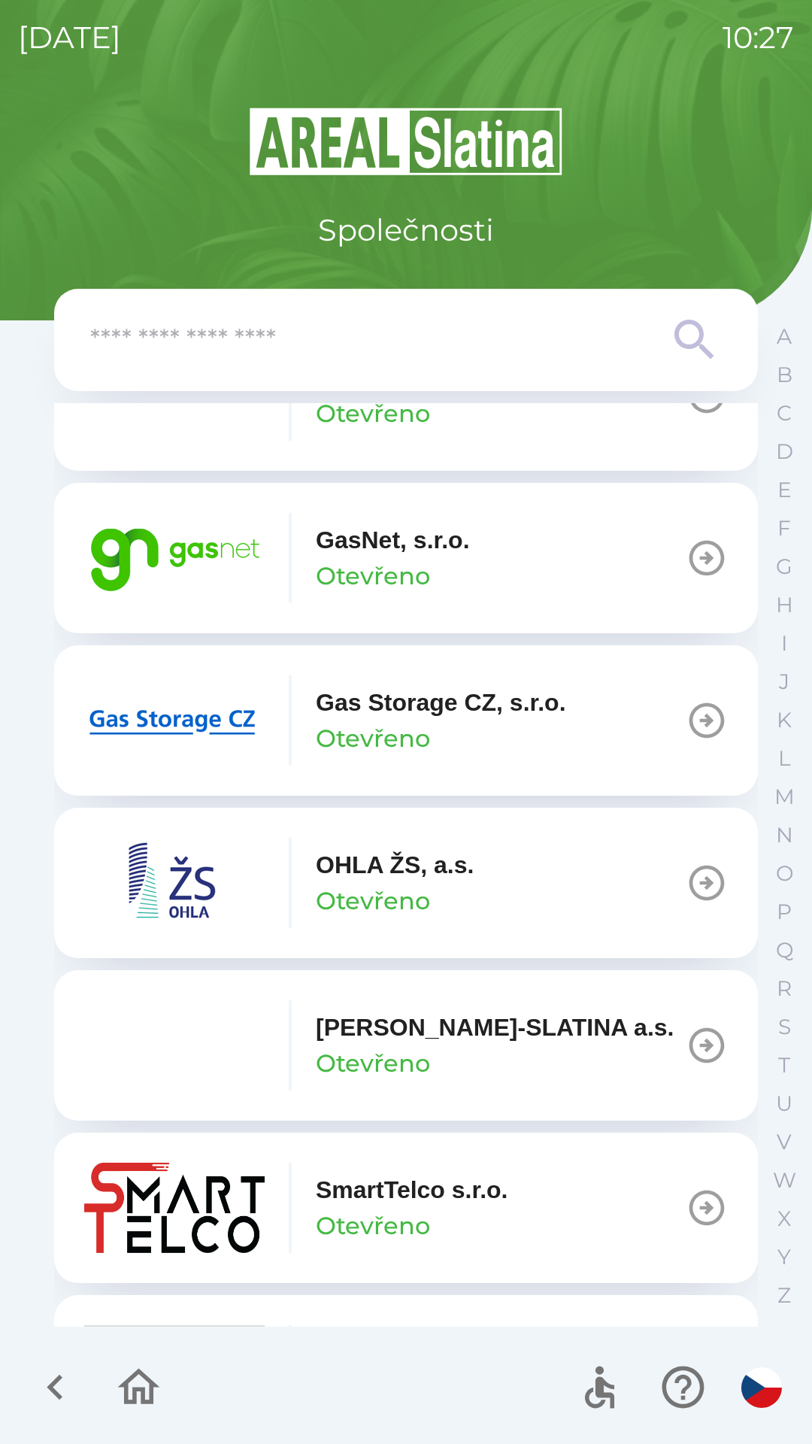
click at [428, 540] on p "GasNet, s.r.o." at bounding box center [393, 540] width 154 height 36
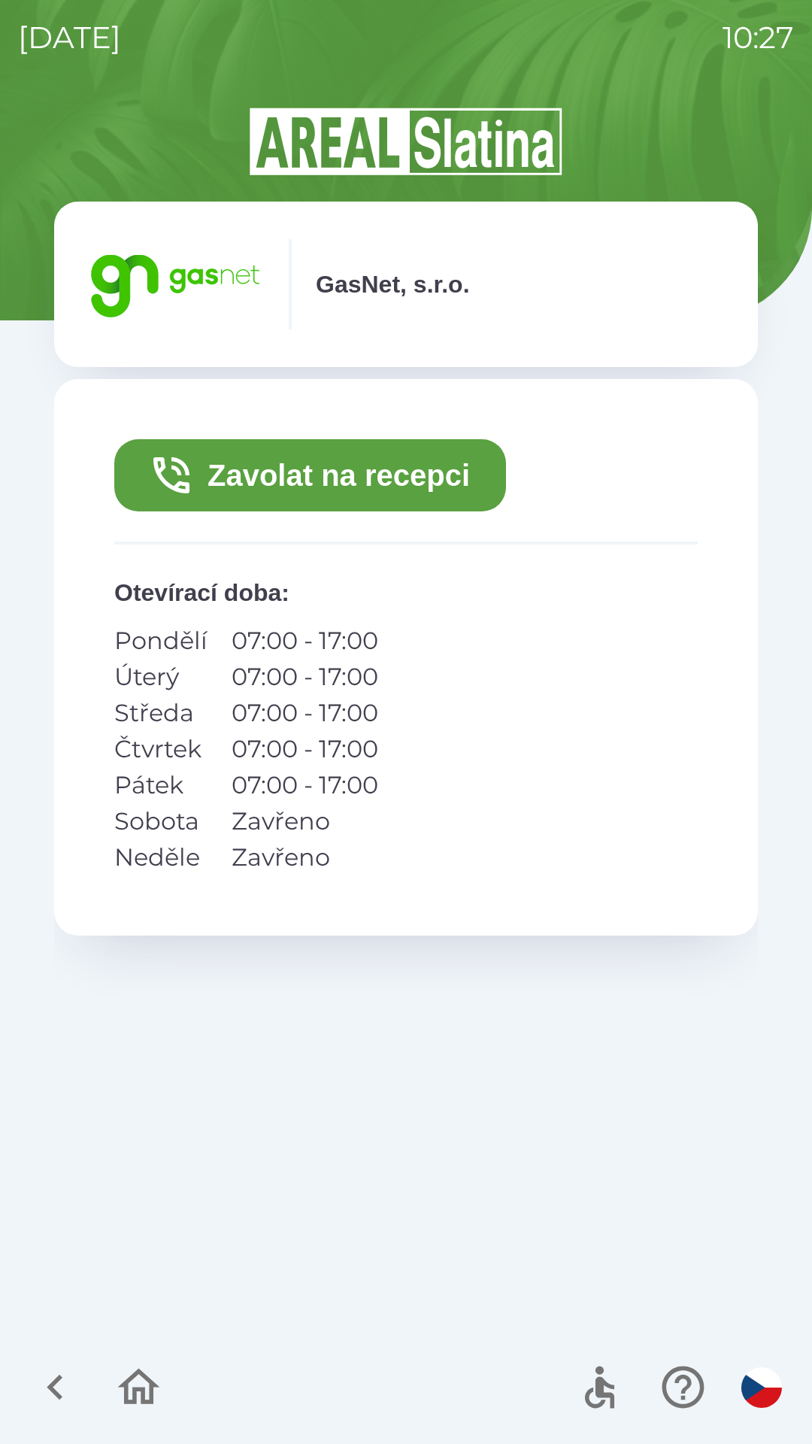
click at [426, 474] on button "Zavolat na recepci" at bounding box center [310, 475] width 392 height 72
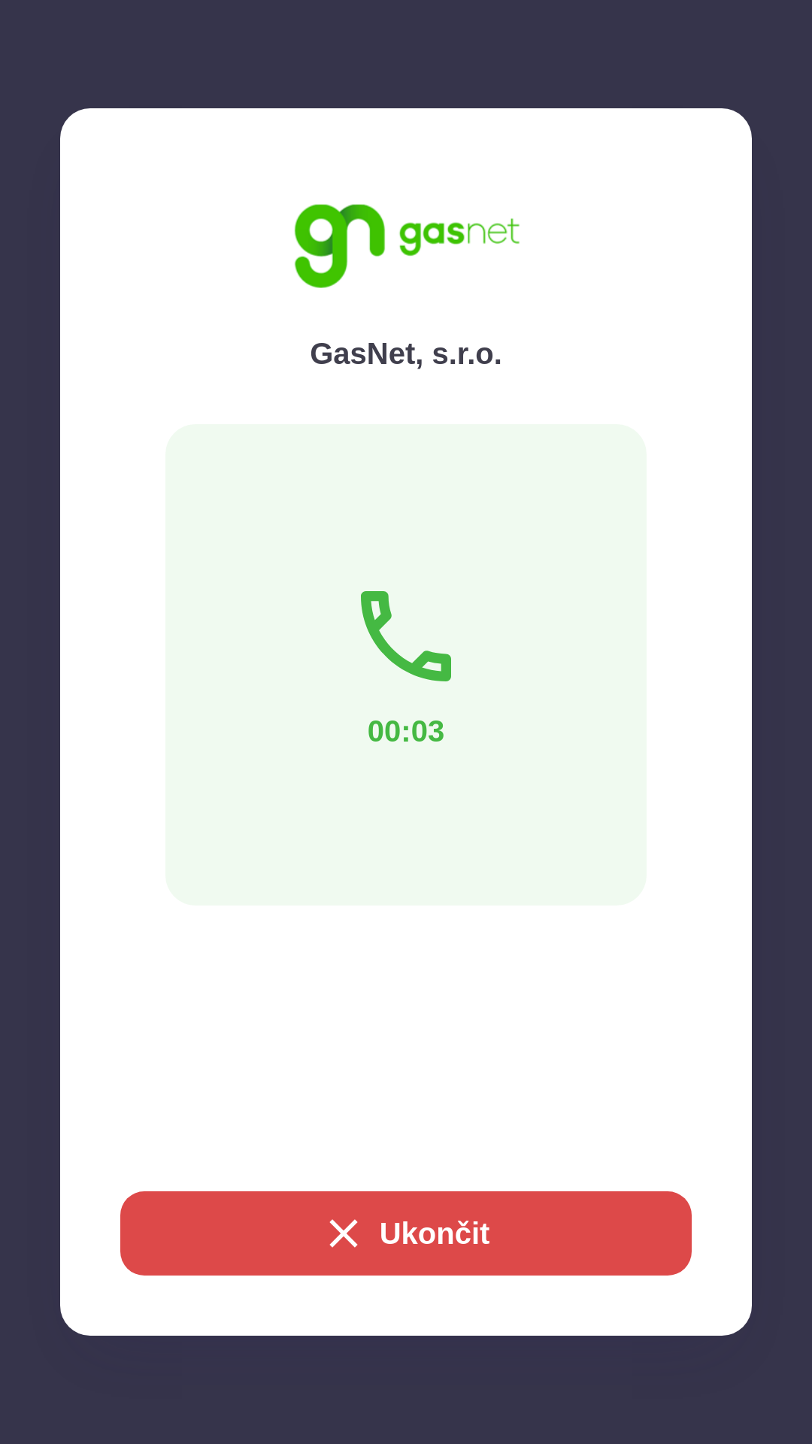
click at [444, 1228] on button "Ukončit" at bounding box center [405, 1233] width 571 height 84
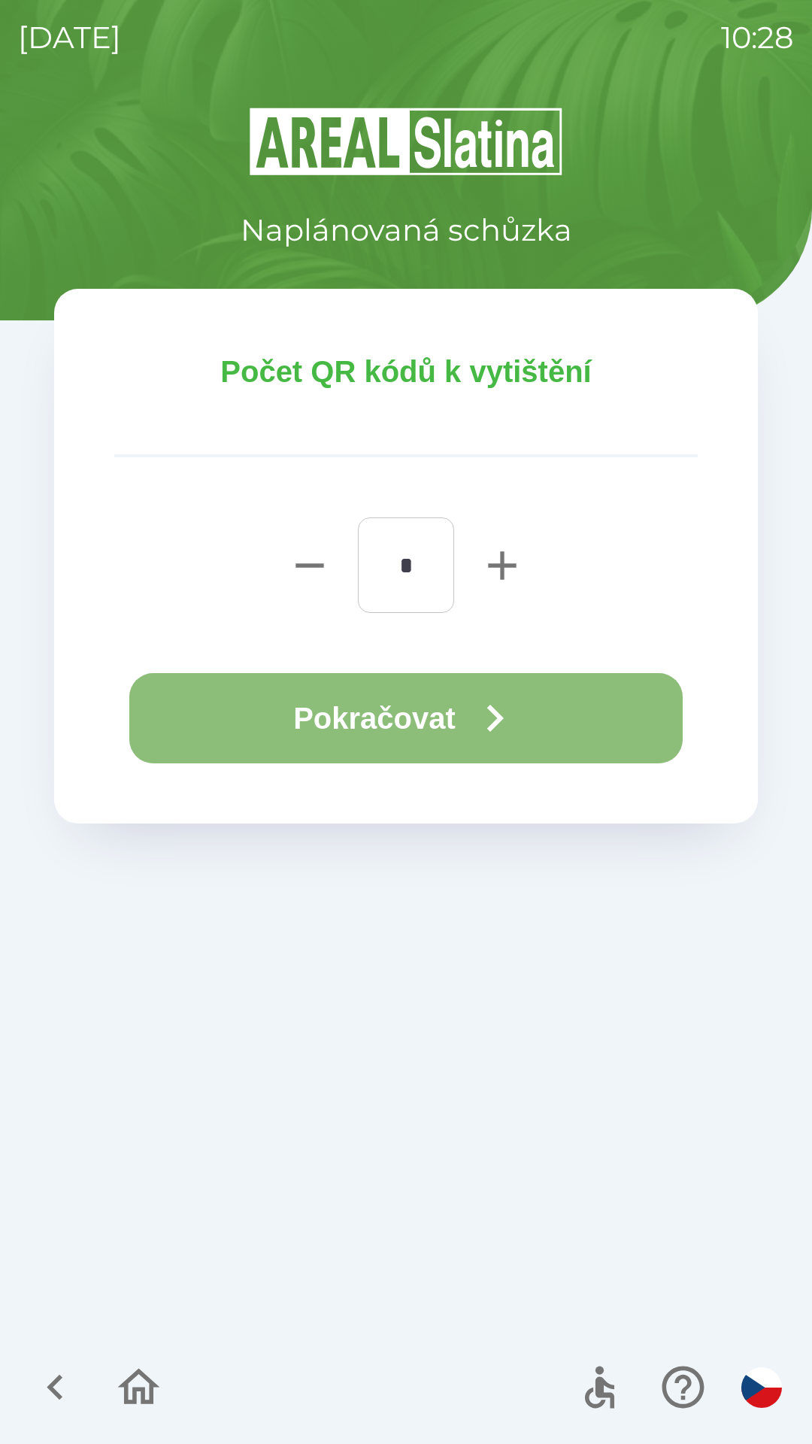
click at [483, 723] on icon "button" at bounding box center [495, 718] width 54 height 54
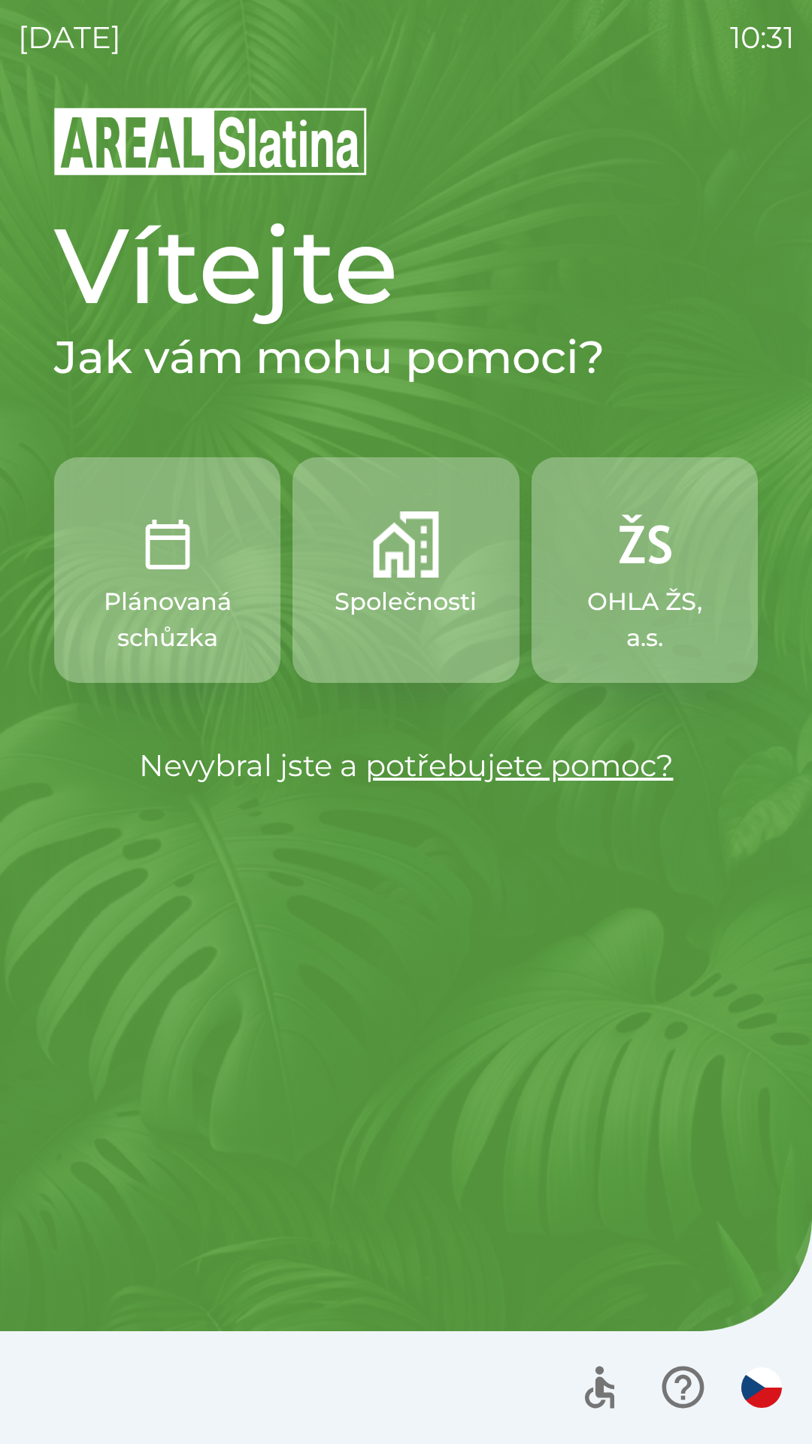
click at [392, 556] on img "button" at bounding box center [406, 544] width 66 height 66
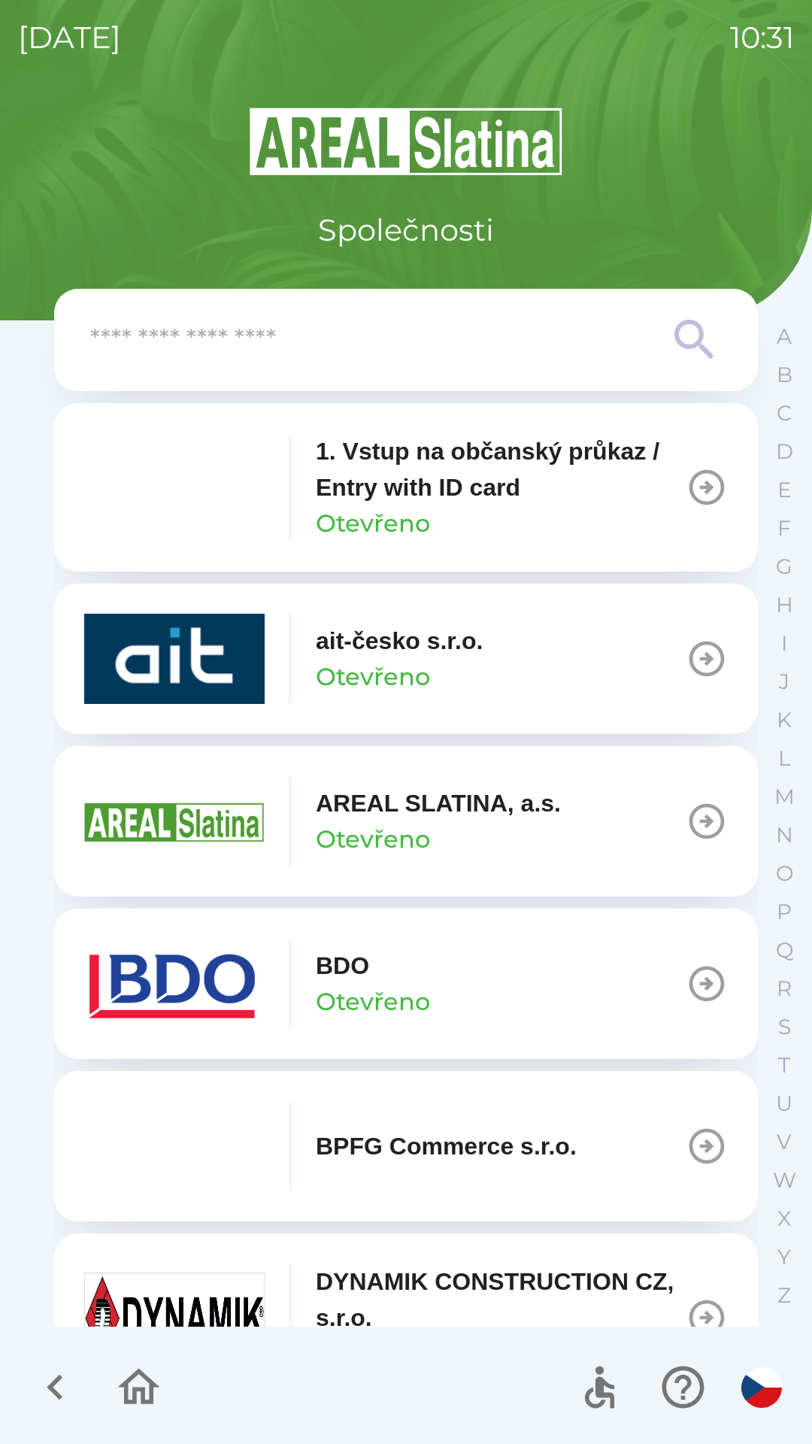
click at [229, 983] on img "button" at bounding box center [174, 983] width 180 height 90
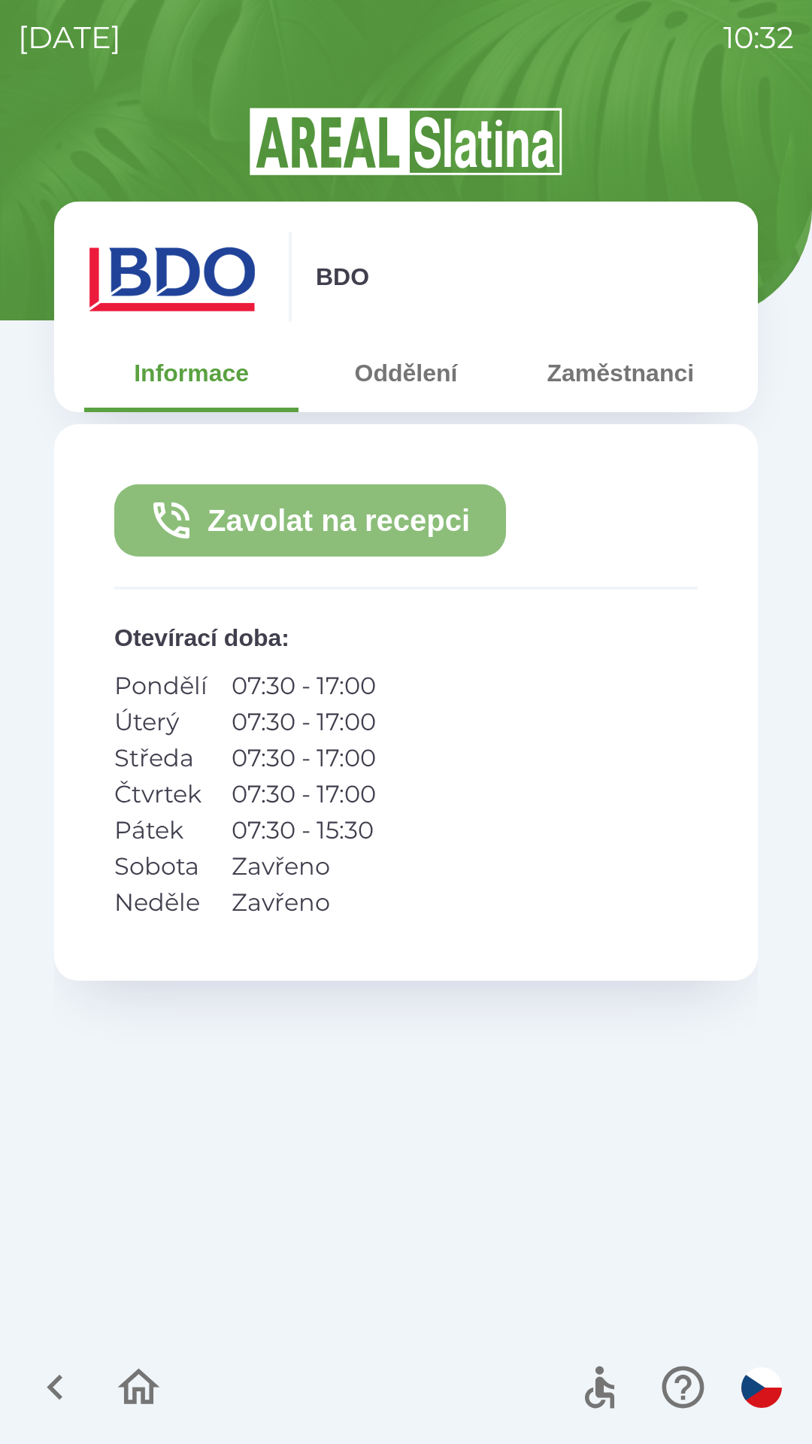
click at [333, 505] on button "Zavolat na recepci" at bounding box center [310, 520] width 392 height 72
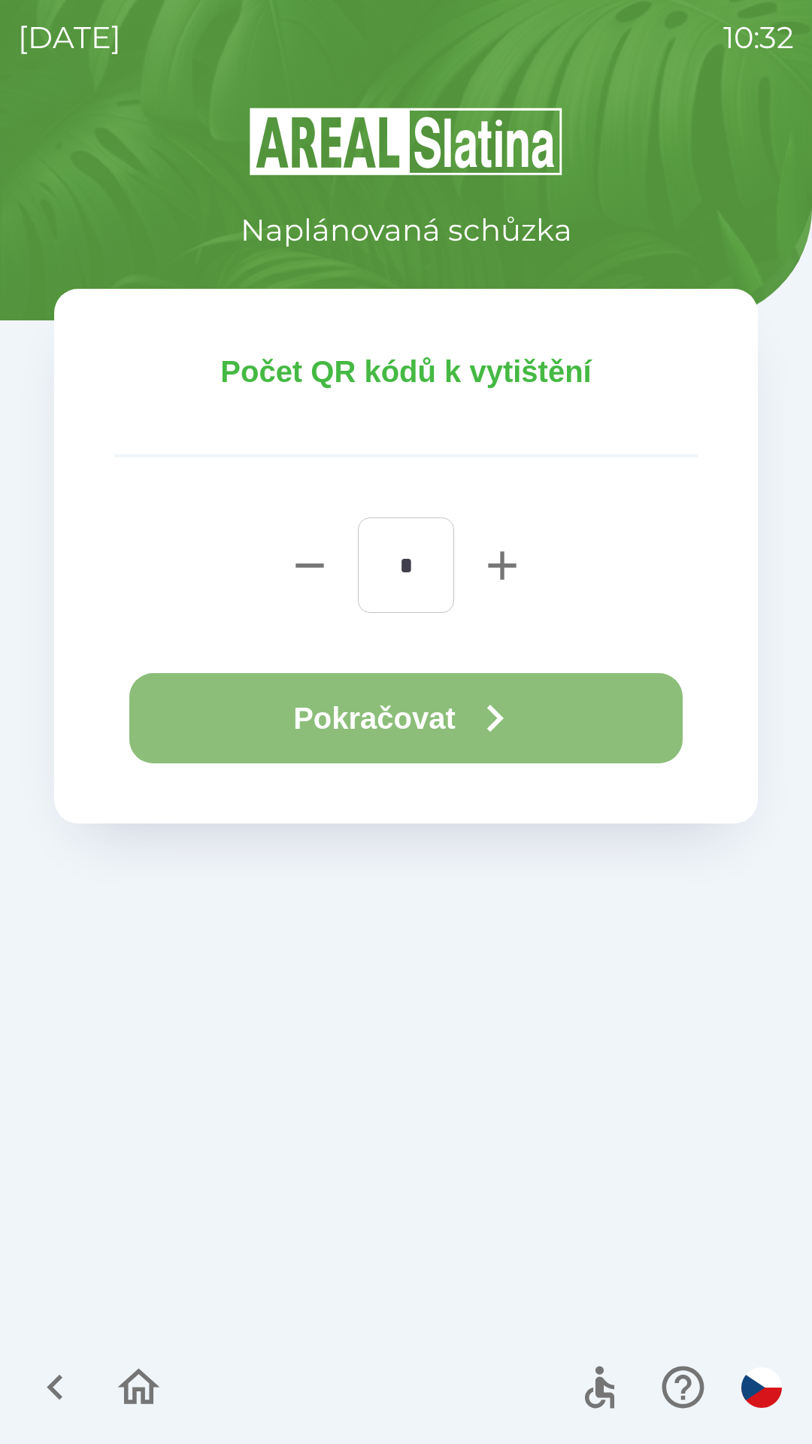
click at [400, 724] on button "Pokračovat" at bounding box center [405, 718] width 553 height 90
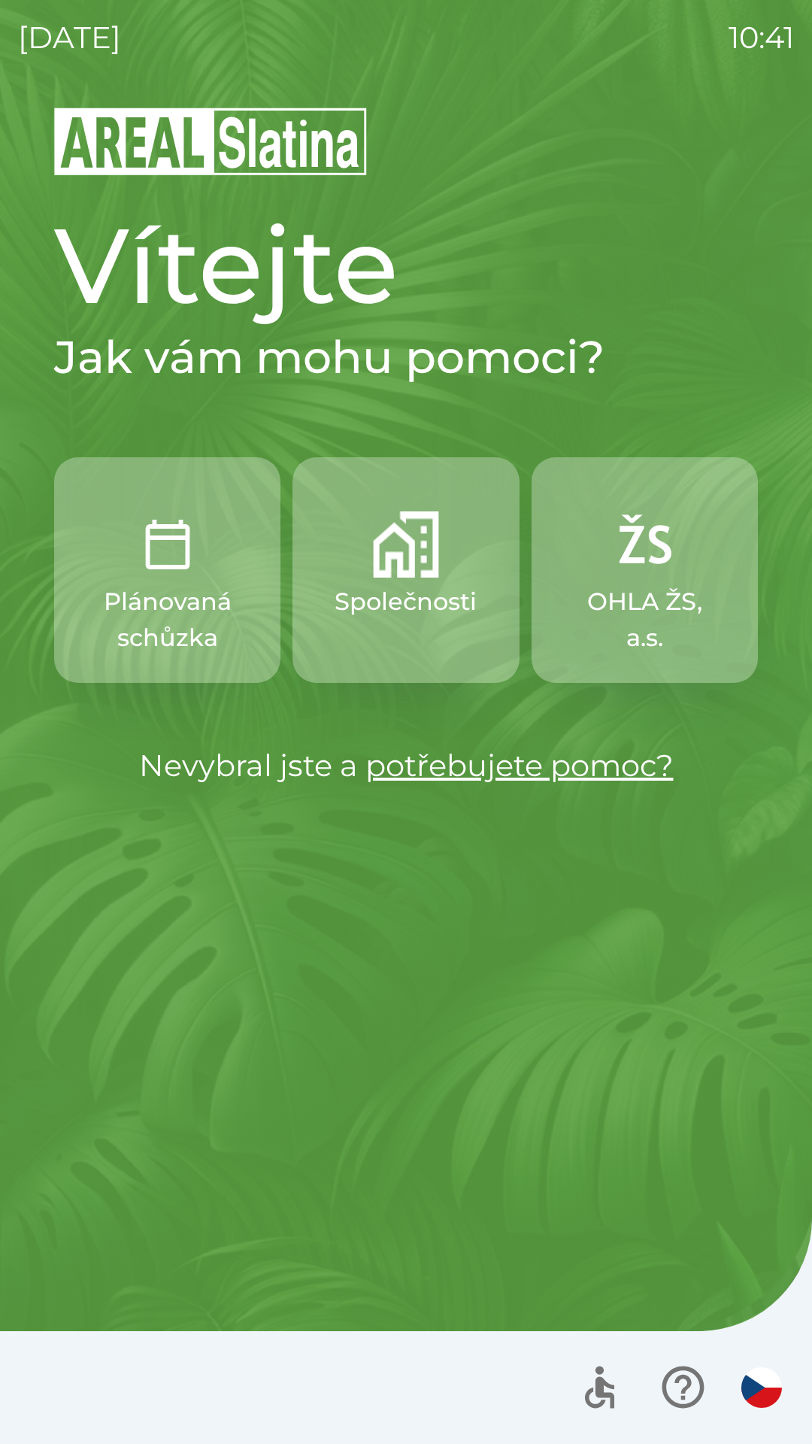
click at [381, 597] on p "Společnosti" at bounding box center [406, 601] width 142 height 36
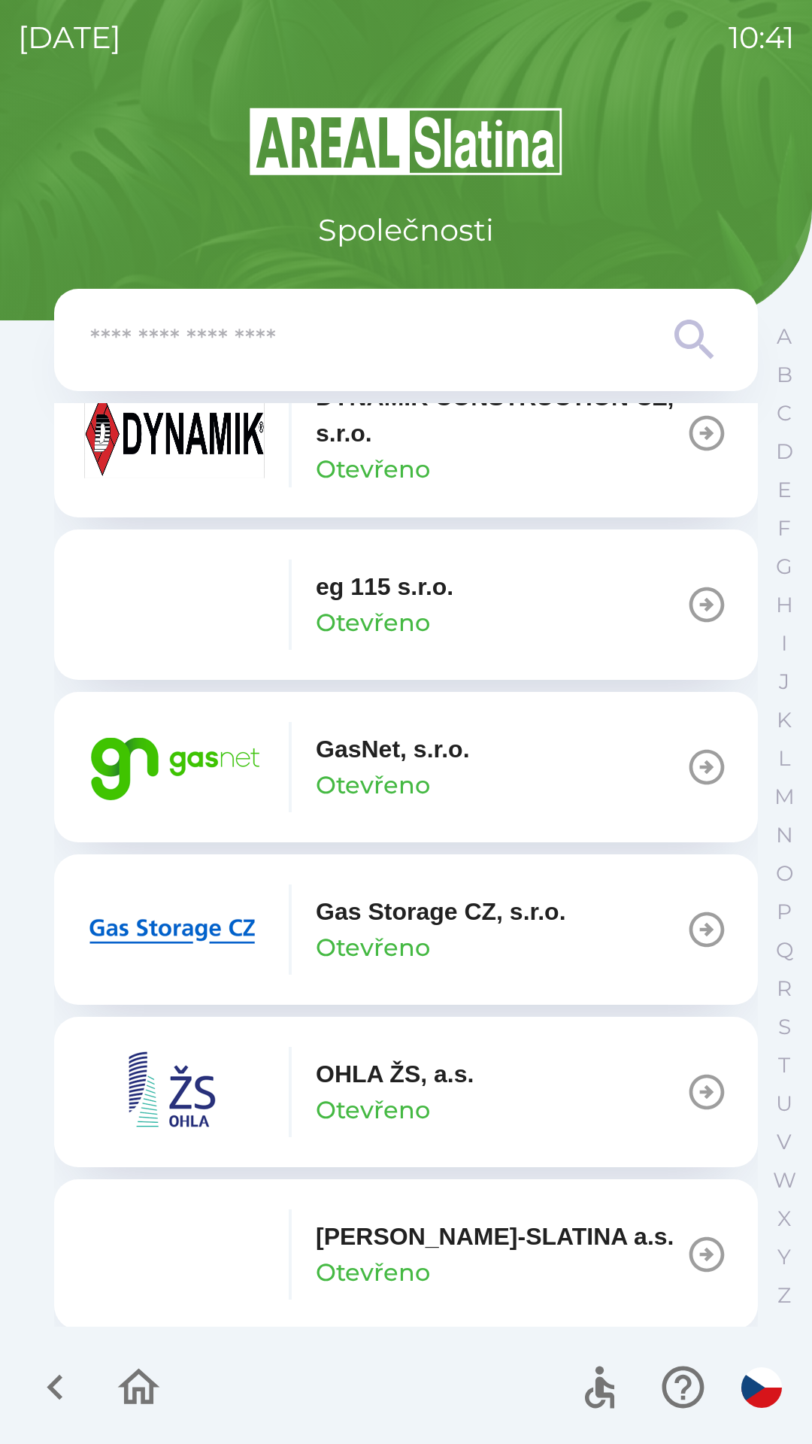
scroll to position [886, 0]
click at [380, 762] on p "GasNet, s.r.o." at bounding box center [393, 747] width 154 height 36
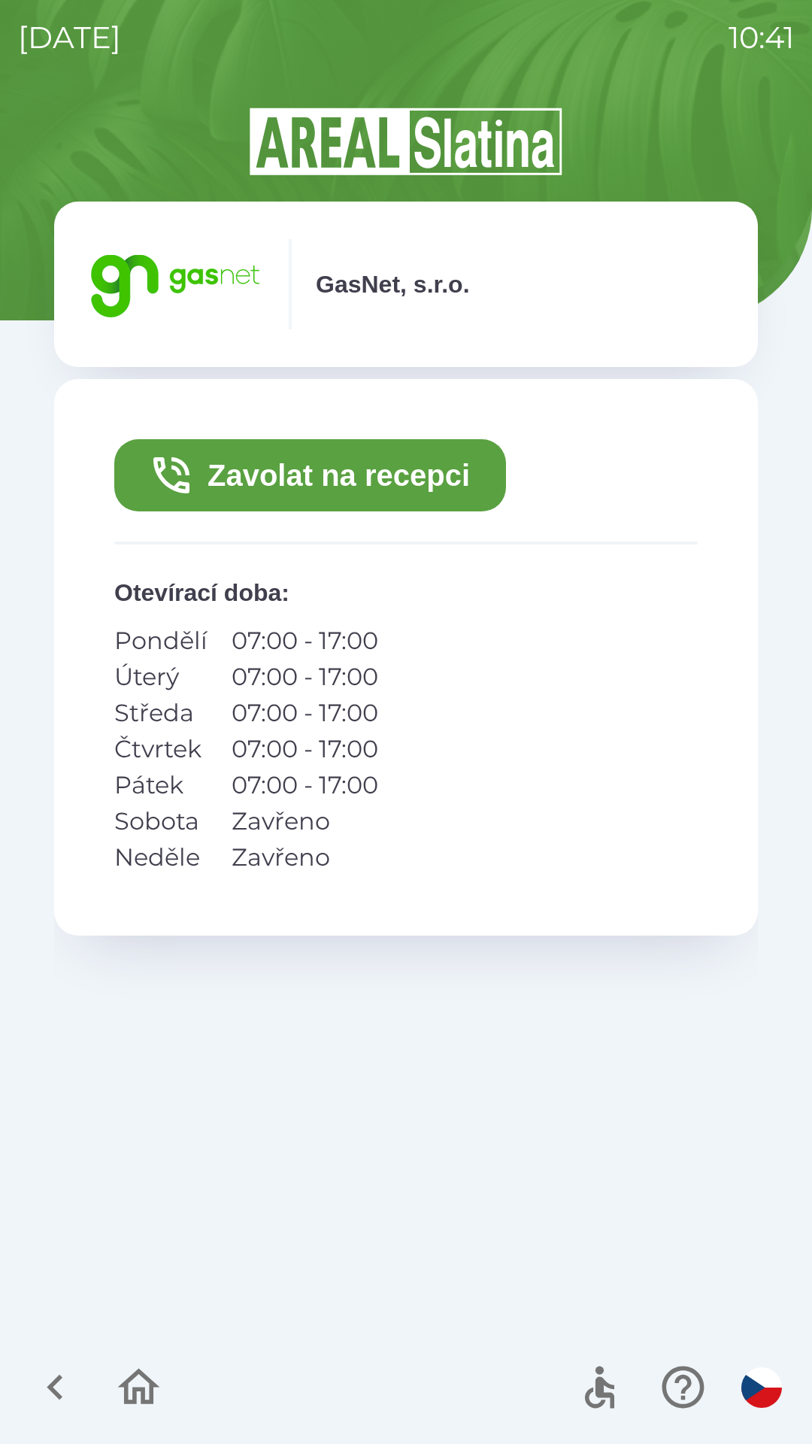
click at [383, 476] on button "Zavolat na recepci" at bounding box center [310, 475] width 392 height 72
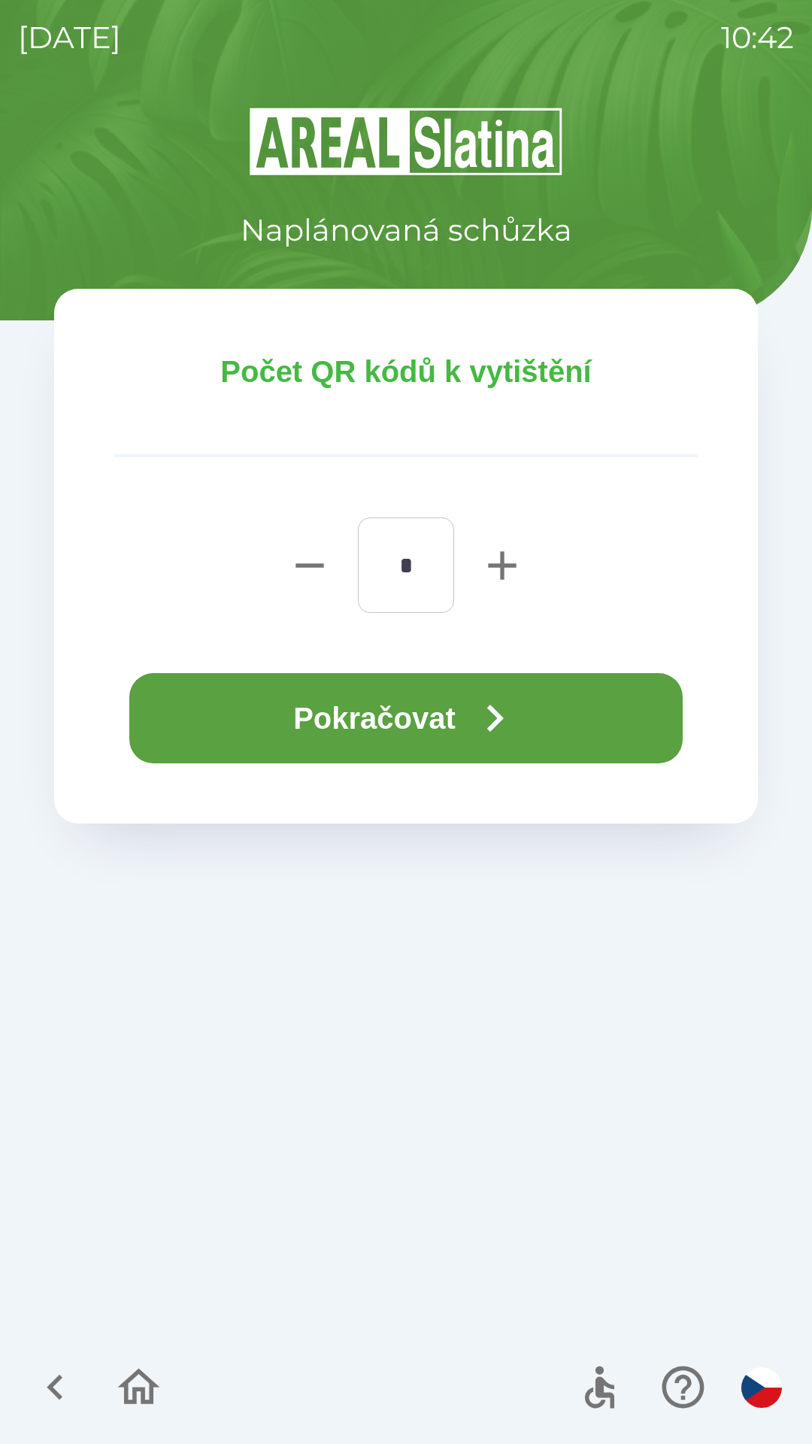
click at [561, 695] on button "Pokračovat" at bounding box center [405, 718] width 553 height 90
